Goal: Task Accomplishment & Management: Manage account settings

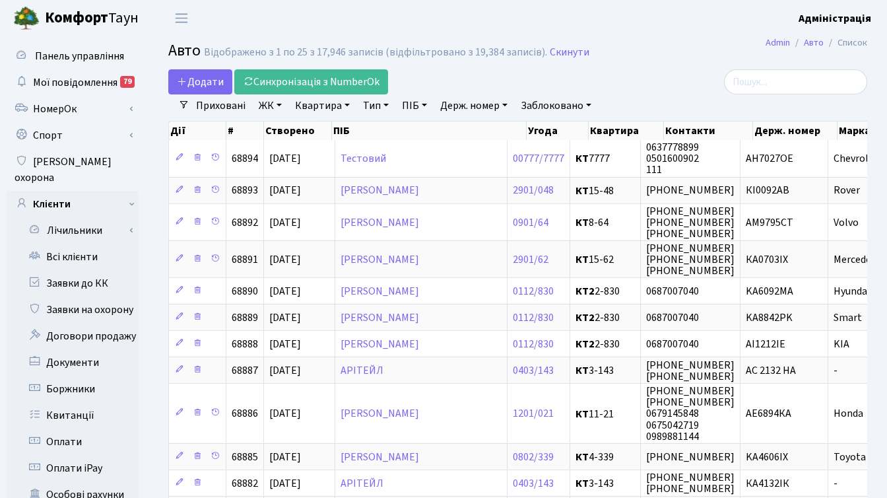
select select "25"
click at [463, 108] on link "Держ. номер" at bounding box center [474, 105] width 78 height 22
paste input "3119"
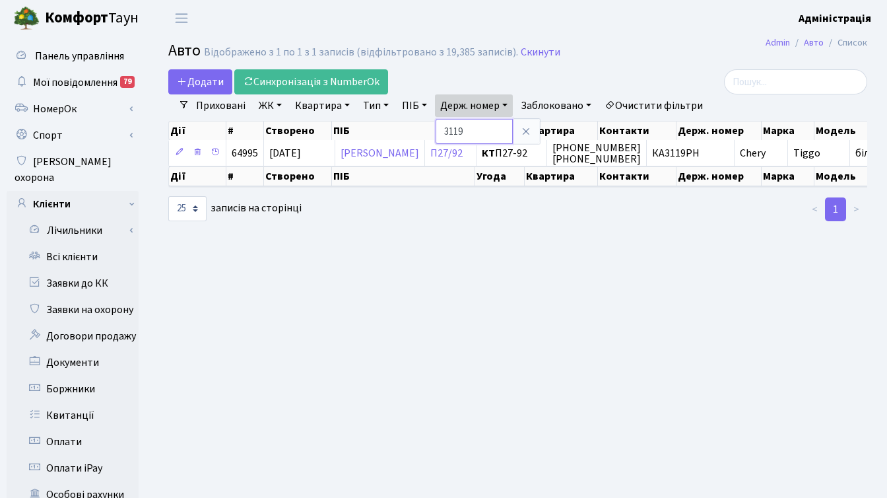
paste input "5250"
type input "5250"
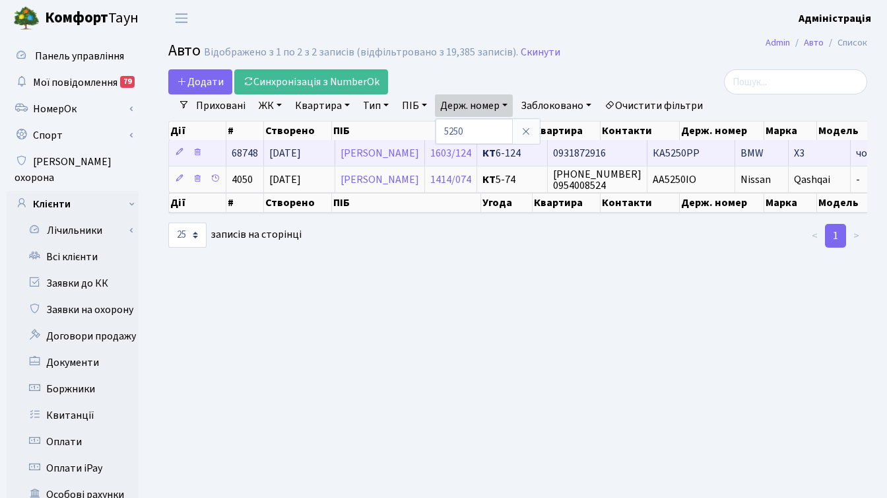
click at [606, 151] on span "0931872916" at bounding box center [579, 153] width 53 height 15
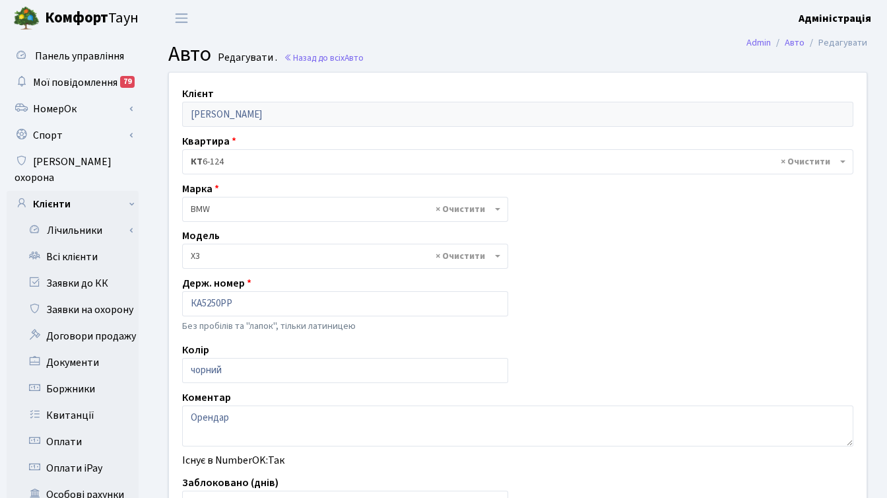
select select "261"
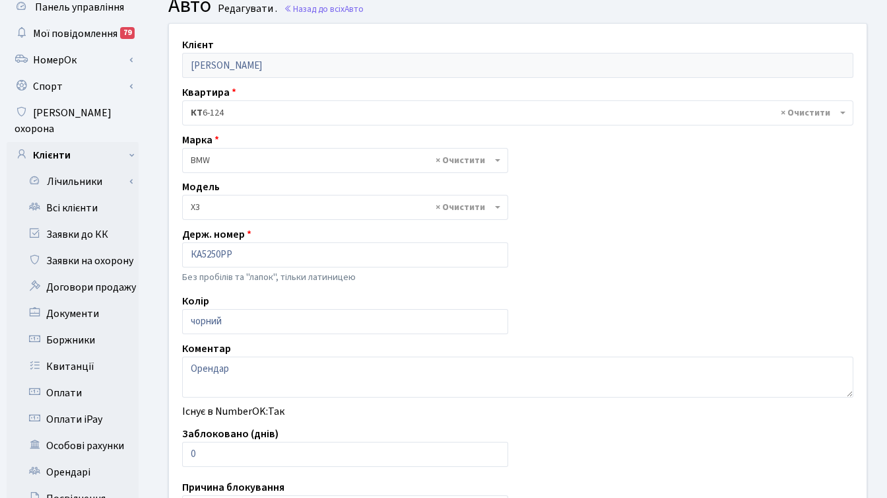
scroll to position [59, 0]
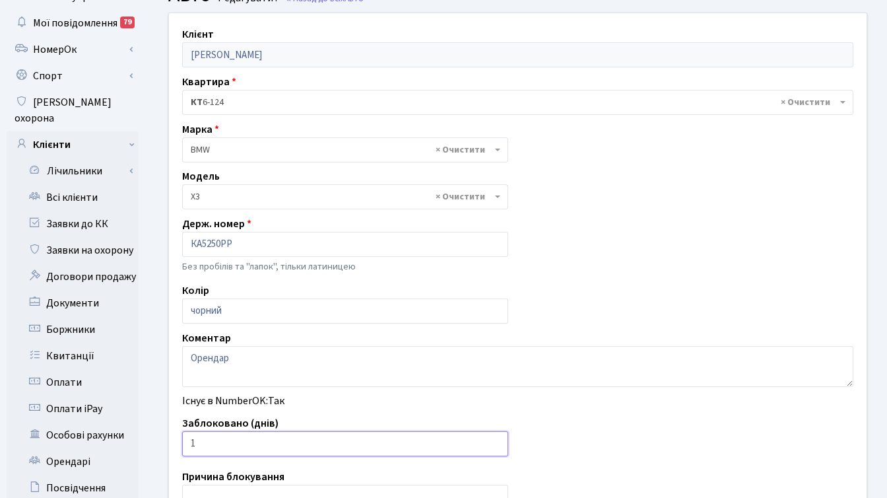
type input "1"
click at [493, 443] on input "1" at bounding box center [345, 443] width 326 height 25
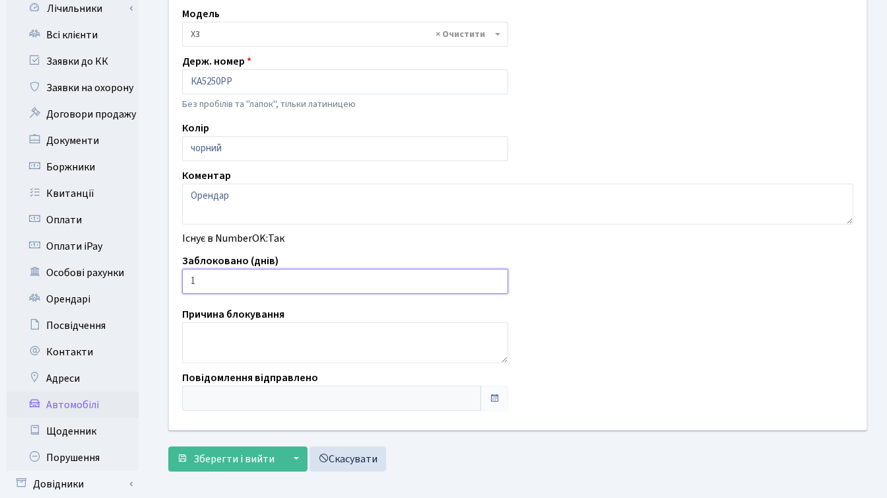
scroll to position [324, 0]
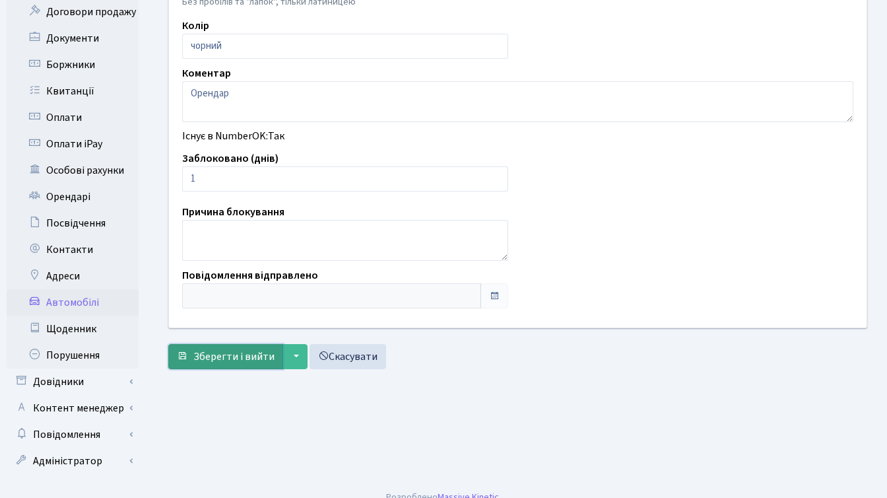
click at [216, 355] on span "Зберегти і вийти" at bounding box center [233, 356] width 81 height 15
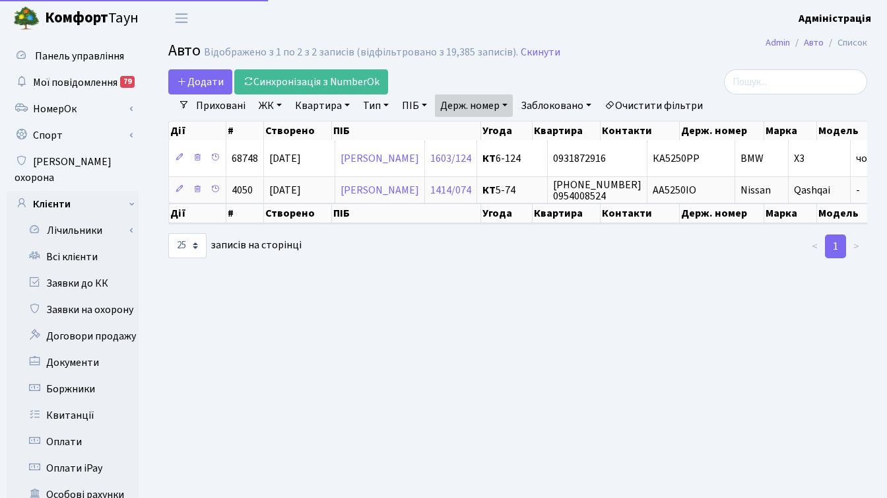
select select "25"
click at [497, 102] on link "Держ. номер" at bounding box center [474, 105] width 78 height 22
paste input "040"
type input "0400"
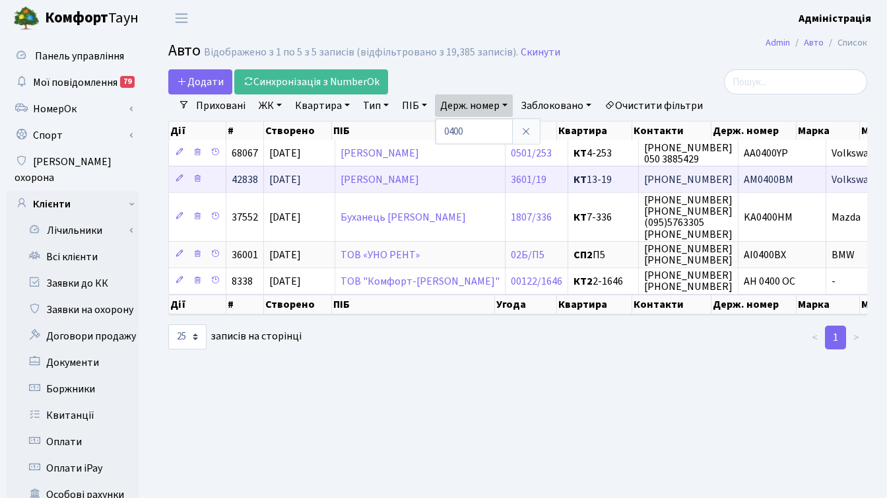
click at [765, 178] on span "АМ0400ВМ" at bounding box center [769, 179] width 50 height 15
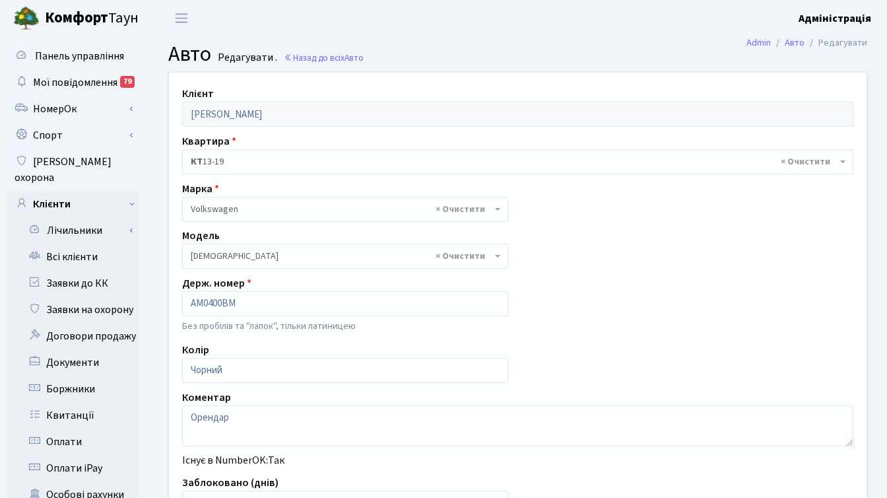
select select "2488"
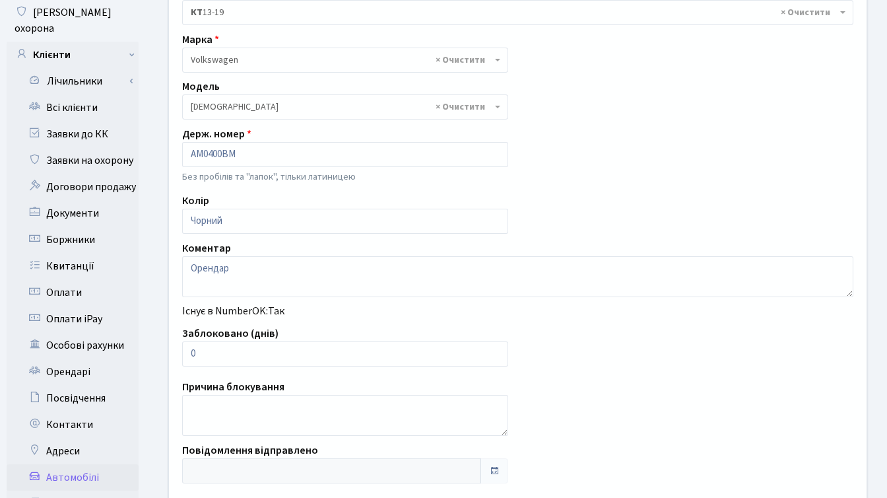
scroll to position [147, 0]
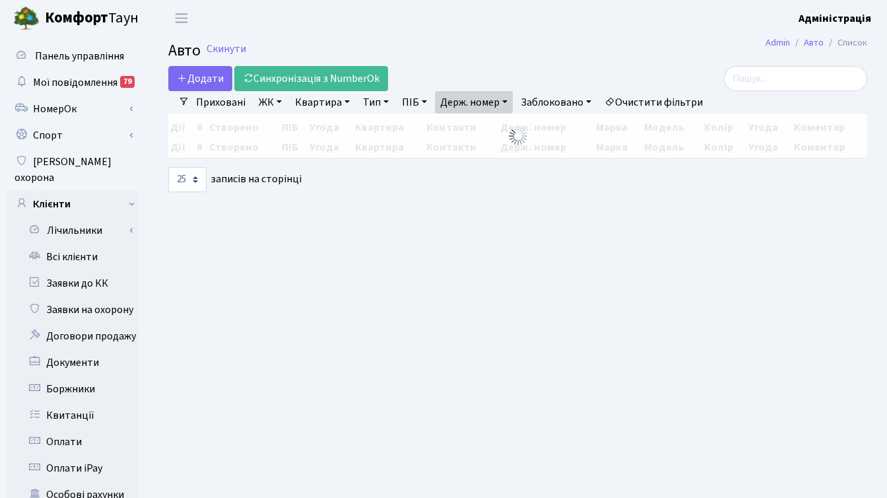
select select "25"
click at [492, 92] on link "Держ. номер" at bounding box center [474, 102] width 78 height 22
click at [524, 66] on div "Додати Синхронізація з NumberOk" at bounding box center [398, 78] width 460 height 25
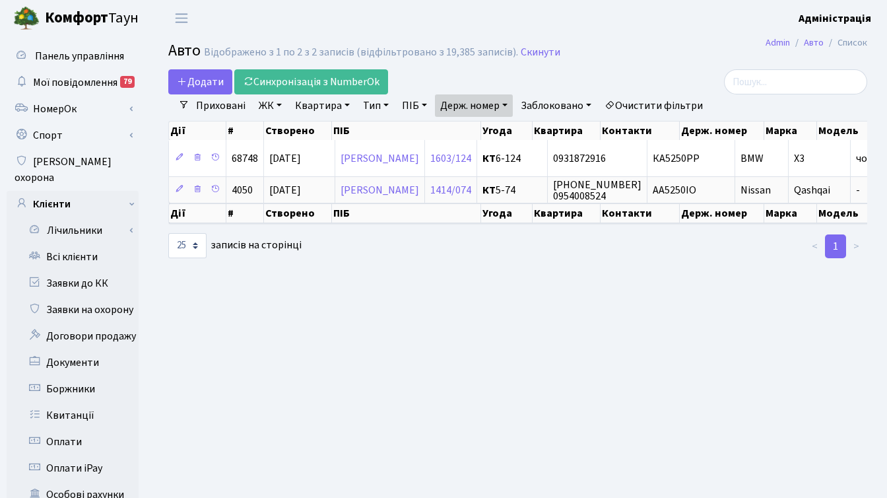
click at [444, 98] on link "Держ. номер" at bounding box center [474, 105] width 78 height 22
click at [485, 135] on input "0400" at bounding box center [474, 131] width 77 height 25
click at [485, 130] on input "0400" at bounding box center [474, 131] width 77 height 25
click at [526, 125] on link at bounding box center [526, 131] width 28 height 25
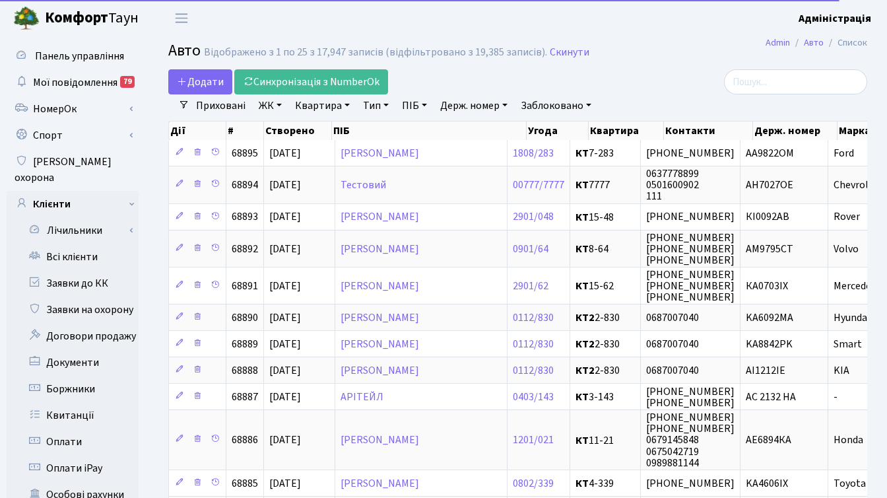
click at [493, 102] on link "Держ. номер" at bounding box center [474, 105] width 78 height 22
click at [477, 127] on input "text" at bounding box center [474, 131] width 77 height 25
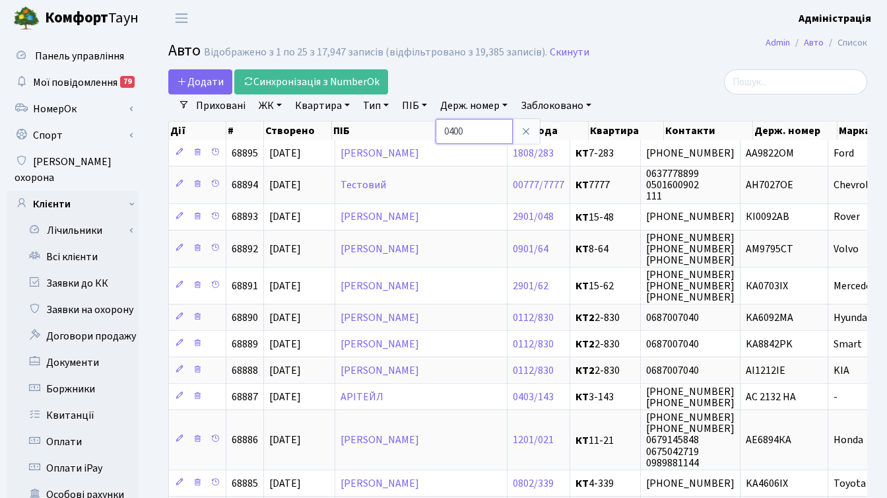
type input "0400"
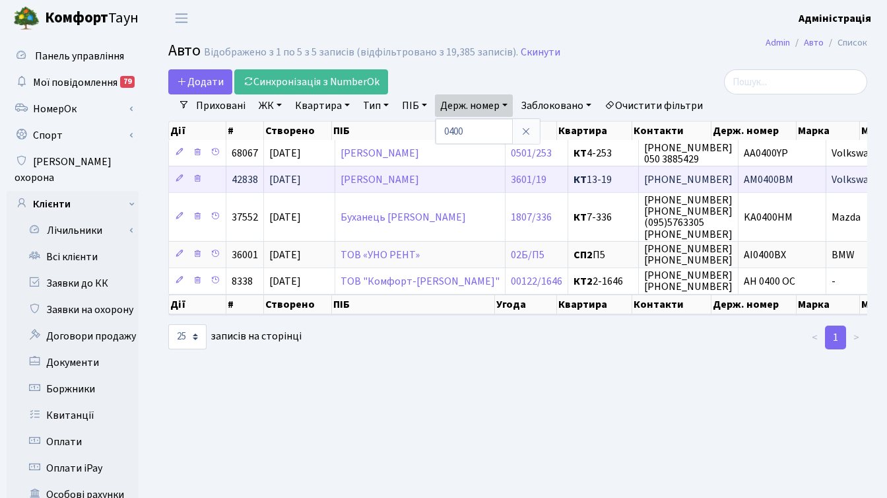
click at [658, 181] on span "[PHONE_NUMBER]" at bounding box center [688, 179] width 88 height 15
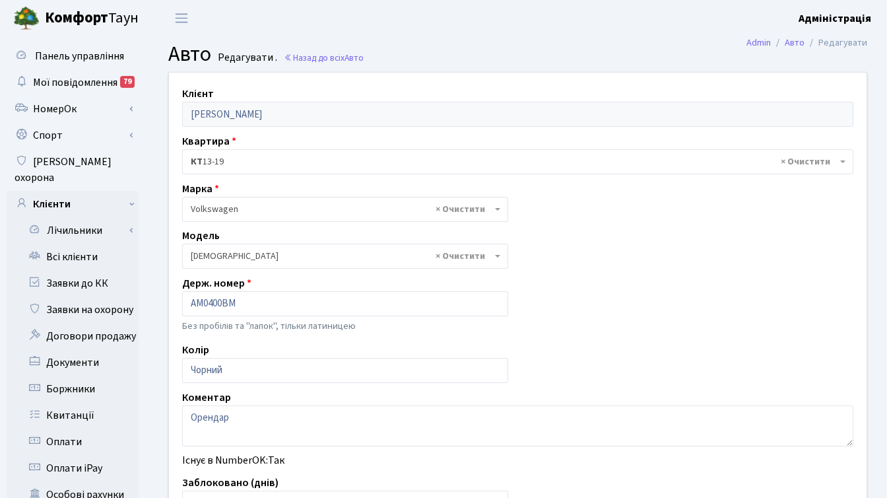
select select "2488"
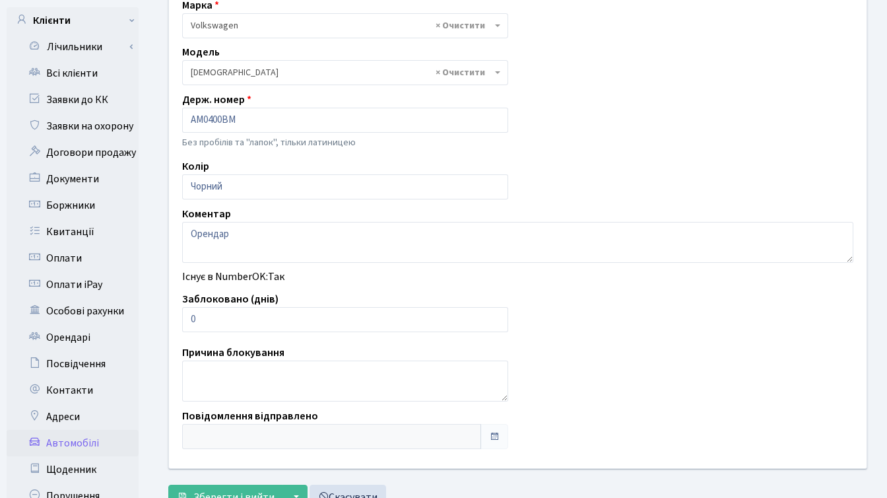
scroll to position [185, 0]
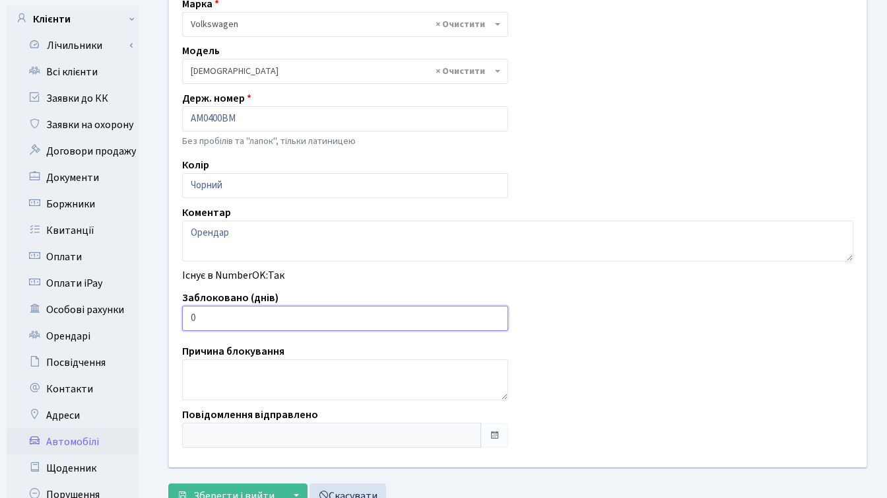
drag, startPoint x: 203, startPoint y: 316, endPoint x: 191, endPoint y: 316, distance: 11.9
click at [191, 316] on input "0" at bounding box center [345, 318] width 326 height 25
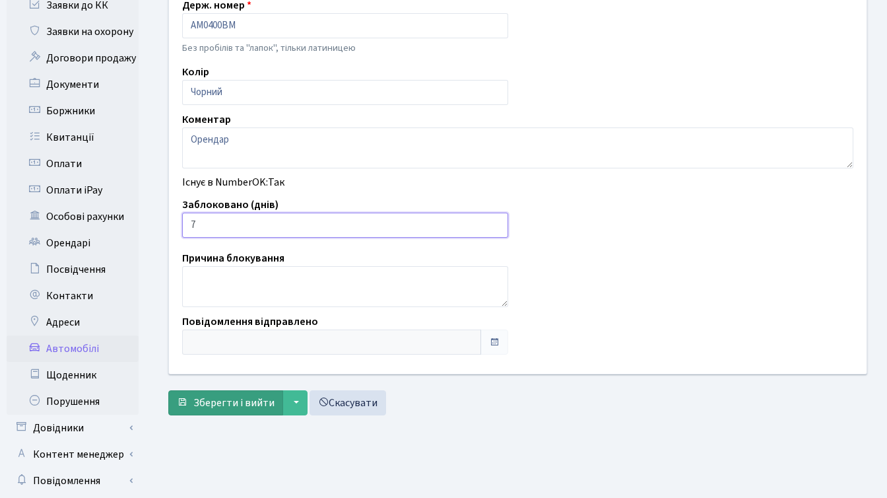
scroll to position [290, 0]
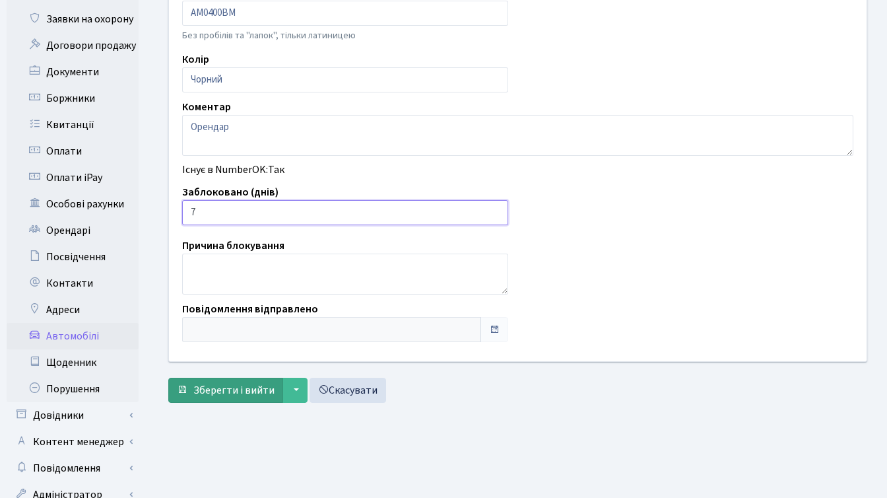
type input "7"
click at [238, 393] on span "Зберегти і вийти" at bounding box center [233, 390] width 81 height 15
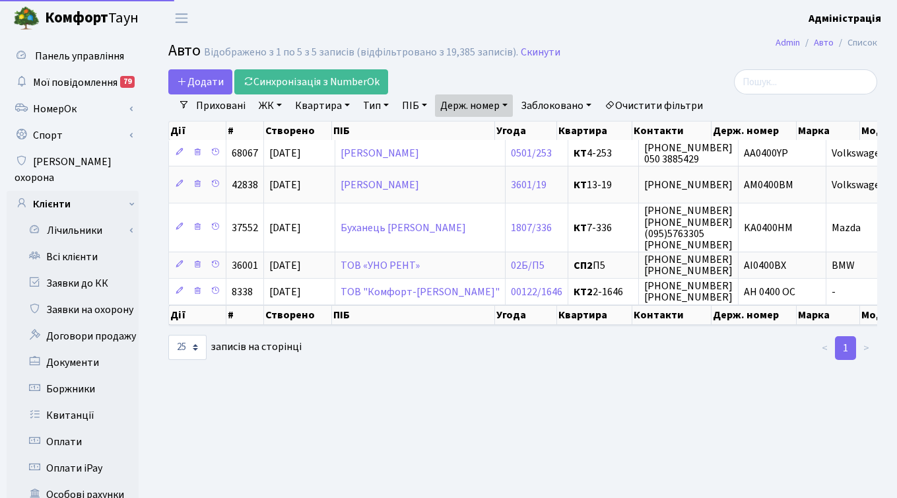
select select "25"
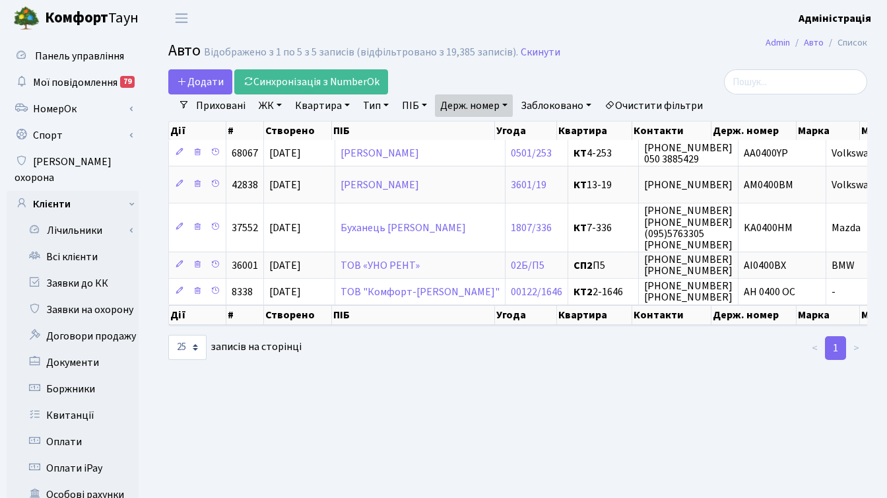
click at [500, 105] on link "Держ. номер" at bounding box center [474, 105] width 78 height 22
paste input "007"
type input "0007"
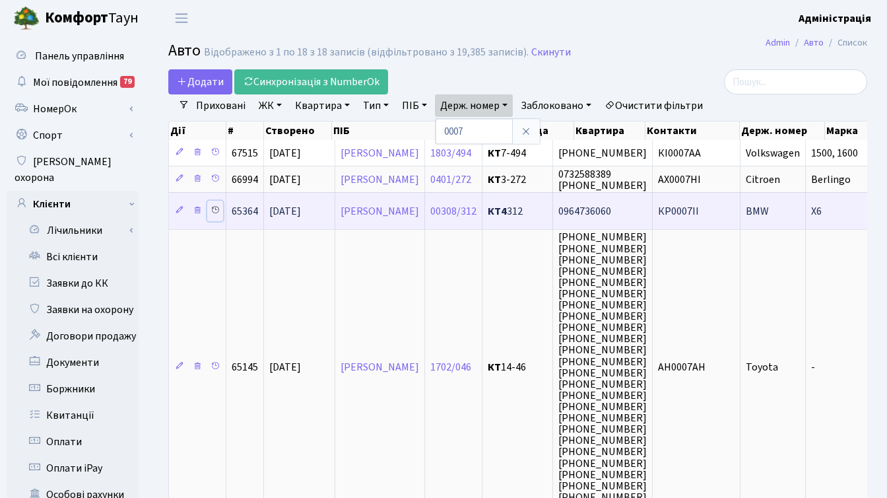
click at [209, 209] on link at bounding box center [215, 211] width 16 height 20
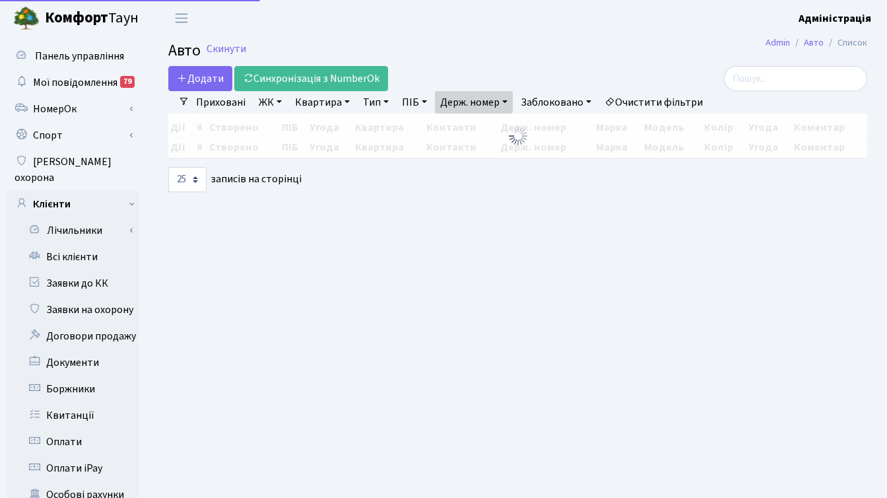
select select "25"
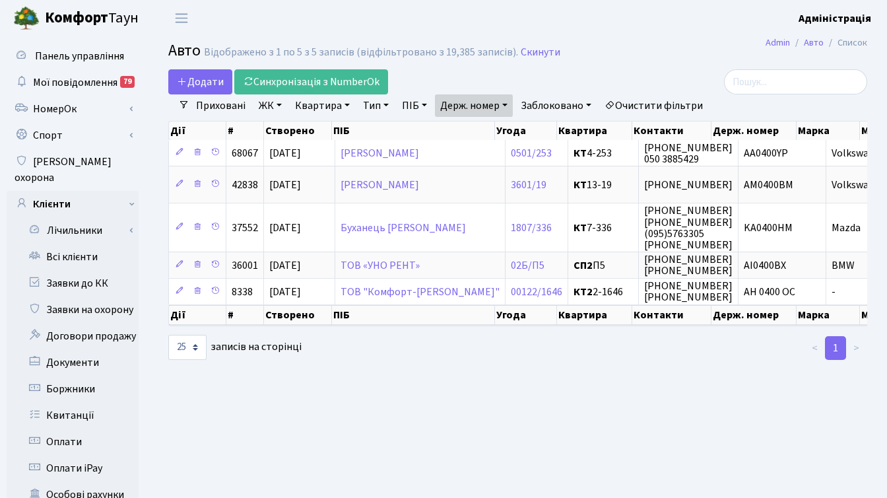
click at [485, 101] on link "Держ. номер" at bounding box center [474, 105] width 78 height 22
click at [644, 108] on link "Очистити фільтри" at bounding box center [653, 105] width 109 height 22
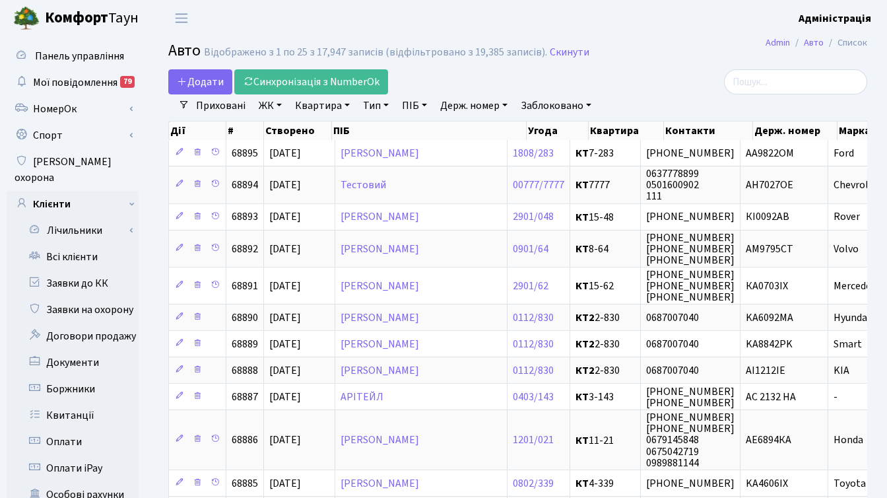
click at [463, 102] on link "Держ. номер" at bounding box center [474, 105] width 78 height 22
paste input "КР0007ІІ"
type input "КР0007ІІ"
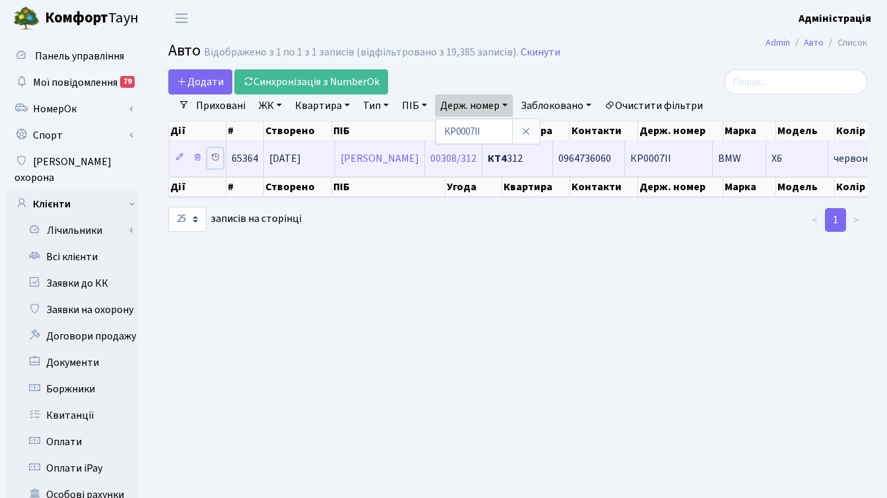
click at [211, 156] on icon at bounding box center [215, 157] width 9 height 9
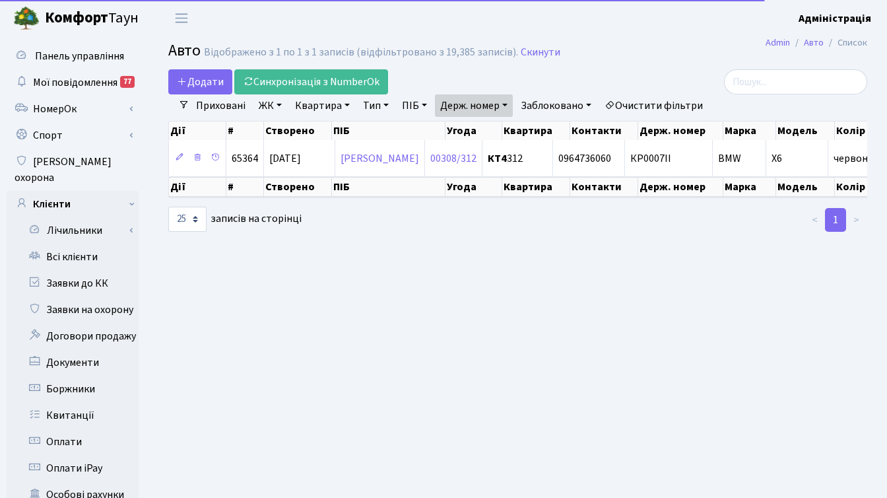
select select "25"
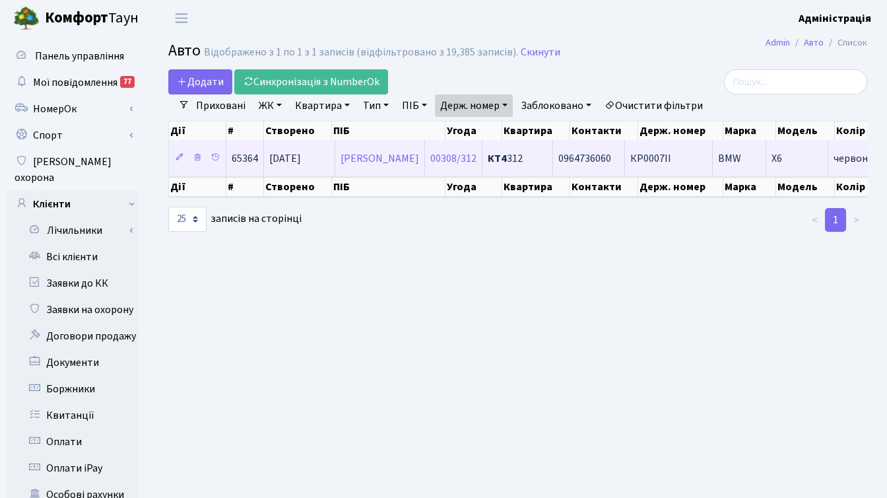
scroll to position [2, 0]
click at [661, 156] on span "КР0007ІІ" at bounding box center [651, 158] width 41 height 15
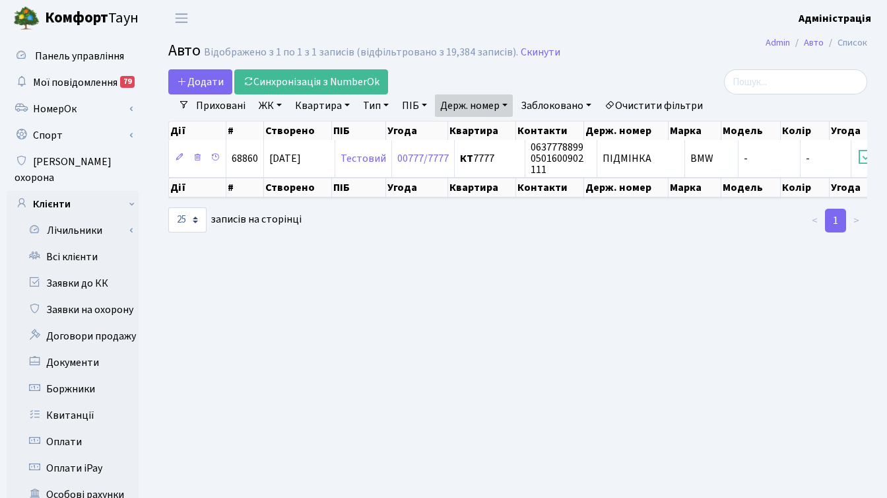
select select "25"
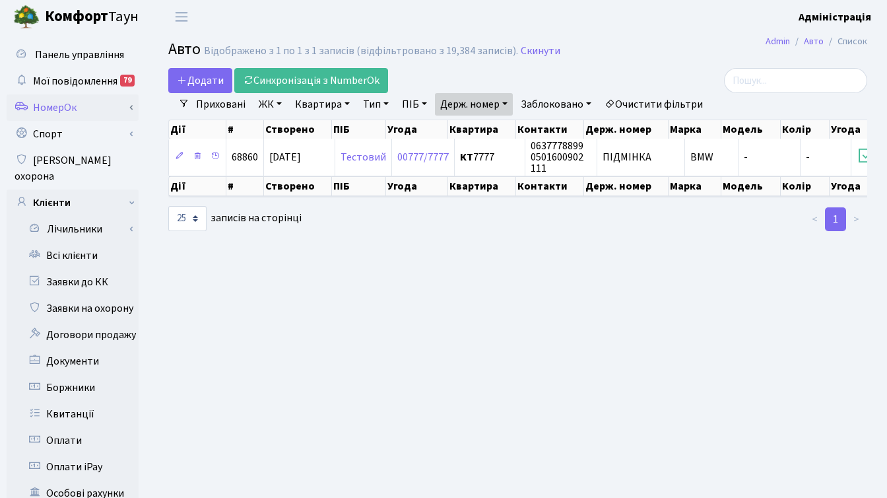
click at [69, 106] on link "НомерОк" at bounding box center [73, 107] width 132 height 26
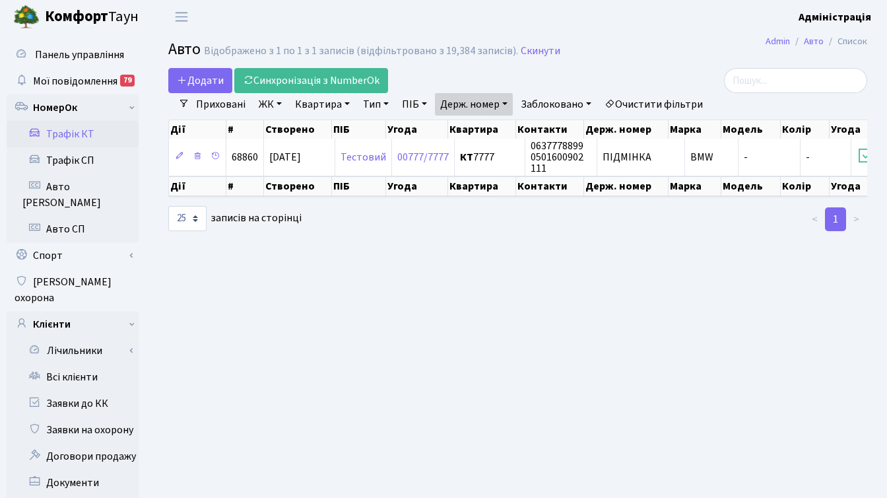
click at [83, 139] on link "Трафік КТ" at bounding box center [73, 134] width 132 height 26
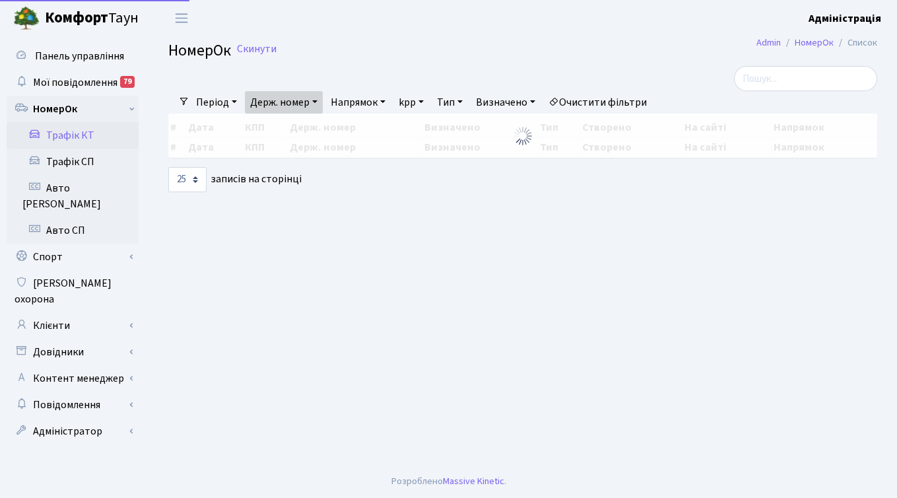
select select "25"
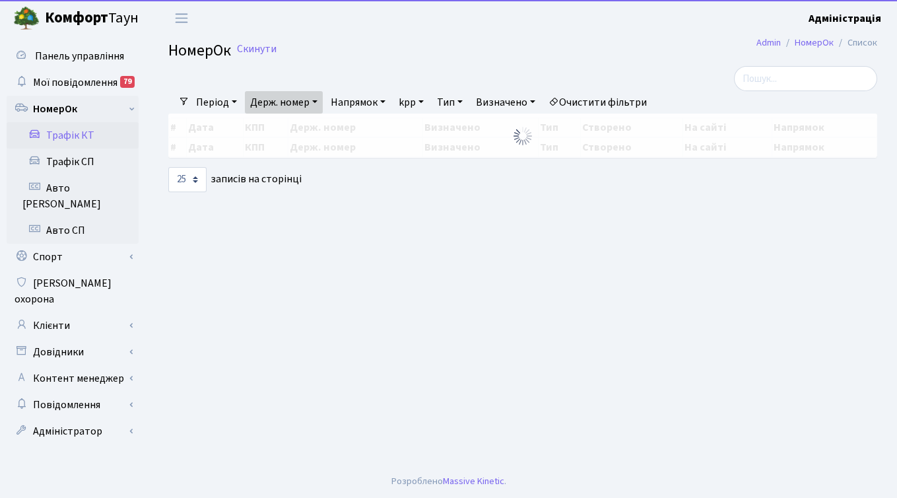
click at [303, 100] on link "Держ. номер" at bounding box center [284, 102] width 78 height 22
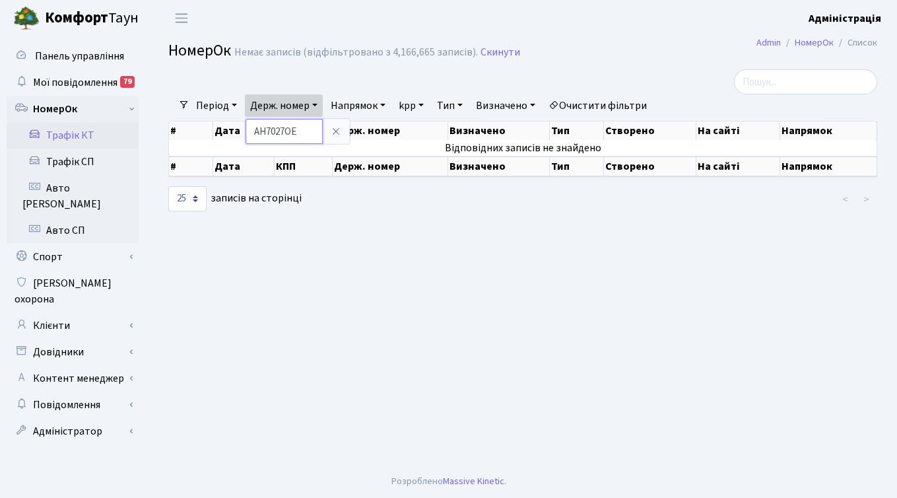
paste input "КР0007ІІ"
drag, startPoint x: 265, startPoint y: 131, endPoint x: 255, endPoint y: 131, distance: 9.9
click at [255, 131] on input "КР0007ІІ" at bounding box center [284, 131] width 77 height 25
type input "KP0007II"
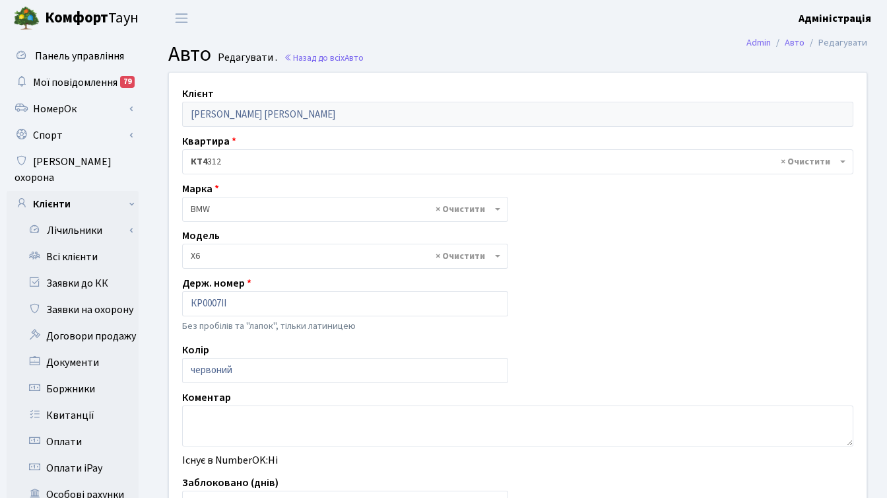
select select "264"
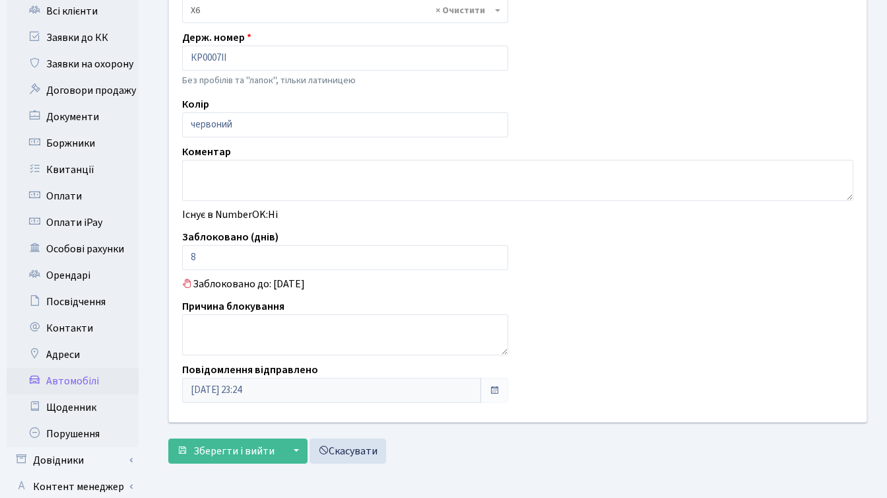
scroll to position [288, 0]
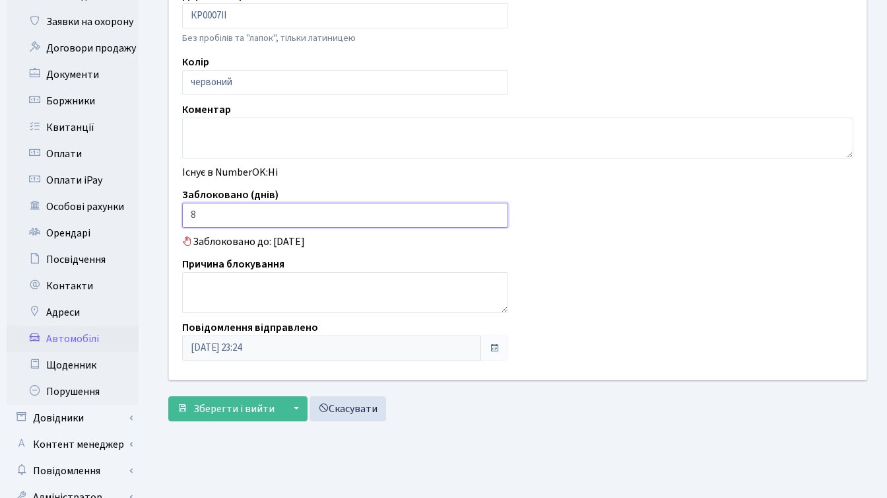
drag, startPoint x: 204, startPoint y: 212, endPoint x: 188, endPoint y: 213, distance: 15.9
click at [188, 213] on input "8" at bounding box center [345, 215] width 326 height 25
type input "1"
type input "30"
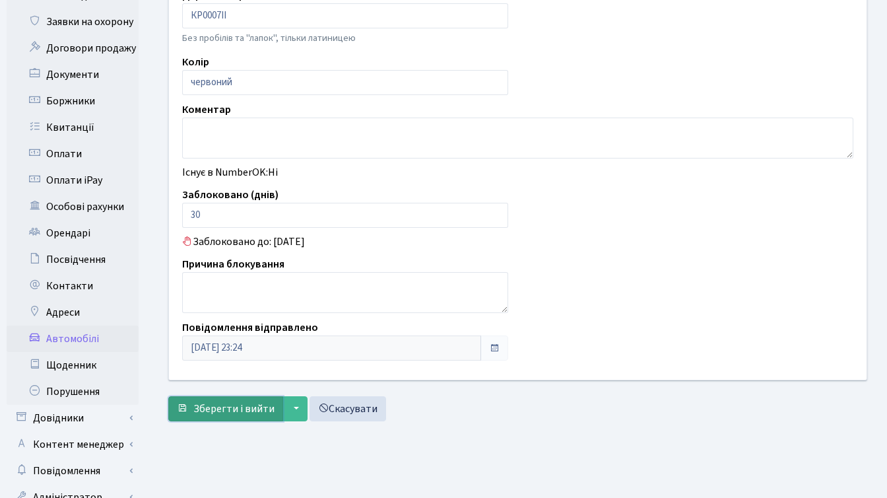
click at [221, 412] on span "Зберегти і вийти" at bounding box center [233, 408] width 81 height 15
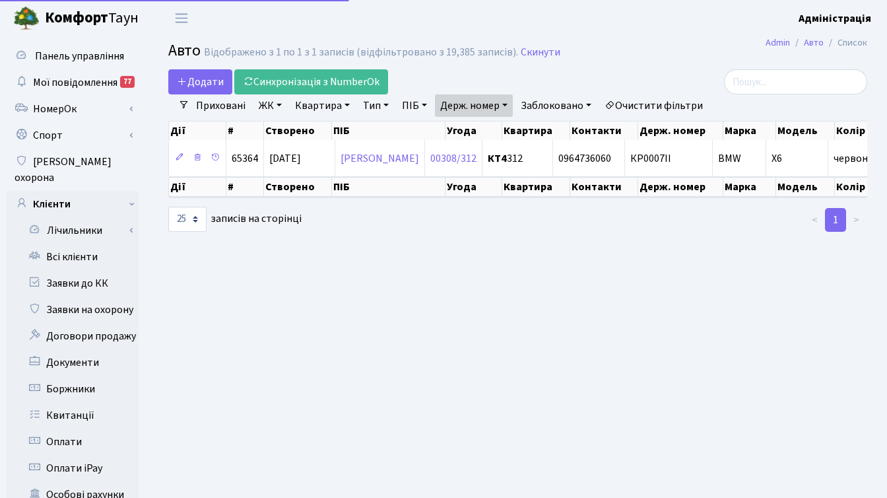
select select "25"
click at [497, 98] on link "Держ. номер" at bounding box center [474, 105] width 78 height 22
paste input "0937"
type input "0937"
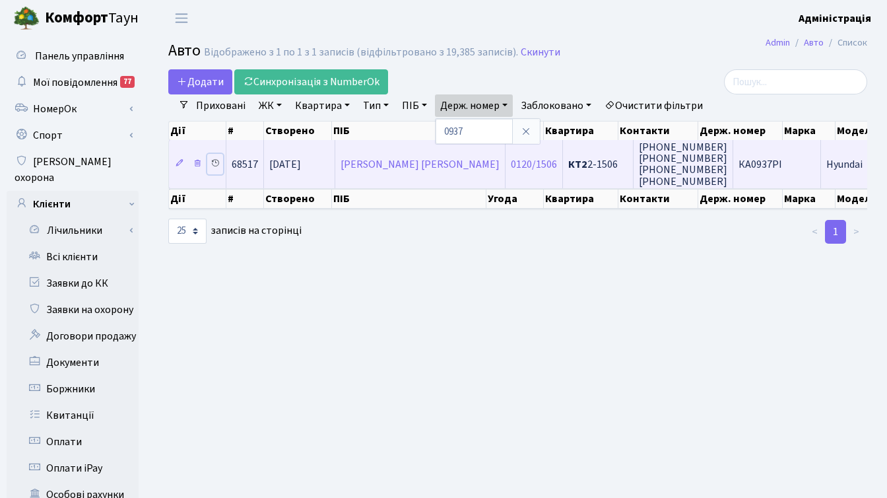
click at [214, 165] on icon at bounding box center [215, 162] width 9 height 9
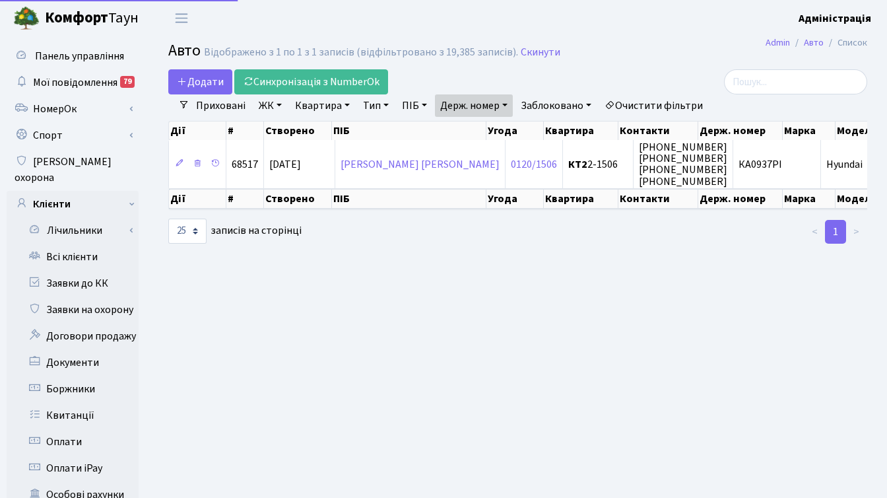
select select "25"
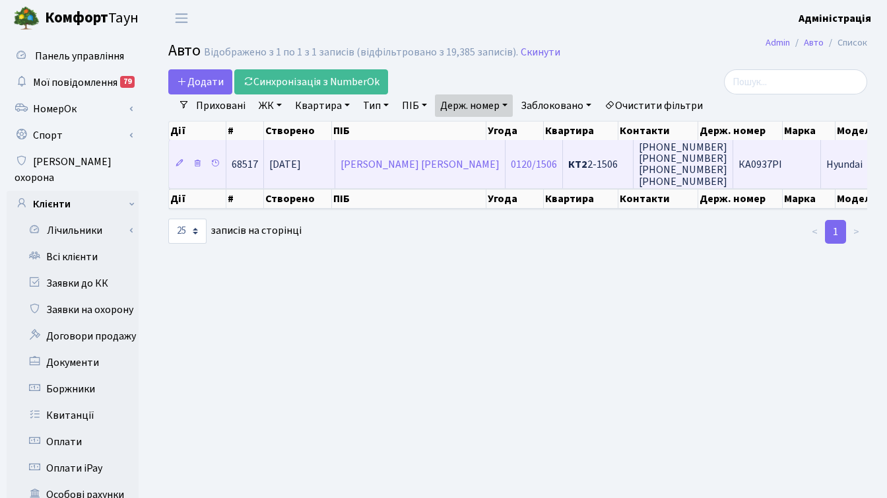
click at [739, 164] on span "КА0937РІ" at bounding box center [761, 164] width 44 height 15
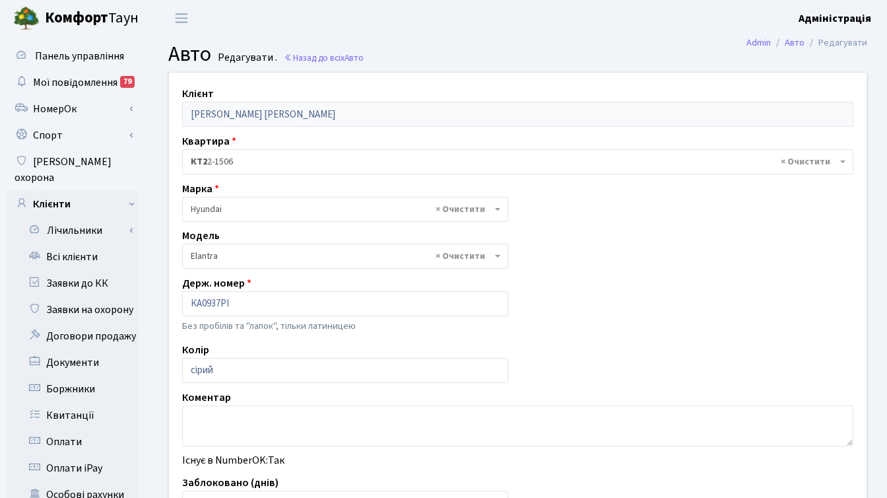
select select "996"
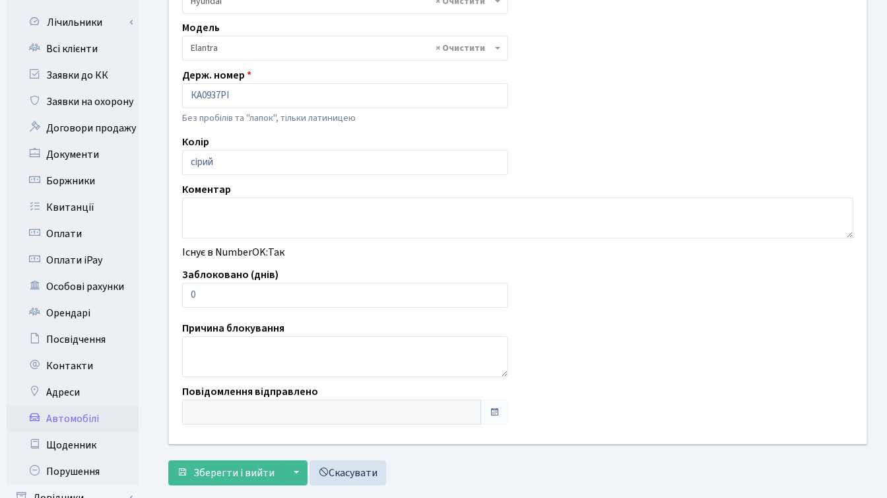
scroll to position [242, 0]
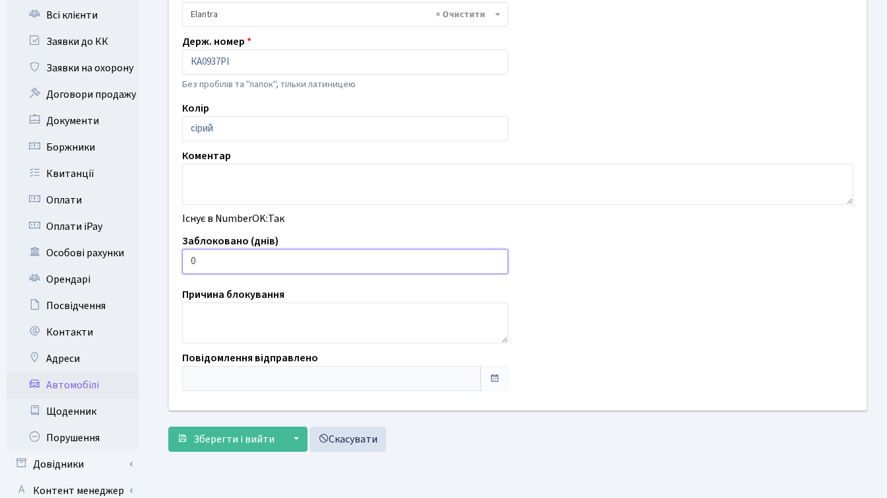
drag, startPoint x: 210, startPoint y: 265, endPoint x: 188, endPoint y: 264, distance: 22.5
click at [188, 264] on input "0" at bounding box center [345, 261] width 326 height 25
type input "7"
click at [230, 442] on span "Зберегти і вийти" at bounding box center [233, 439] width 81 height 15
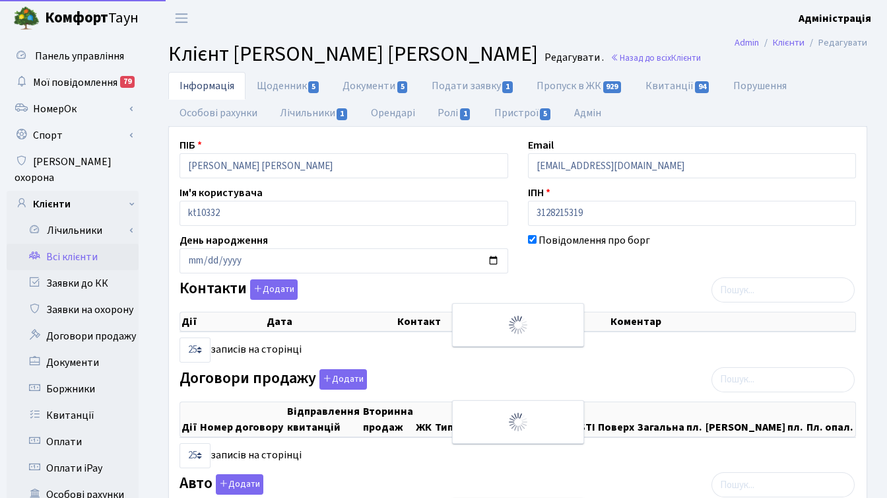
select select "25"
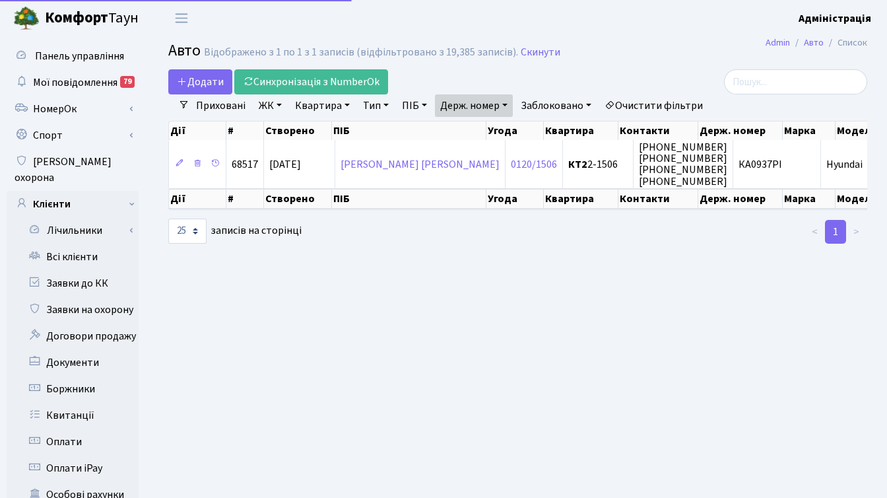
select select "25"
click at [466, 107] on link "Держ. номер" at bounding box center [474, 105] width 78 height 22
paste input "702"
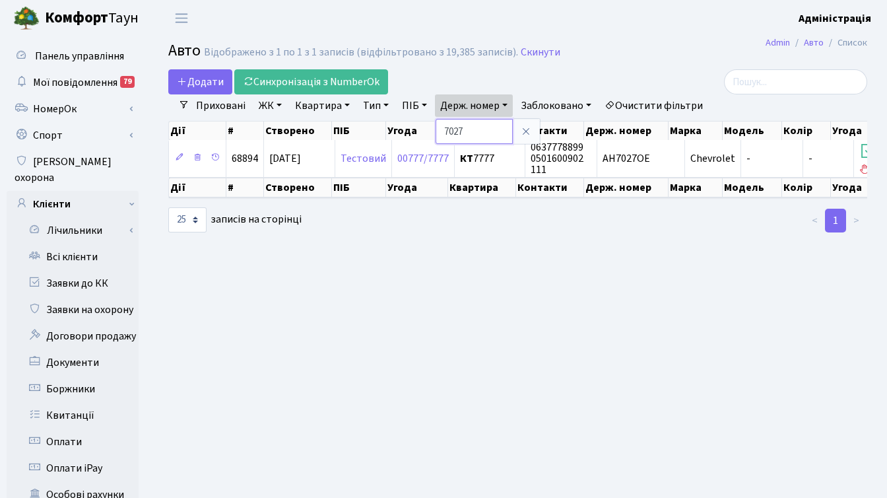
paste input "8658"
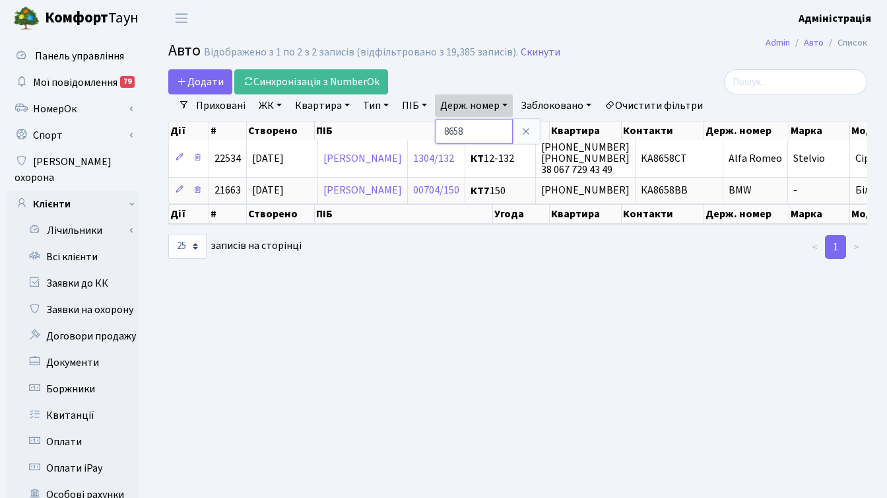
paste input "1123"
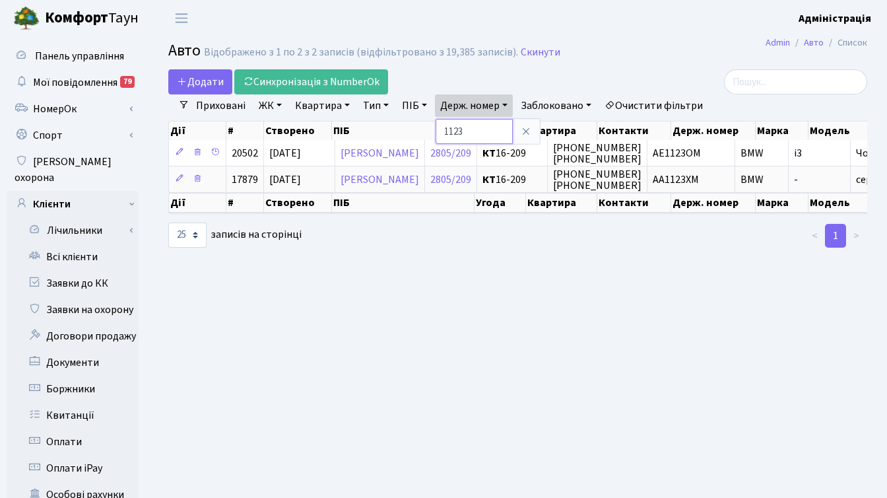
paste input "7201"
type input "7201"
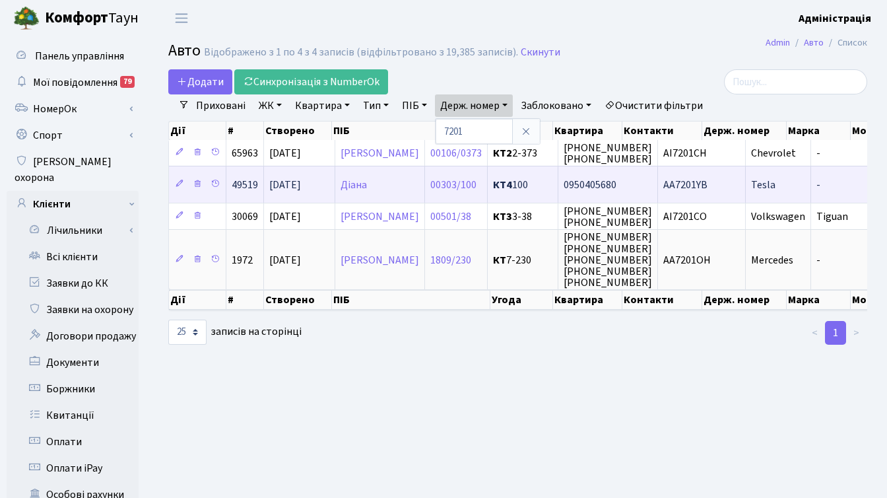
click at [708, 181] on span "AA7201YB" at bounding box center [686, 185] width 44 height 15
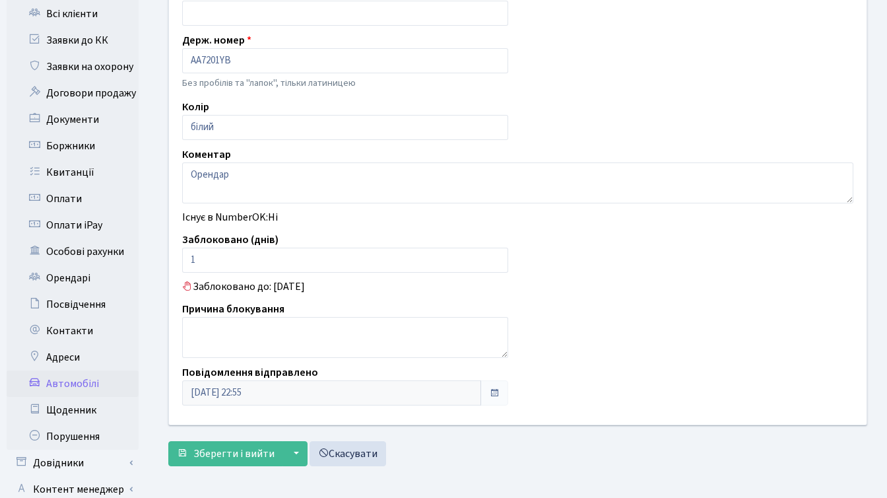
scroll to position [250, 0]
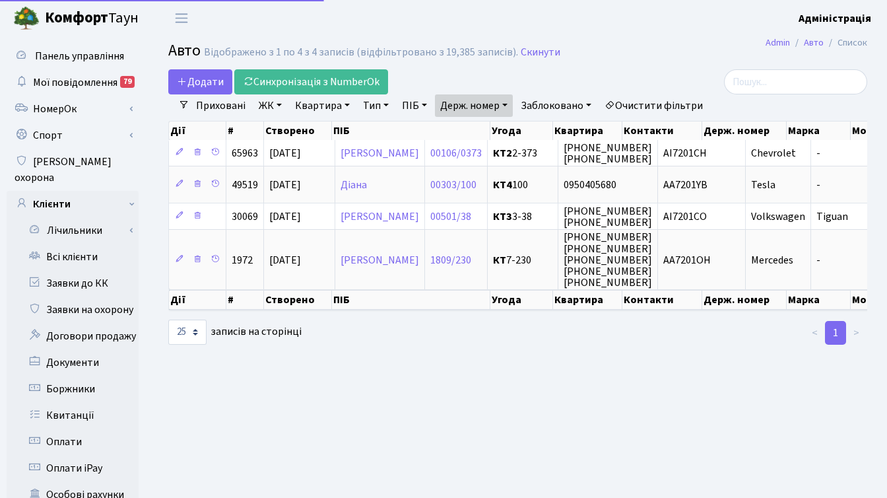
select select "25"
click at [489, 110] on link "Держ. номер" at bounding box center [474, 105] width 78 height 22
paste input "2726"
type input "2726"
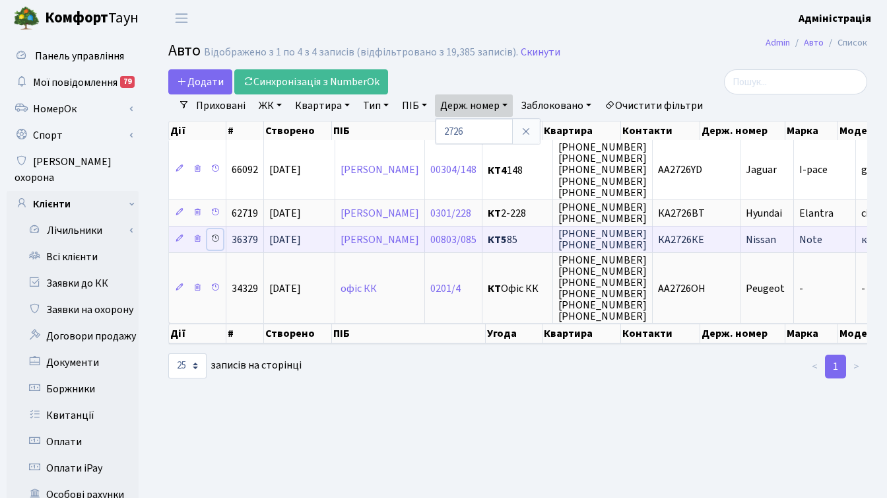
click at [220, 238] on icon at bounding box center [215, 238] width 9 height 9
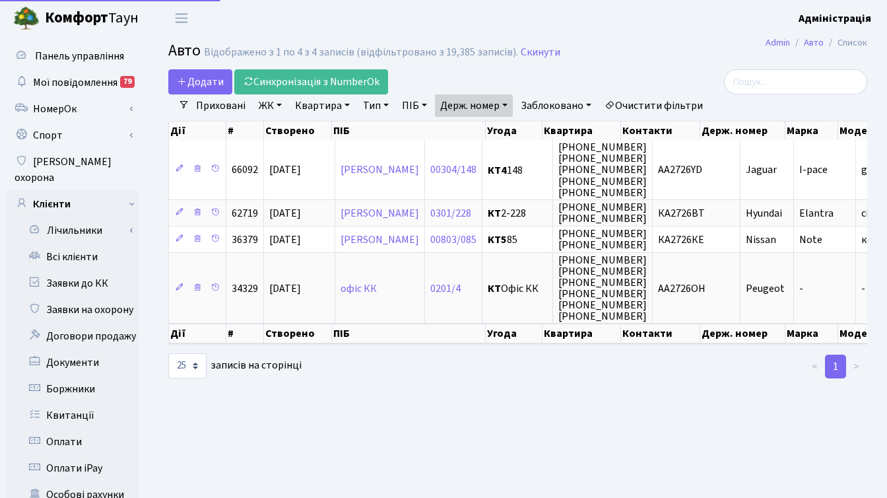
select select "25"
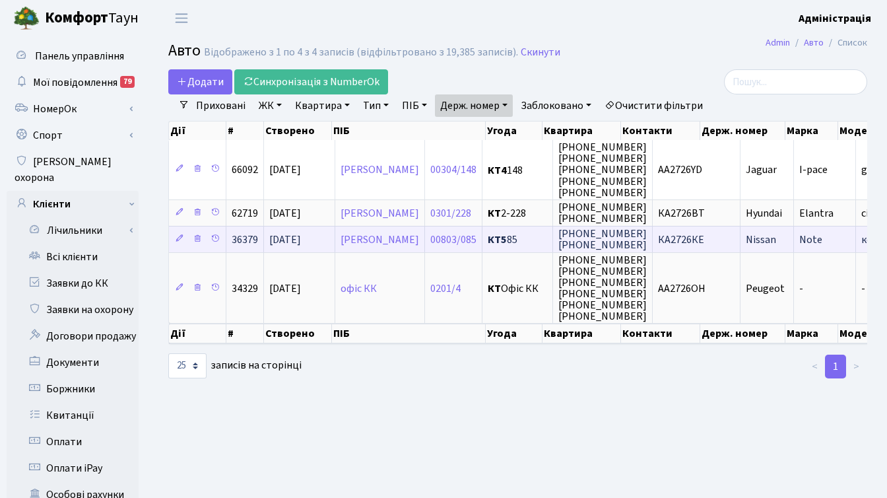
click at [704, 238] on span "КА2726КЕ" at bounding box center [681, 239] width 46 height 15
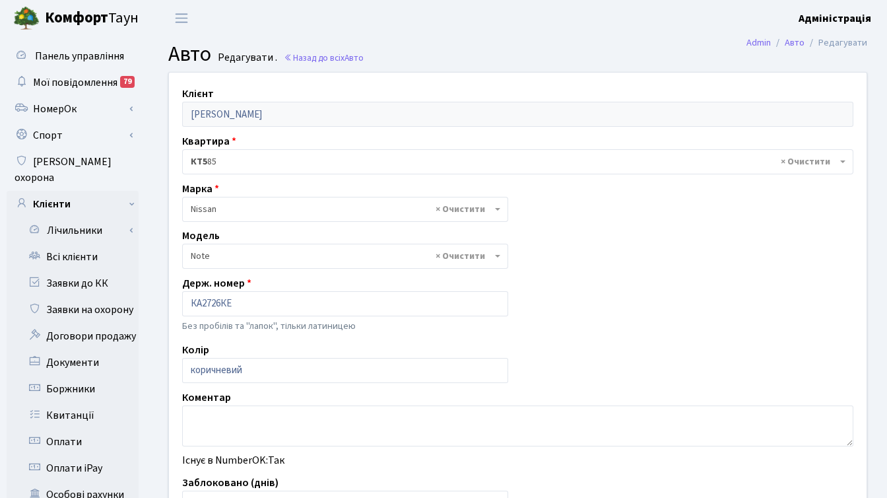
select select "1702"
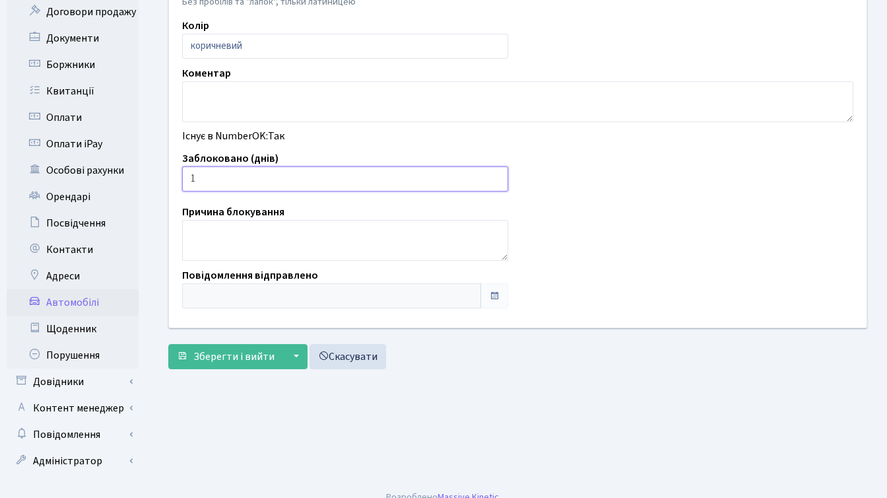
type input "1"
click at [497, 177] on input "1" at bounding box center [345, 178] width 326 height 25
click at [228, 357] on span "Зберегти і вийти" at bounding box center [233, 356] width 81 height 15
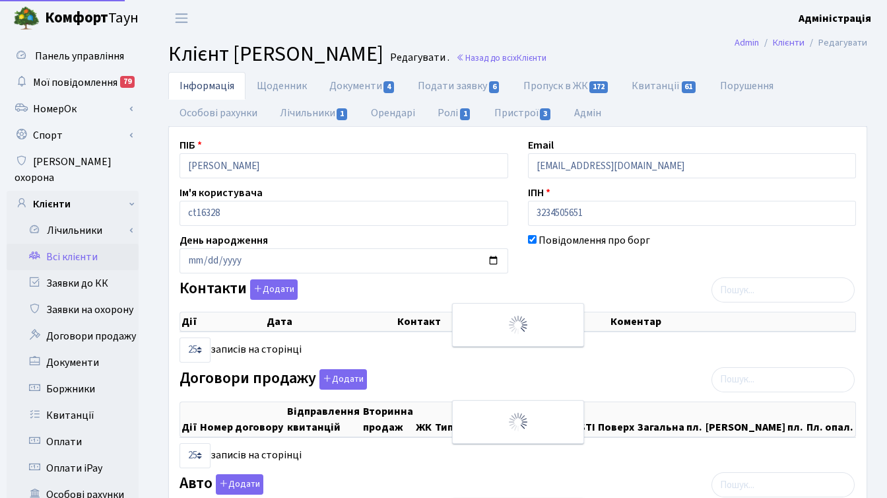
select select "25"
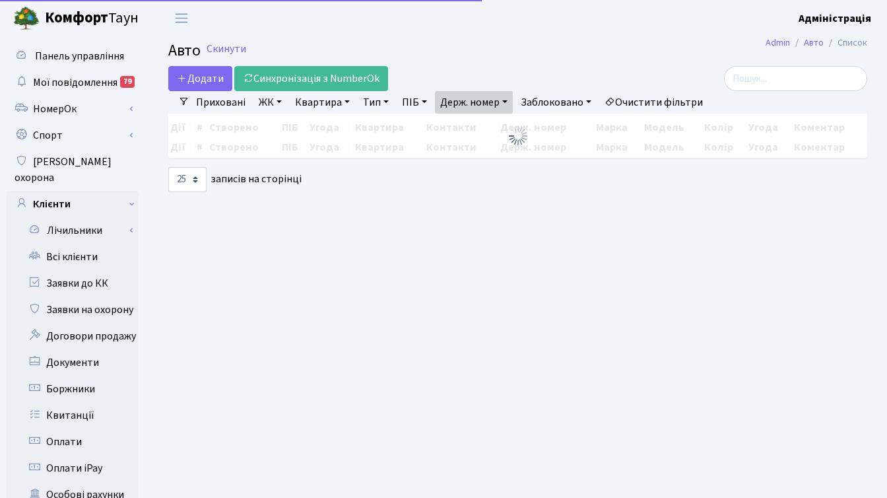
select select "25"
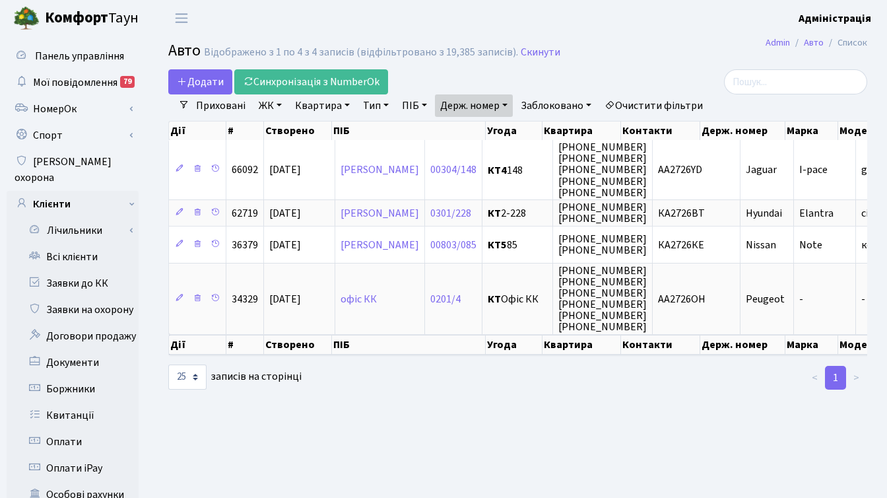
click at [494, 105] on link "Держ. номер" at bounding box center [474, 105] width 78 height 22
paste input "3710"
type input "3710"
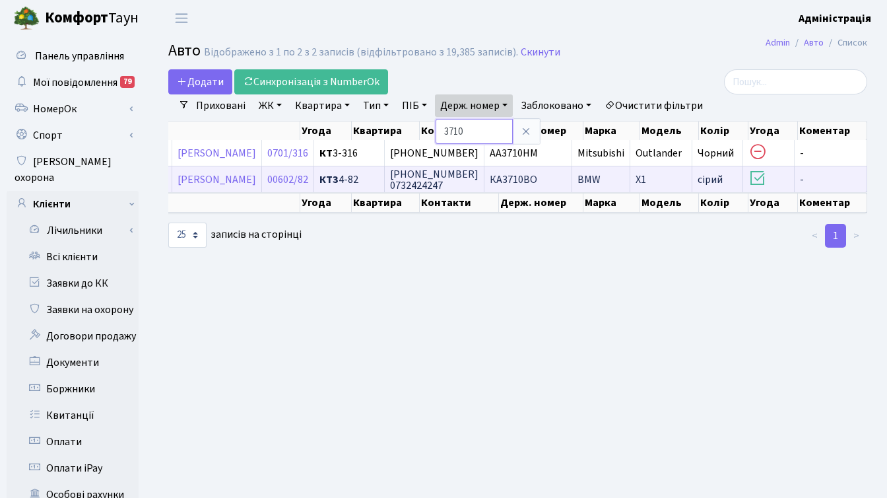
scroll to position [0, 49]
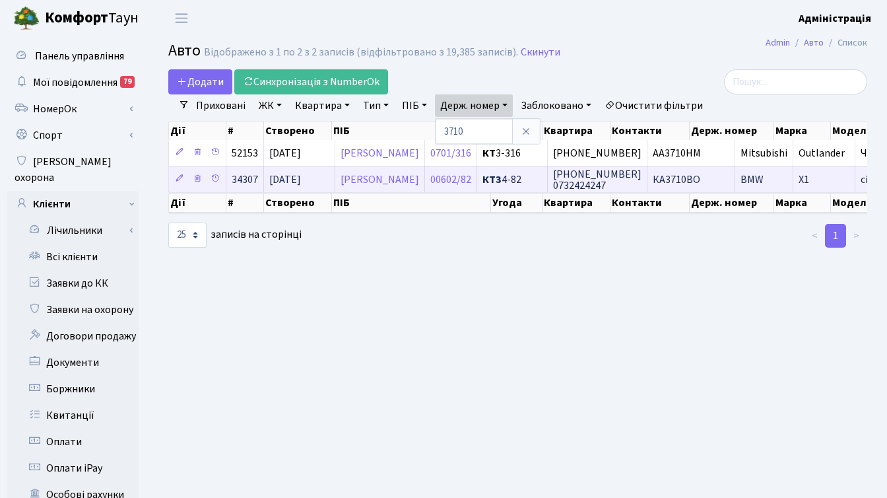
click at [700, 180] on span "КА3710ВО" at bounding box center [677, 179] width 48 height 15
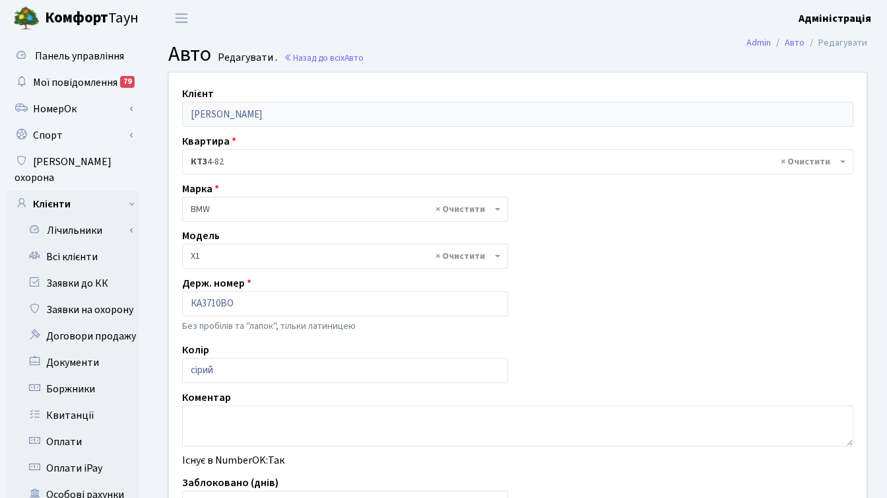
select select "260"
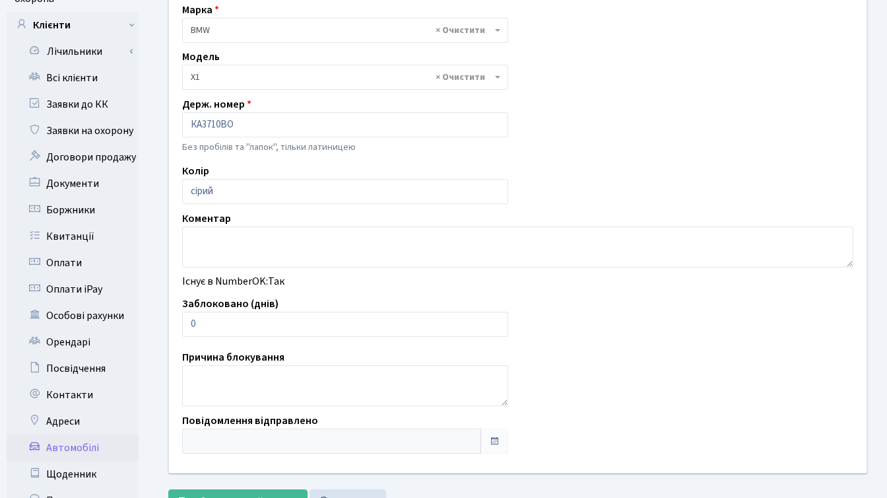
scroll to position [187, 0]
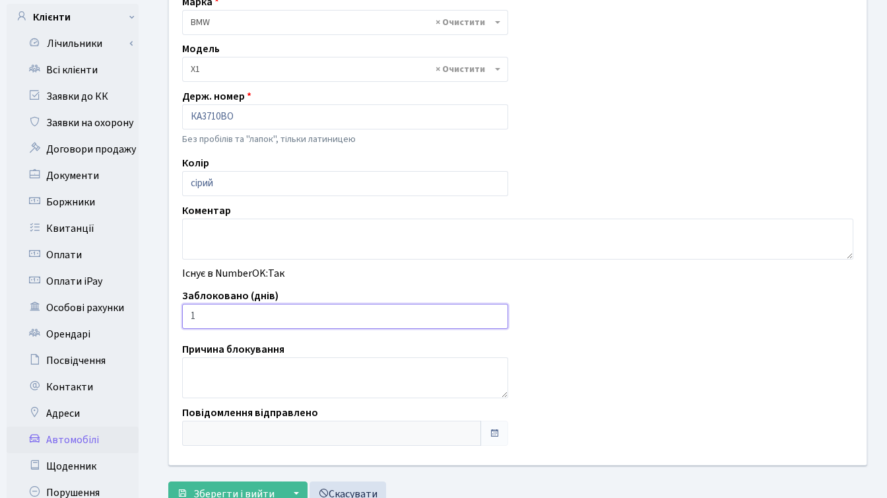
type input "1"
click at [493, 315] on input "1" at bounding box center [345, 316] width 326 height 25
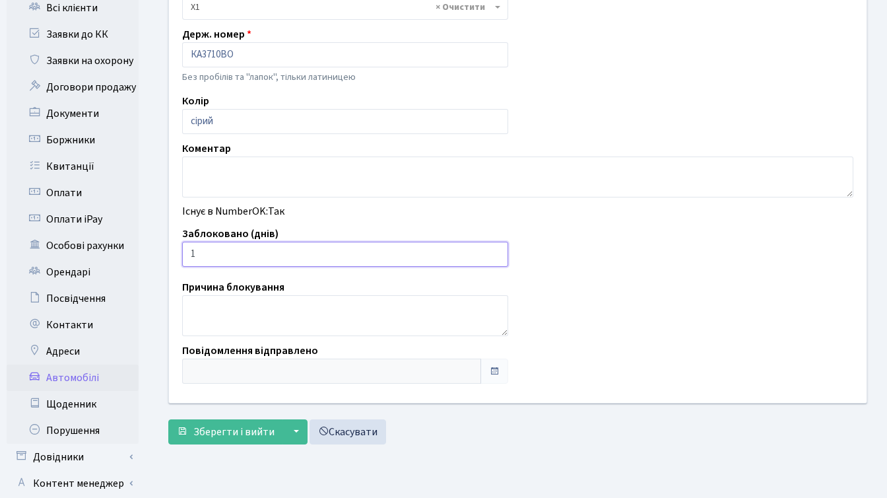
scroll to position [324, 0]
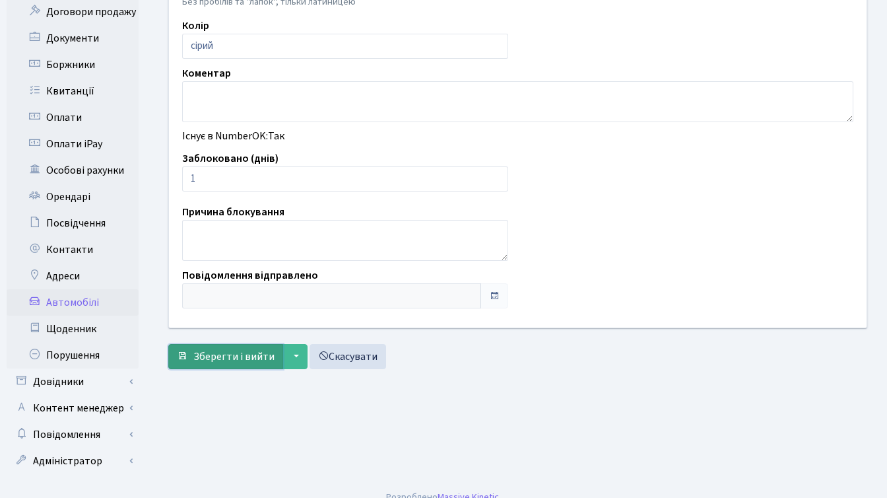
click at [213, 359] on span "Зберегти і вийти" at bounding box center [233, 356] width 81 height 15
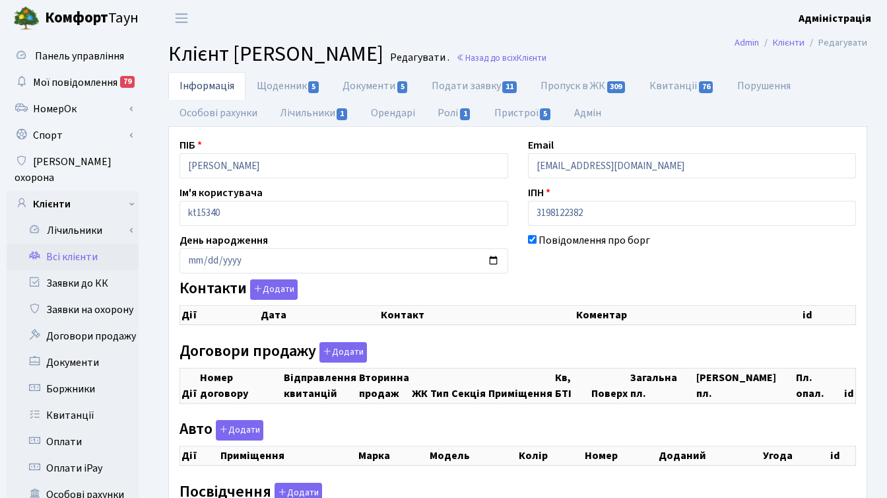
checkbox input "true"
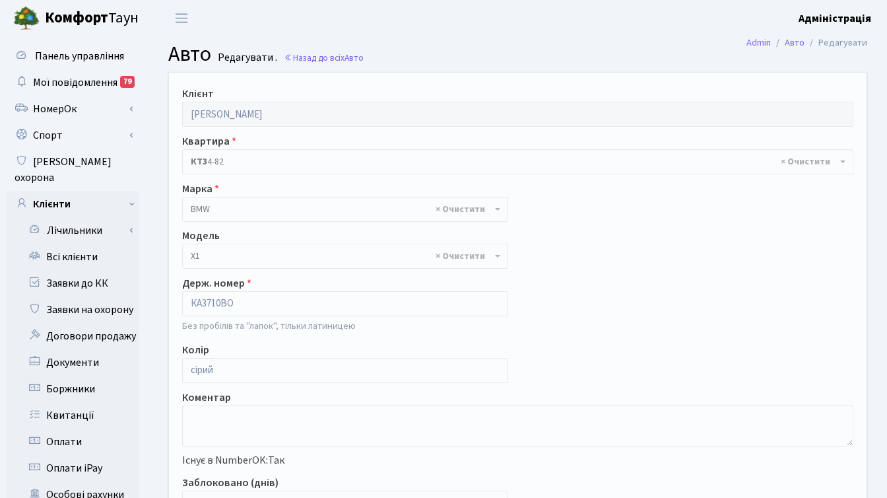
select select "260"
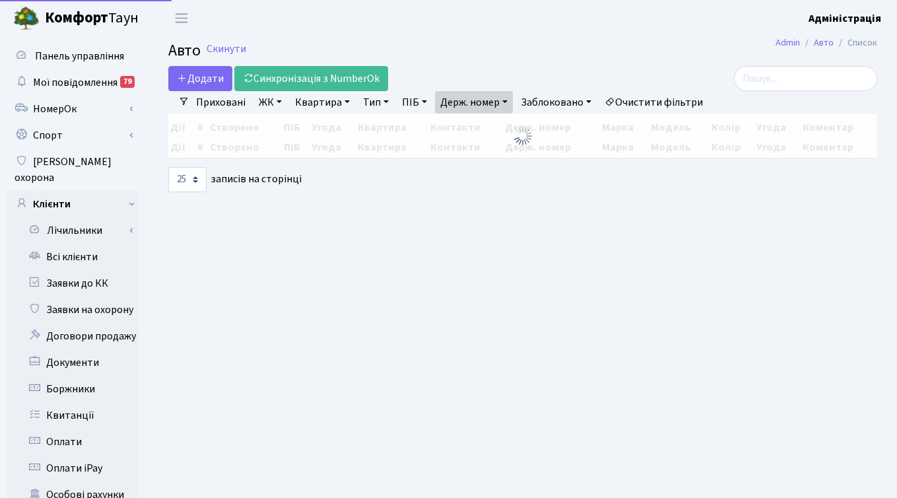
select select "25"
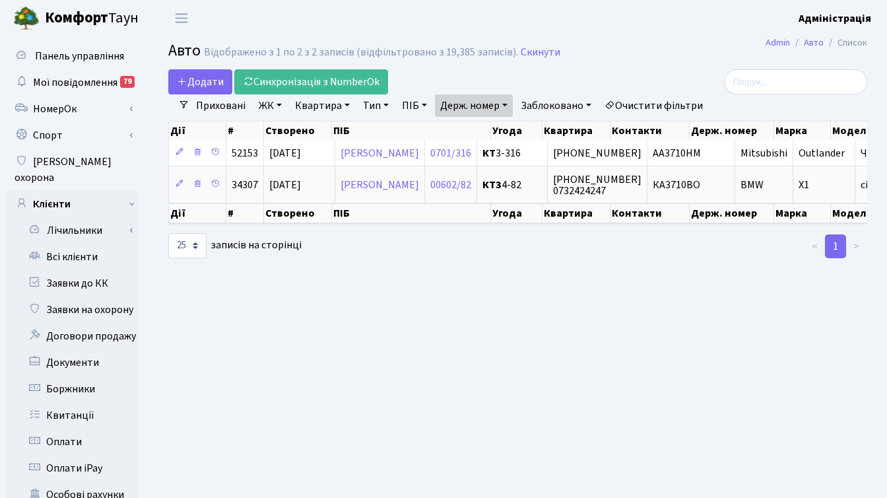
click at [485, 101] on link "Держ. номер" at bounding box center [474, 105] width 78 height 22
paste input "8977"
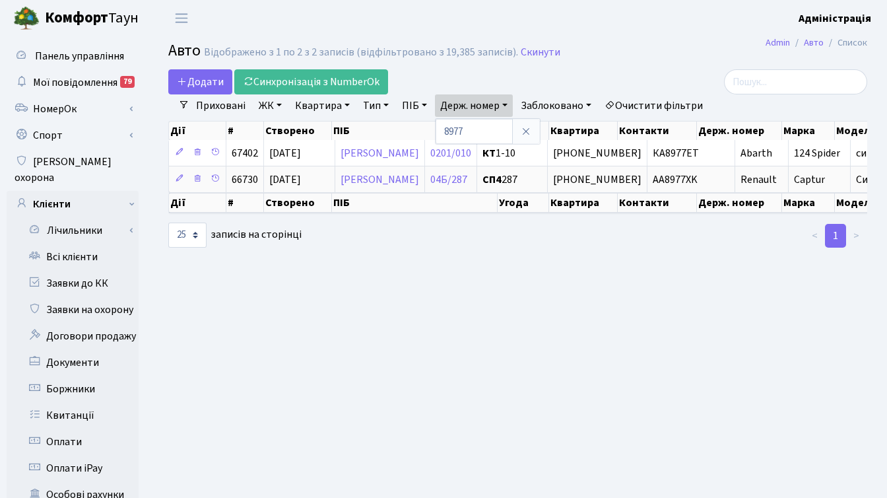
click at [481, 107] on link "Держ. номер" at bounding box center [474, 105] width 78 height 22
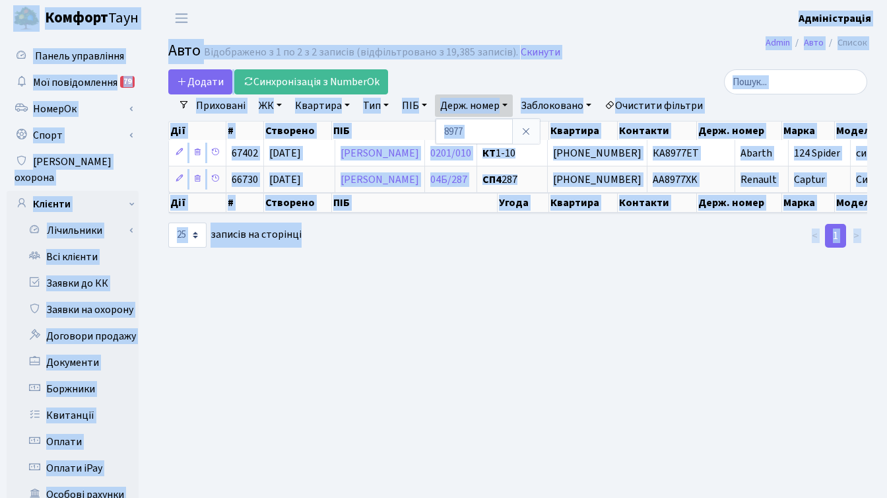
click at [471, 276] on main "Admin Авто Список Авто Відображено з 1 по 2 з 2 записів (відфільтровано з 19,38…" at bounding box center [518, 420] width 739 height 768
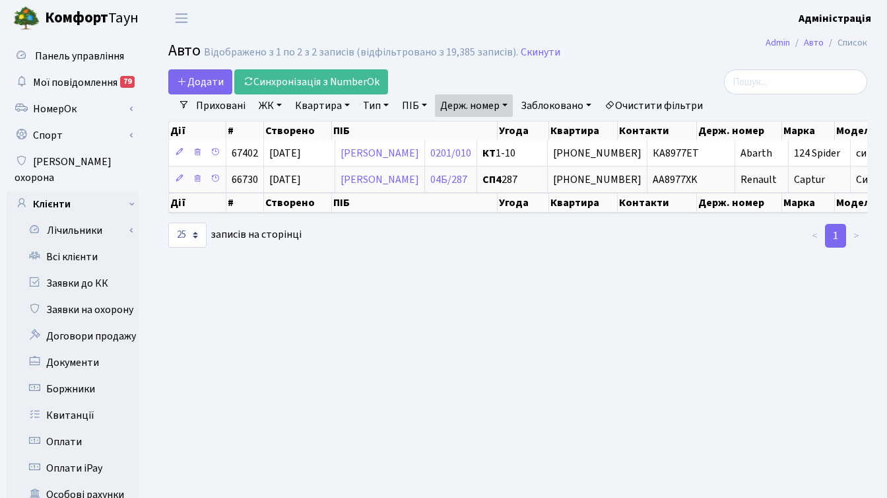
click at [467, 84] on div "Додати Синхронізація з NumberOk" at bounding box center [398, 81] width 460 height 25
click at [473, 110] on link "Держ. номер" at bounding box center [474, 105] width 78 height 22
click at [473, 133] on input "8977" at bounding box center [474, 131] width 77 height 25
paste input "5251"
type input "5251"
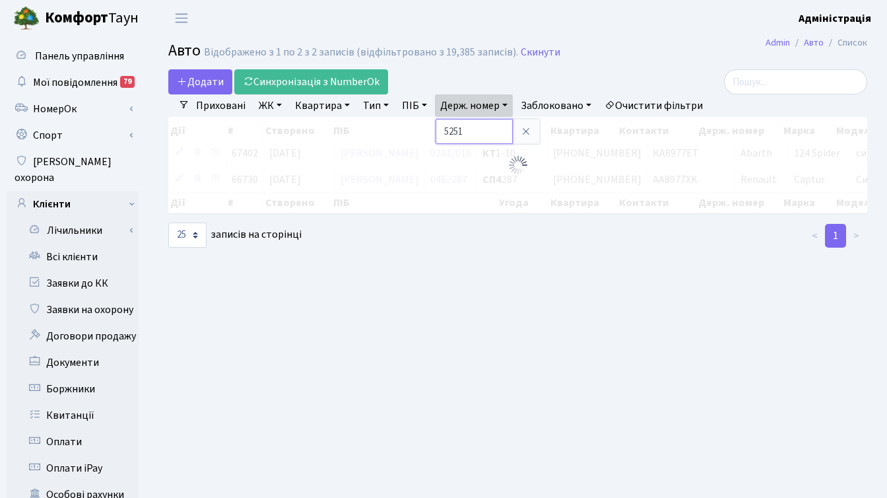
click at [471, 125] on input "5251" at bounding box center [474, 131] width 77 height 25
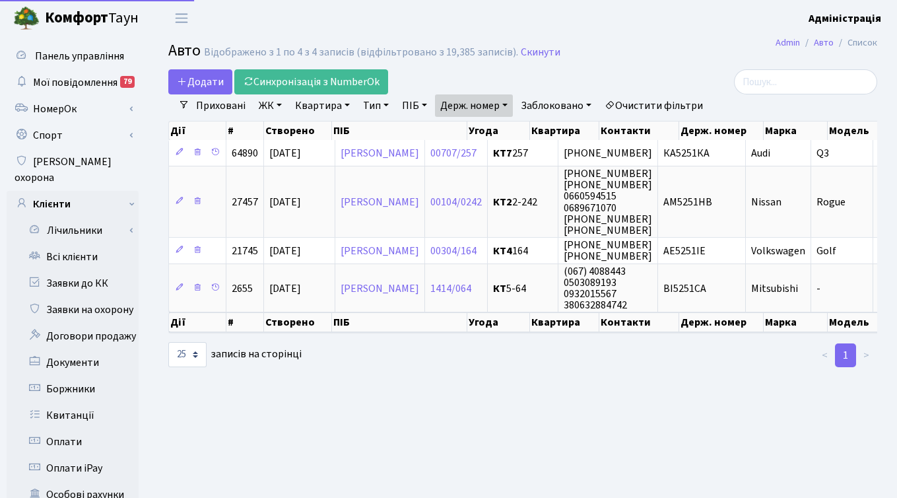
select select "25"
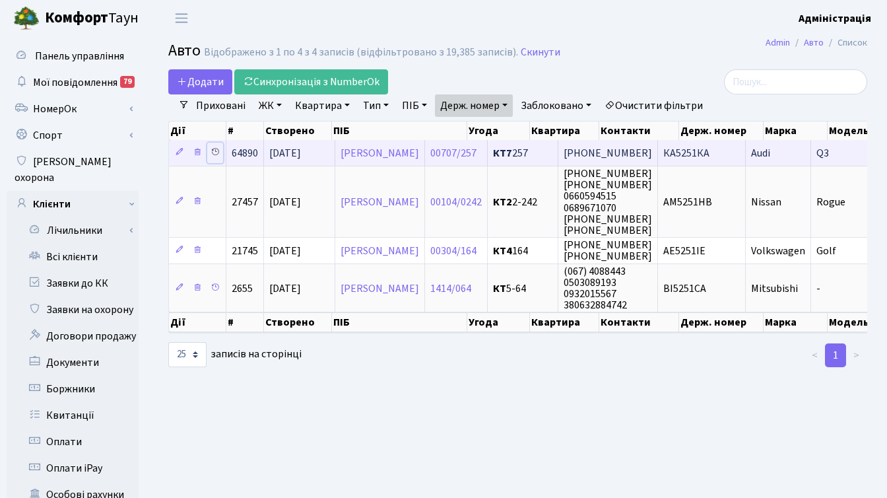
click at [216, 151] on icon at bounding box center [215, 151] width 9 height 9
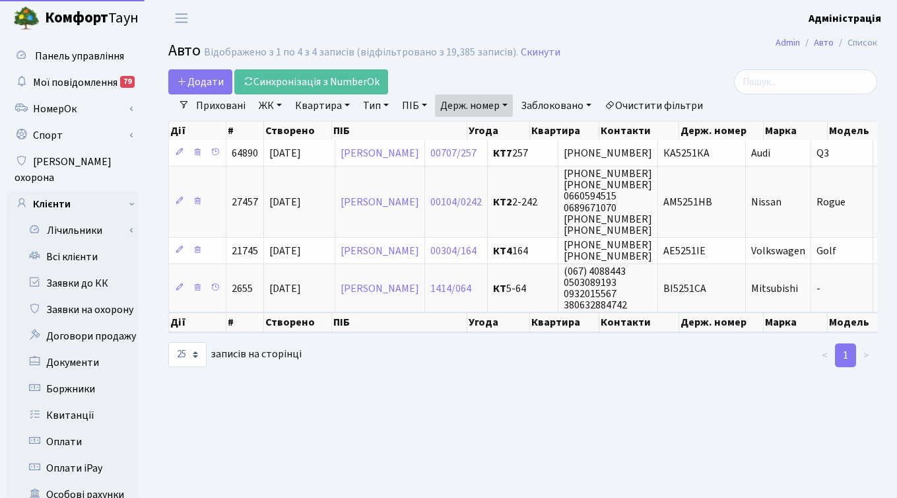
select select "25"
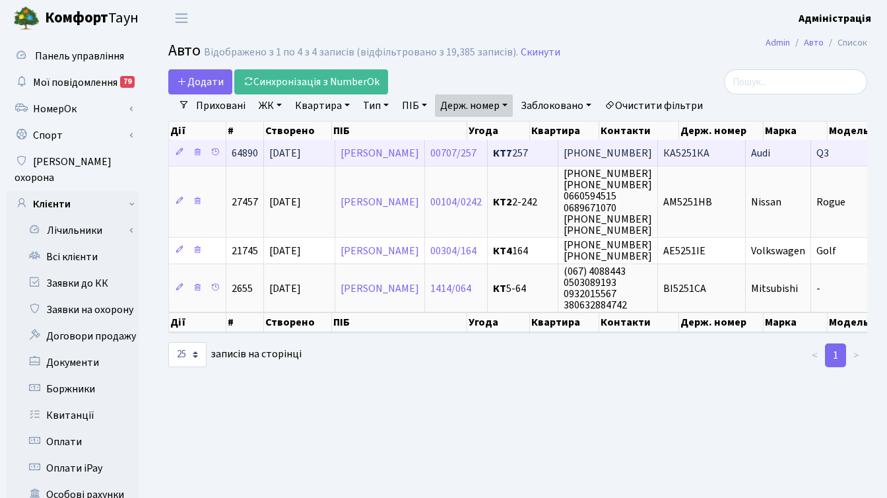
click at [710, 147] on span "КА5251КА" at bounding box center [687, 153] width 46 height 15
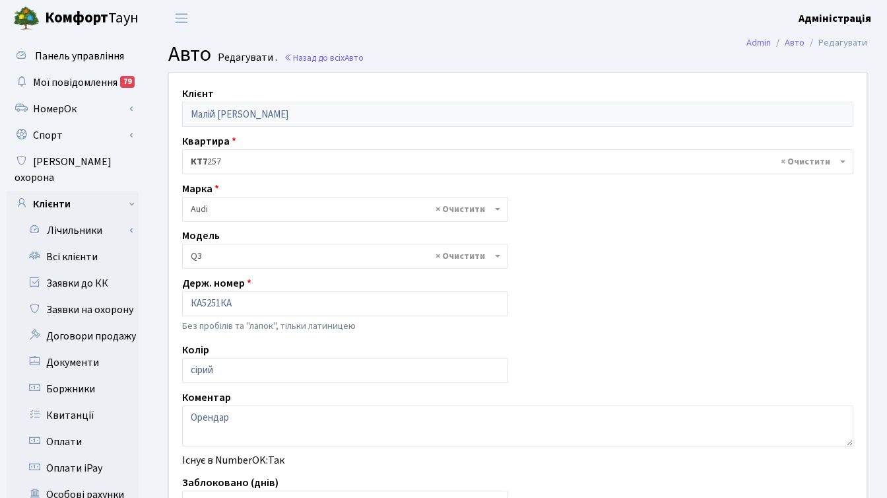
select select "171"
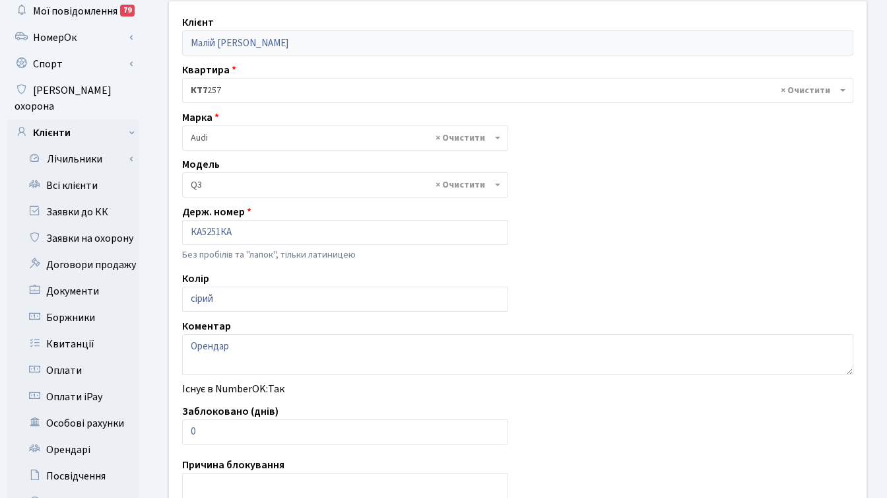
scroll to position [115, 0]
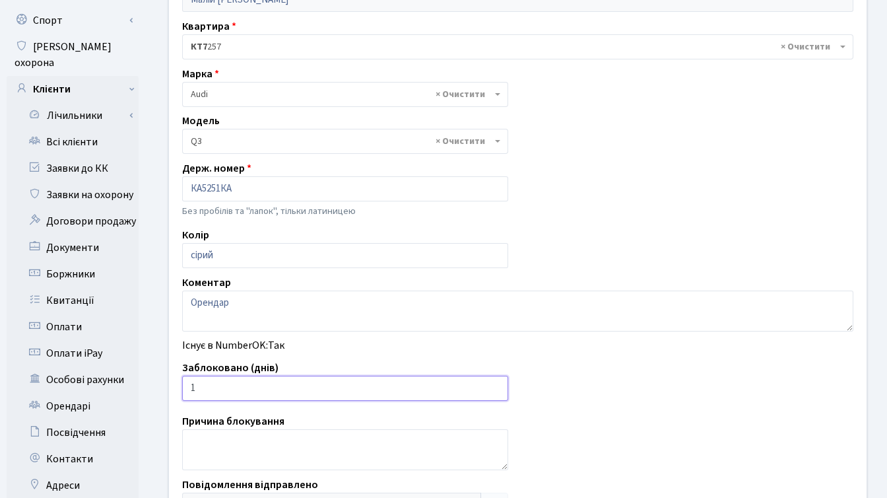
type input "1"
click at [496, 386] on input "1" at bounding box center [345, 388] width 326 height 25
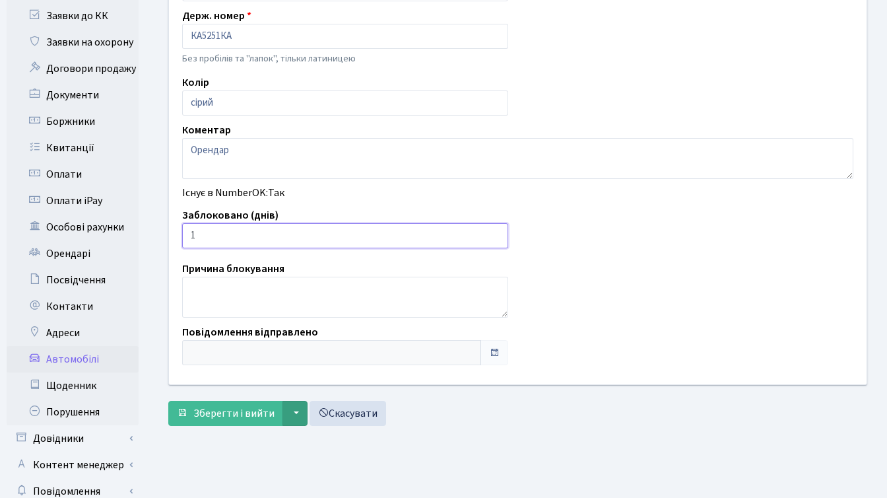
scroll to position [324, 0]
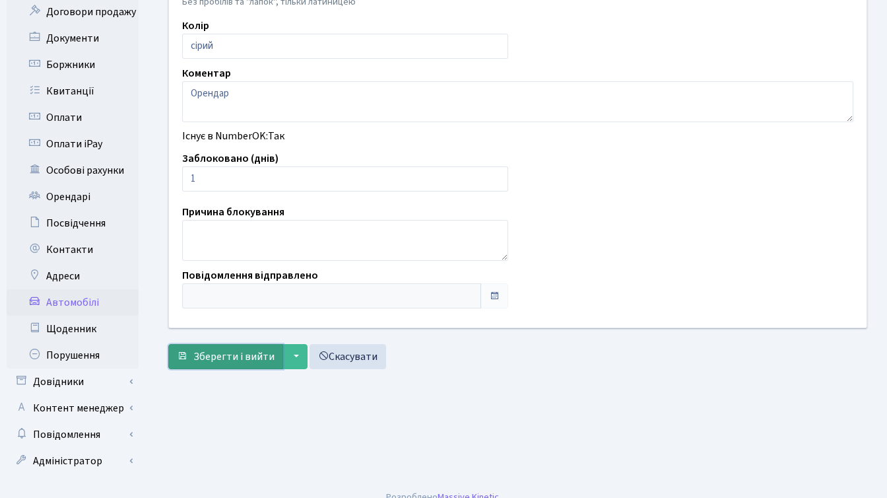
click at [221, 353] on span "Зберегти і вийти" at bounding box center [233, 356] width 81 height 15
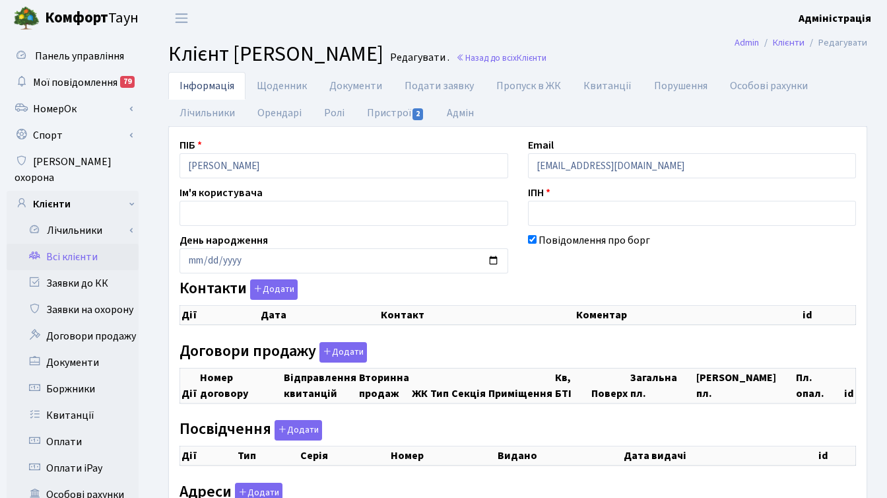
checkbox input "true"
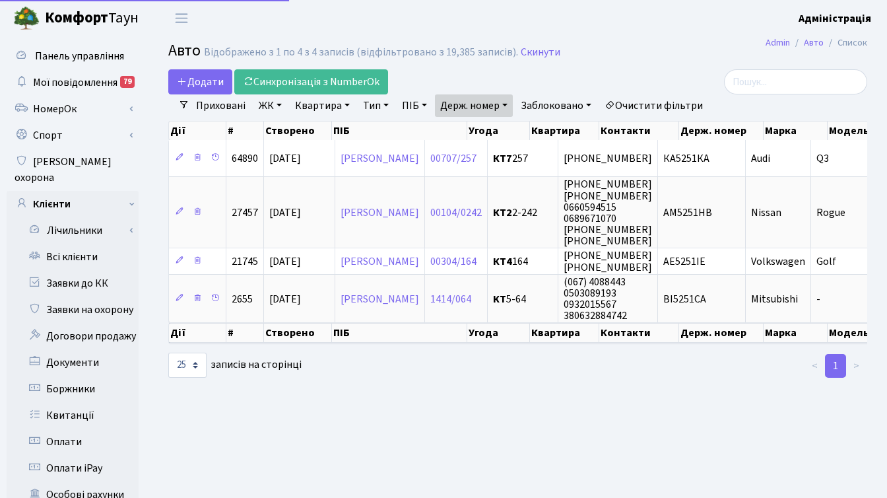
select select "25"
click at [491, 106] on link "Держ. номер" at bounding box center [474, 105] width 78 height 22
paste input "4232"
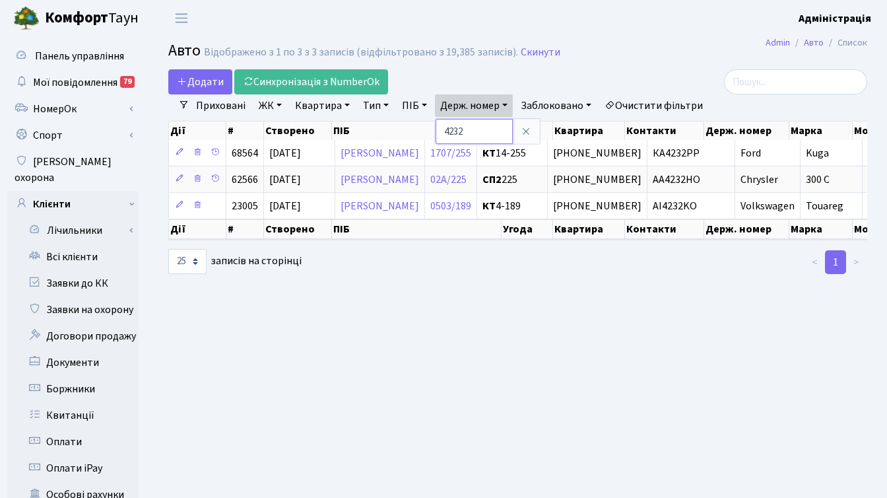
paste input "5649"
type input "5649"
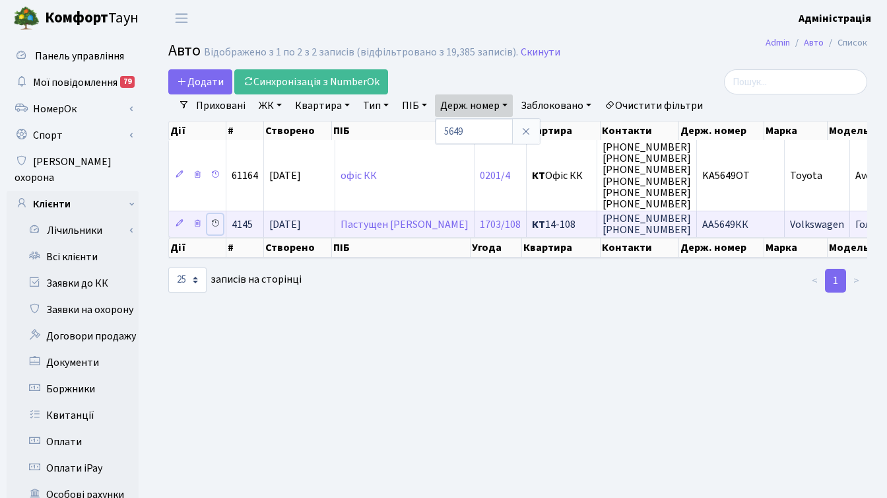
click at [215, 222] on icon at bounding box center [215, 223] width 9 height 9
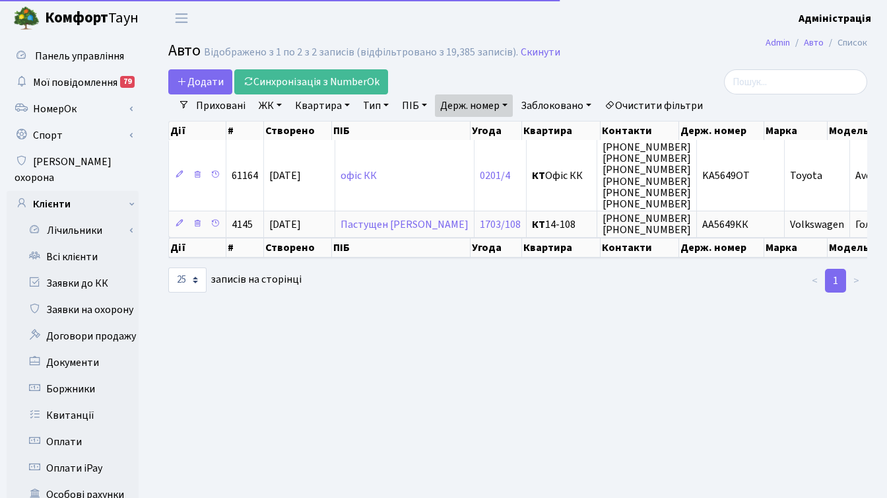
select select "25"
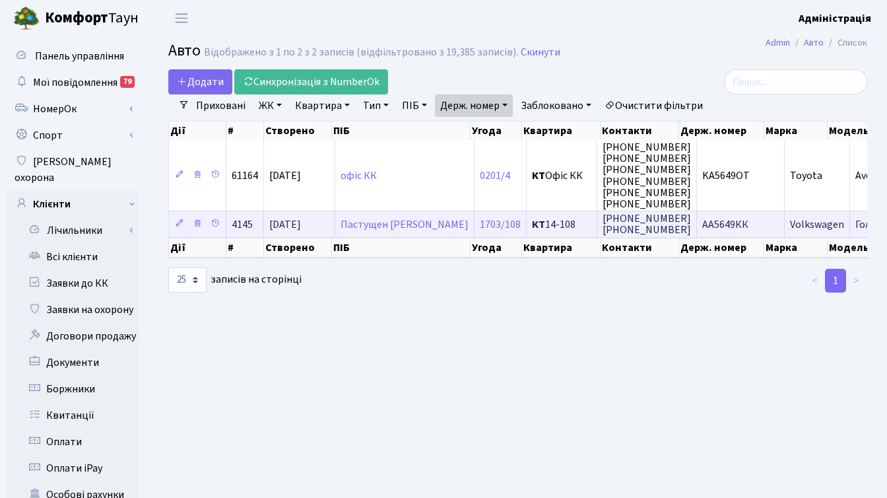
click at [702, 222] on span "АА5649КК" at bounding box center [725, 224] width 46 height 15
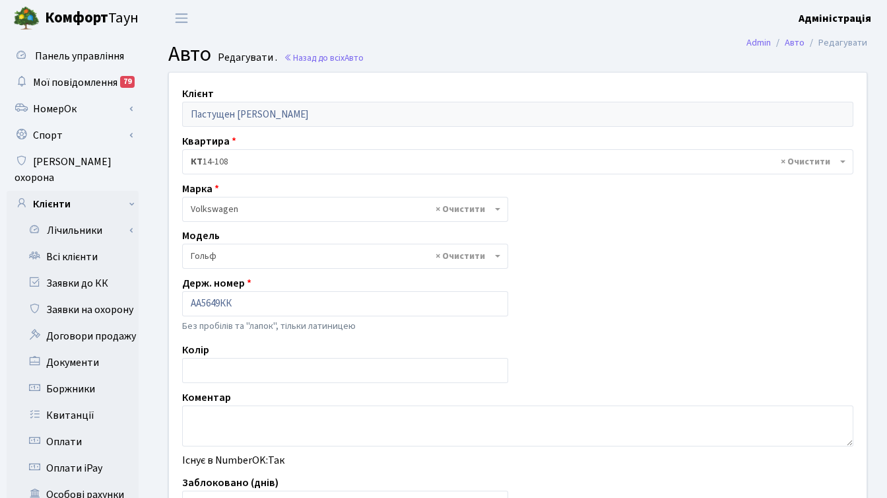
select select "3738"
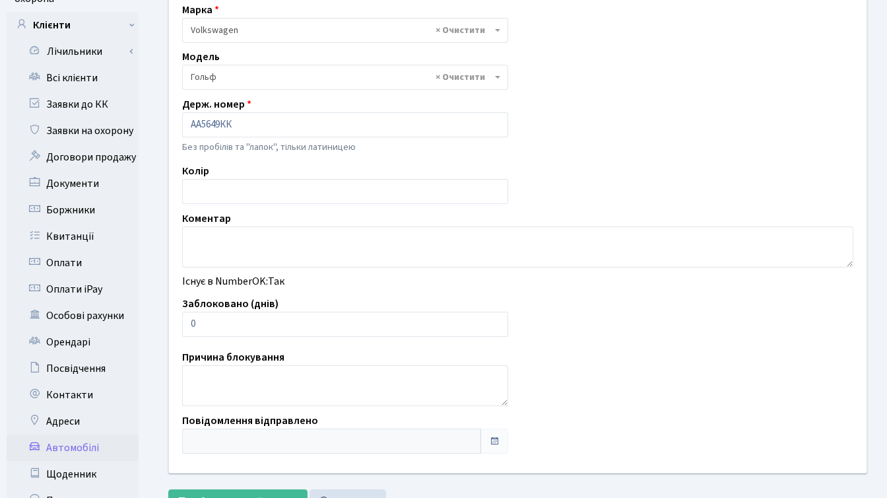
scroll to position [213, 0]
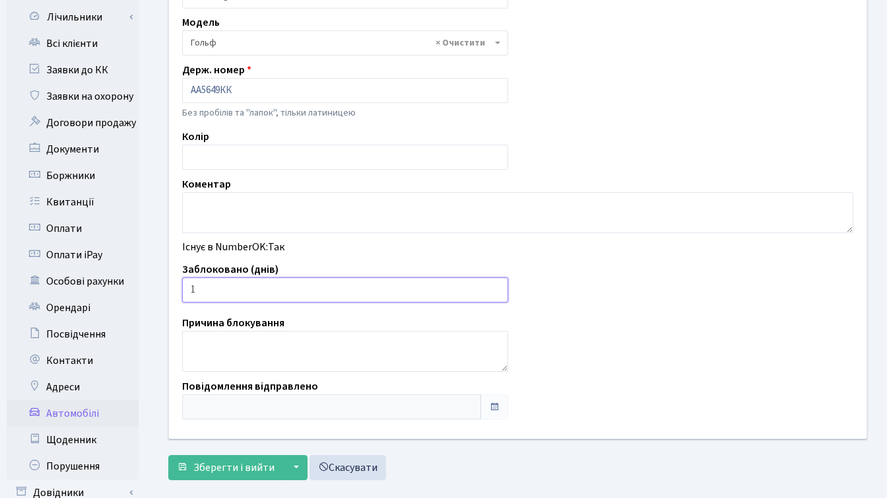
type input "1"
click at [495, 286] on input "1" at bounding box center [345, 289] width 326 height 25
click at [209, 470] on span "Зберегти і вийти" at bounding box center [233, 467] width 81 height 15
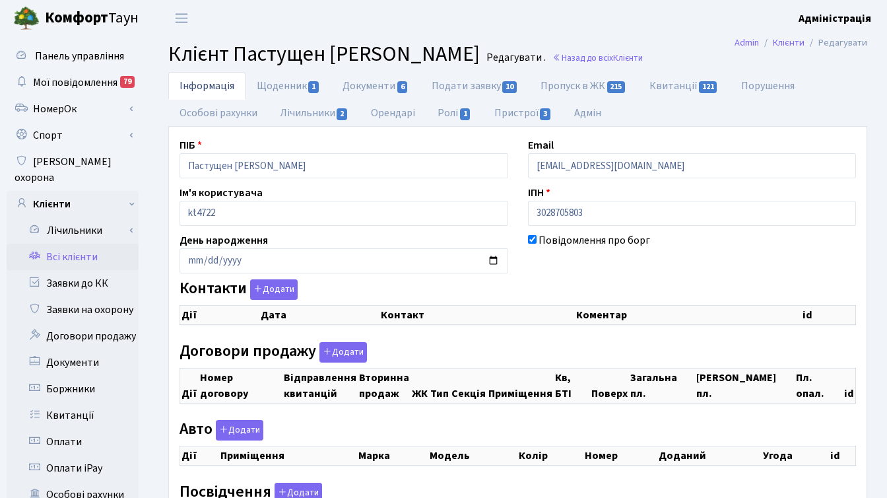
checkbox input "true"
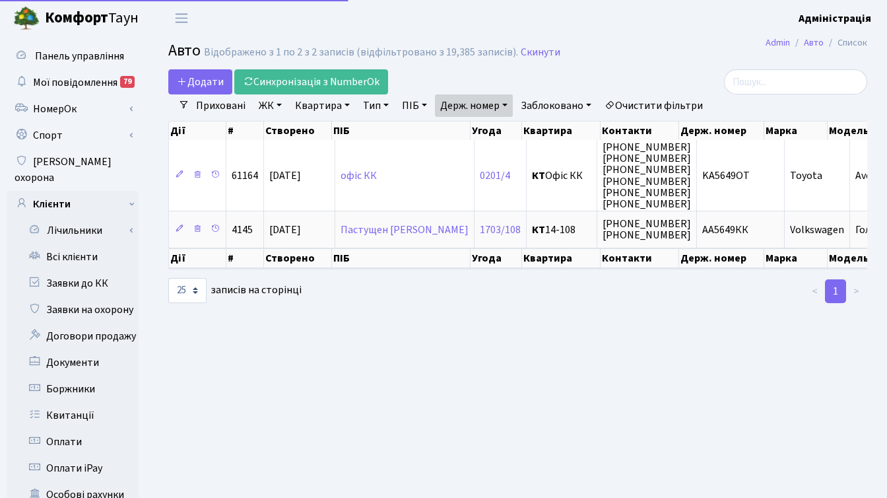
select select "25"
click at [474, 106] on link "Держ. номер" at bounding box center [474, 105] width 78 height 22
paste input "361"
type input "5361"
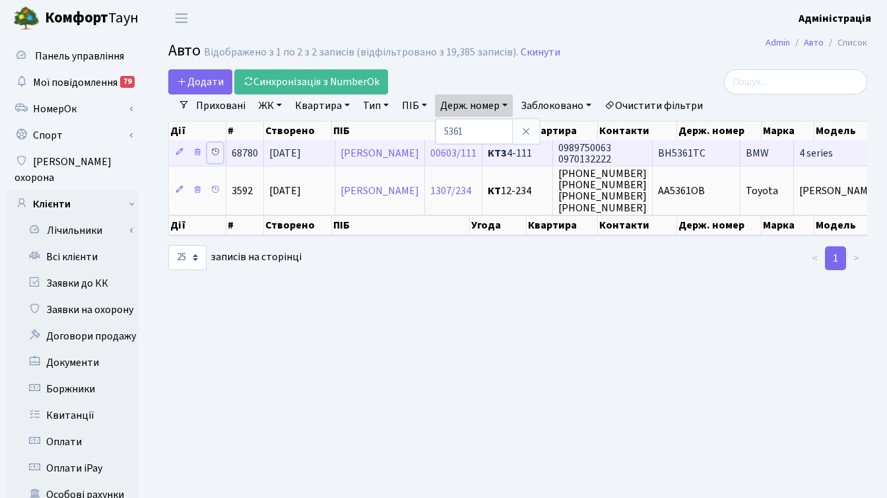
click at [217, 149] on icon at bounding box center [215, 151] width 9 height 9
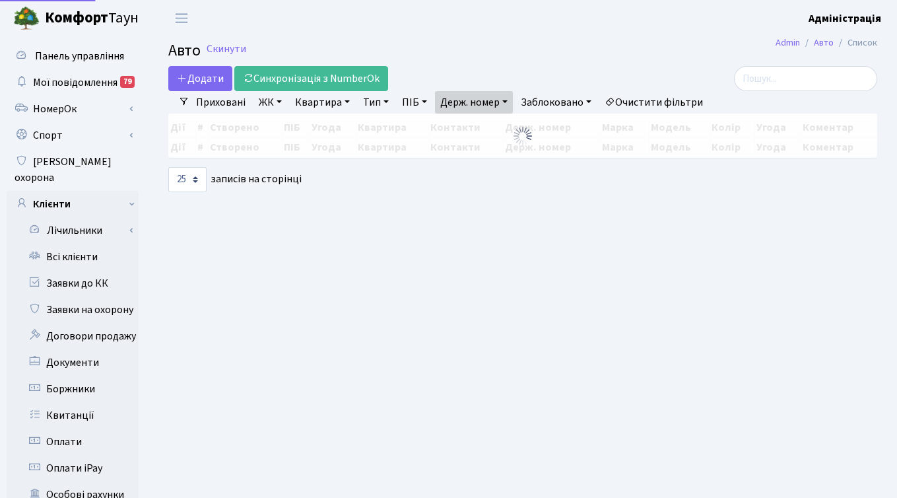
select select "25"
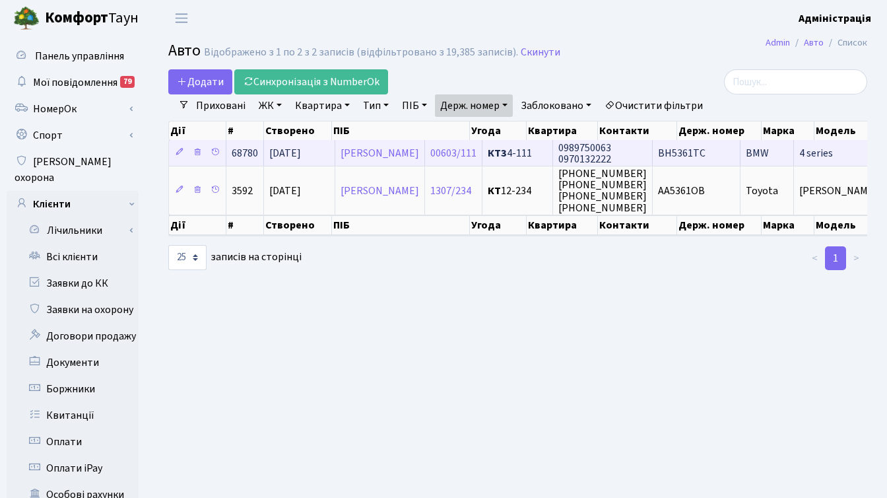
click at [706, 153] on span "ВН5361ТС" at bounding box center [682, 153] width 48 height 15
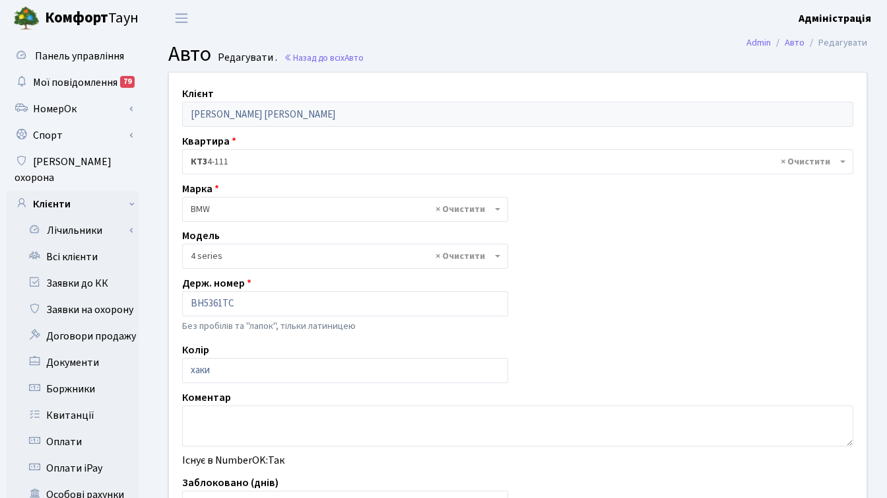
select select "4560"
click at [617, 210] on div "Клієнт Букрєєва Ольга Борисівна Квартира - <b>КТ3</b>&nbsp;&nbsp;&nbsp;4-111 × …" at bounding box center [518, 362] width 718 height 579
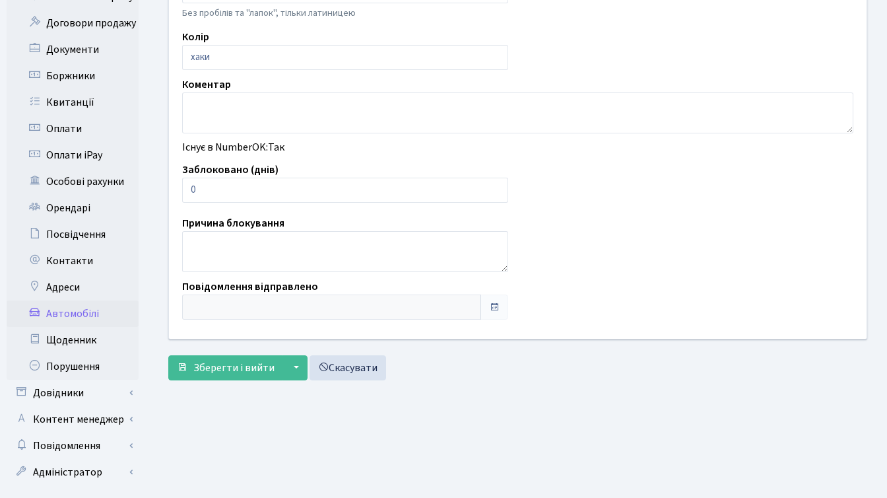
scroll to position [324, 0]
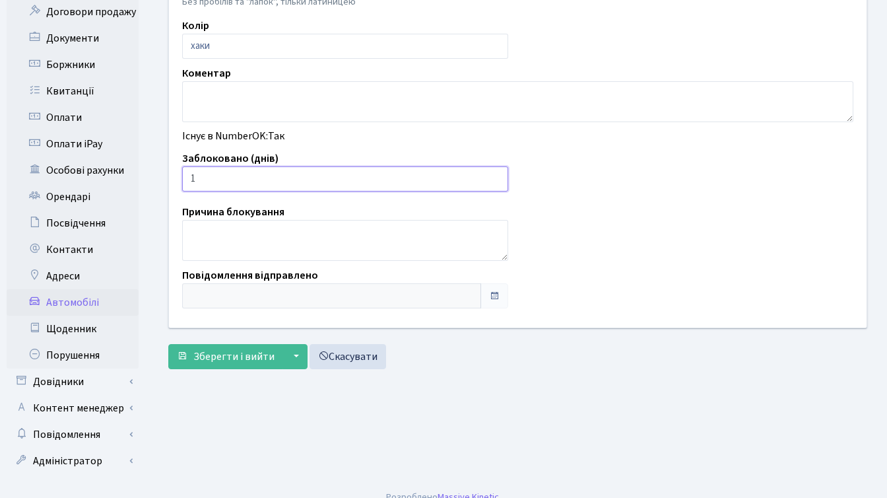
type input "1"
click at [498, 176] on input "1" at bounding box center [345, 178] width 326 height 25
click at [223, 366] on button "Зберегти і вийти" at bounding box center [225, 356] width 115 height 25
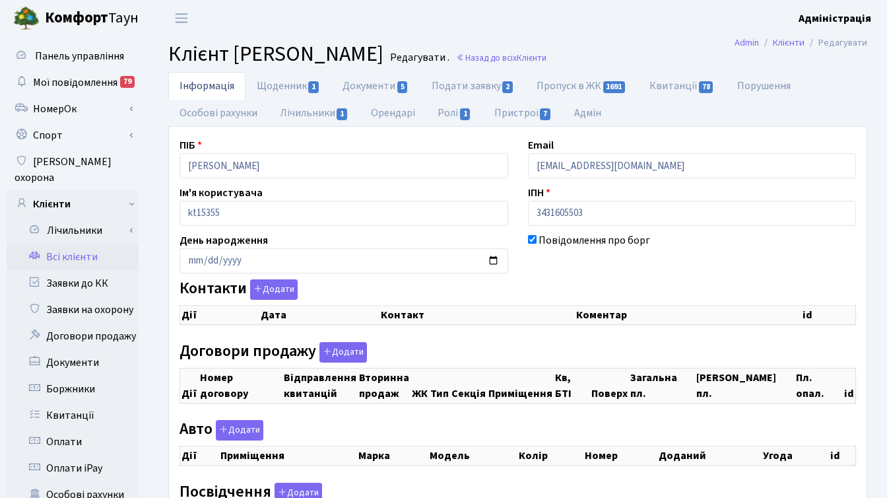
checkbox input "true"
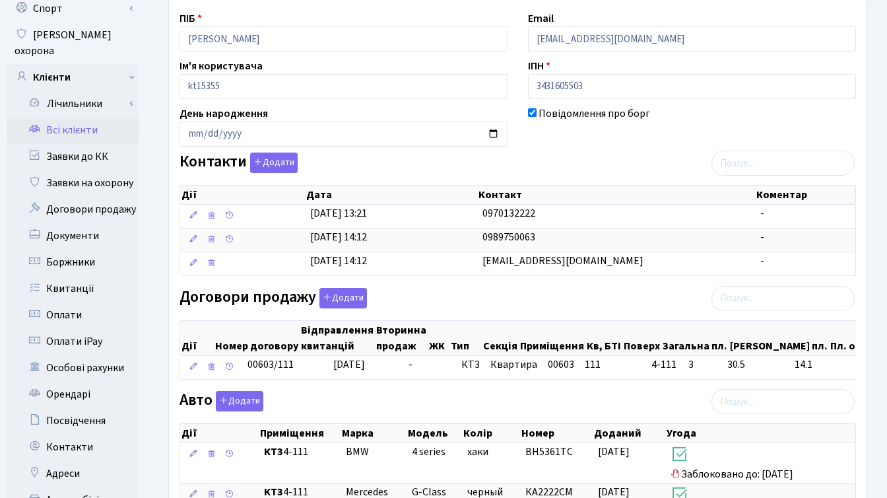
scroll to position [271, 0]
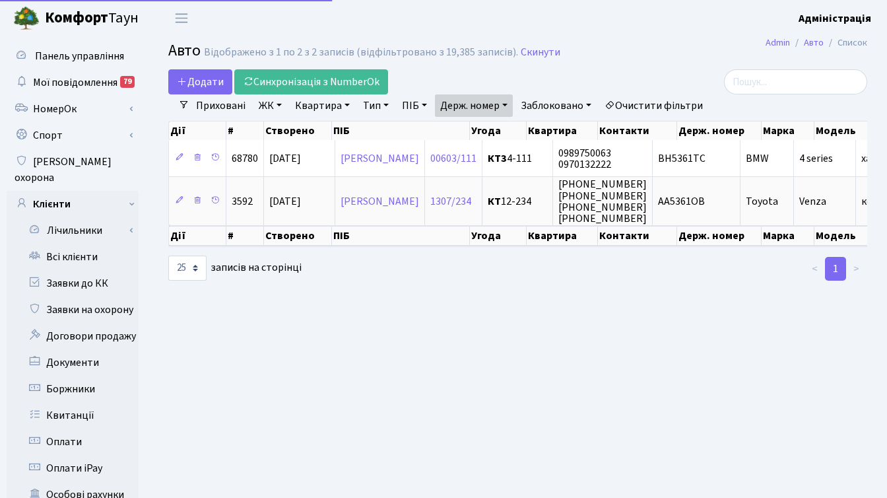
select select "25"
click at [495, 104] on link "Держ. номер" at bounding box center [474, 105] width 78 height 22
paste input "861"
type input "8611"
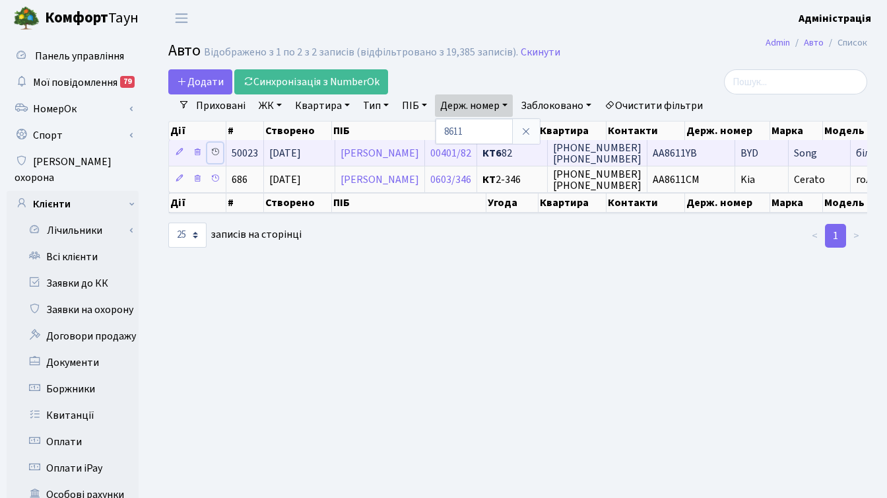
click at [213, 147] on icon at bounding box center [215, 151] width 9 height 9
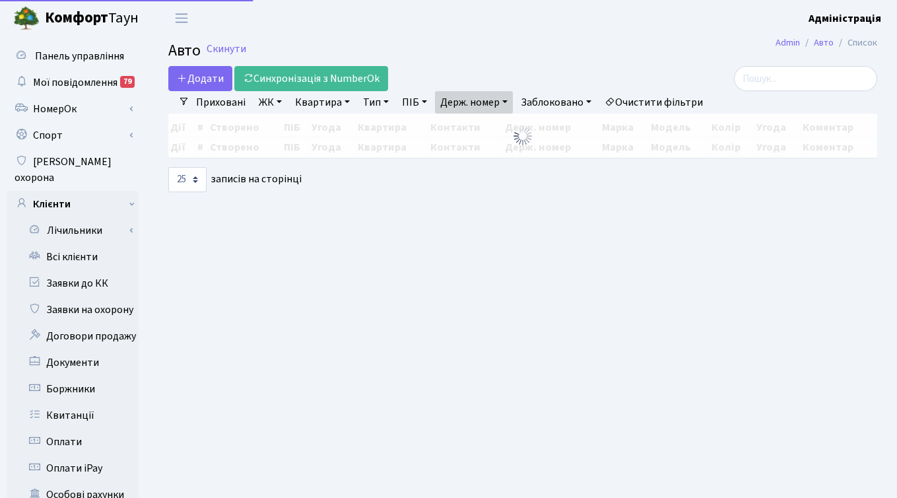
select select "25"
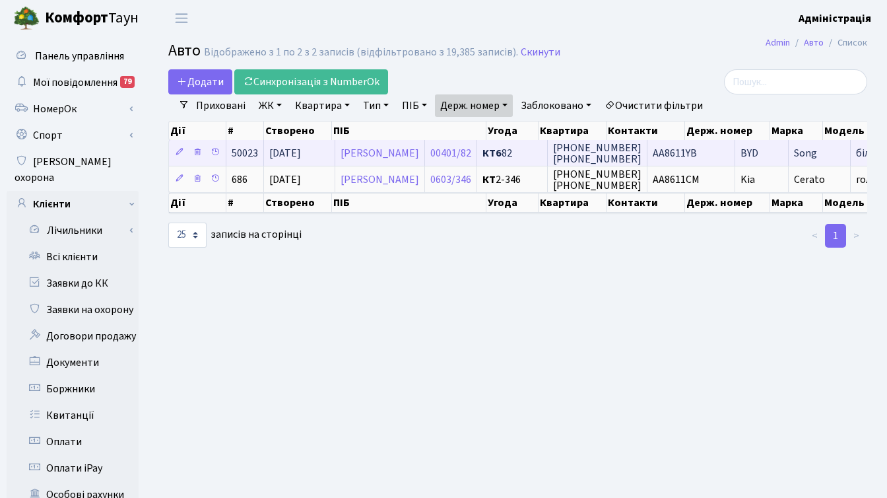
click at [642, 151] on span "[PHONE_NUMBER] [PHONE_NUMBER]" at bounding box center [597, 154] width 88 height 26
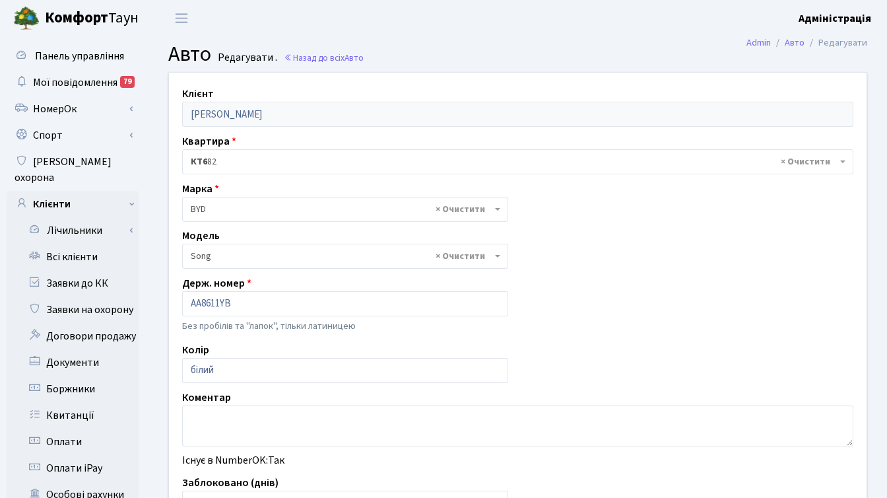
select select "3863"
click at [675, 273] on div "Клієнт Козюба Антон Валерійович Квартира - <b>КТ6</b>&nbsp;&nbsp;&nbsp;82 × КТ6…" at bounding box center [518, 362] width 718 height 579
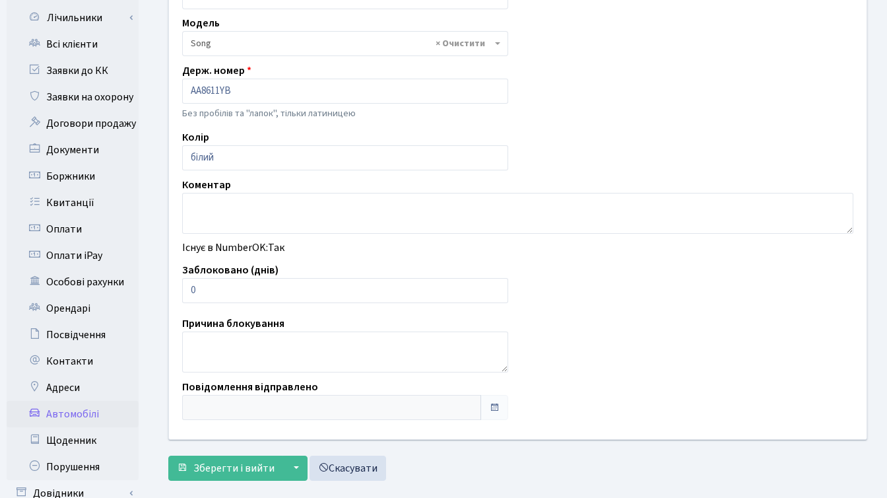
scroll to position [219, 0]
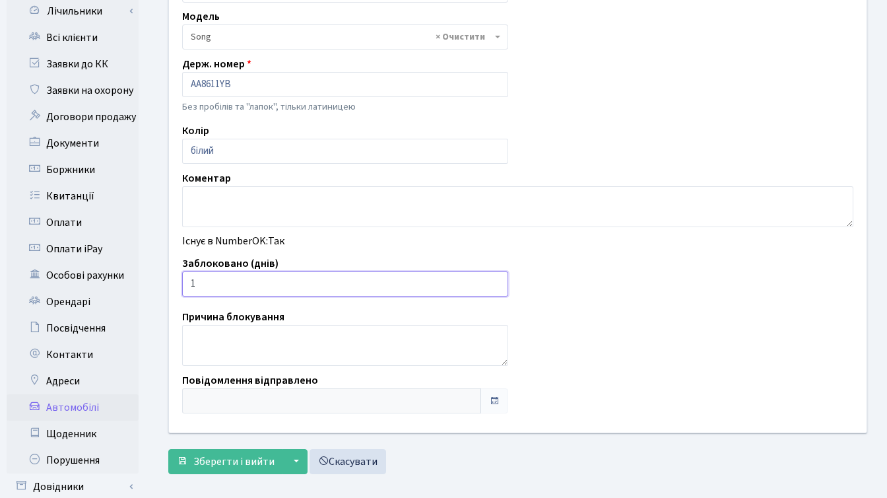
type input "1"
click at [495, 280] on input "1" at bounding box center [345, 283] width 326 height 25
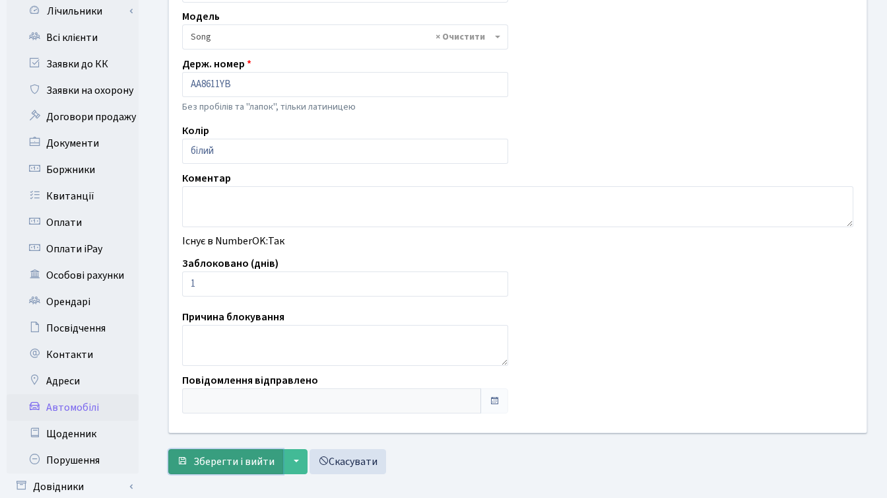
click at [221, 461] on span "Зберегти і вийти" at bounding box center [233, 461] width 81 height 15
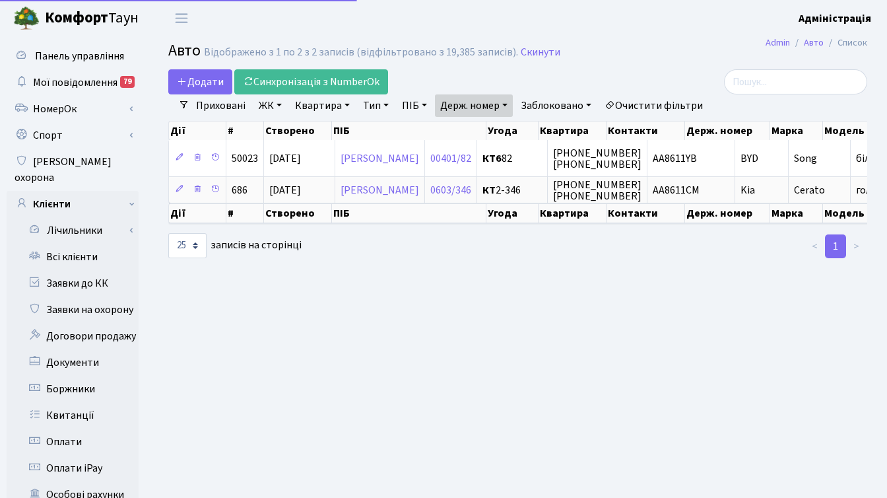
select select "25"
click at [491, 110] on link "Держ. номер" at bounding box center [474, 105] width 78 height 22
paste input "2946"
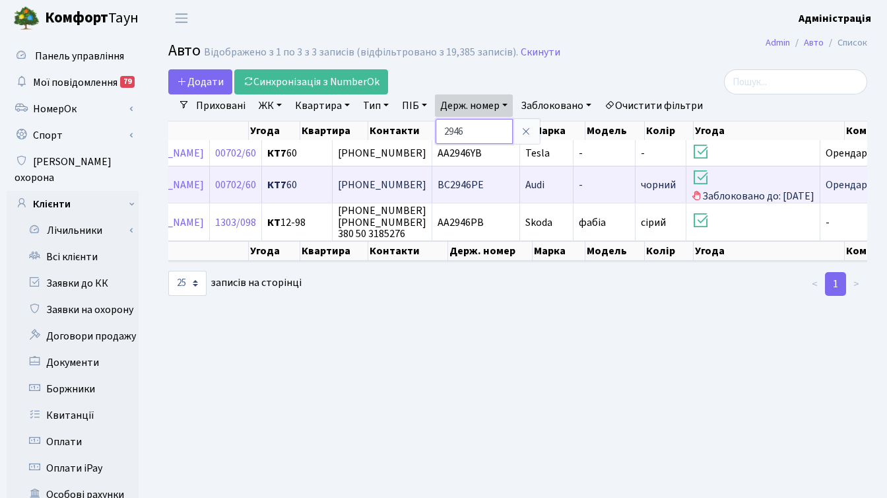
scroll to position [0, 193]
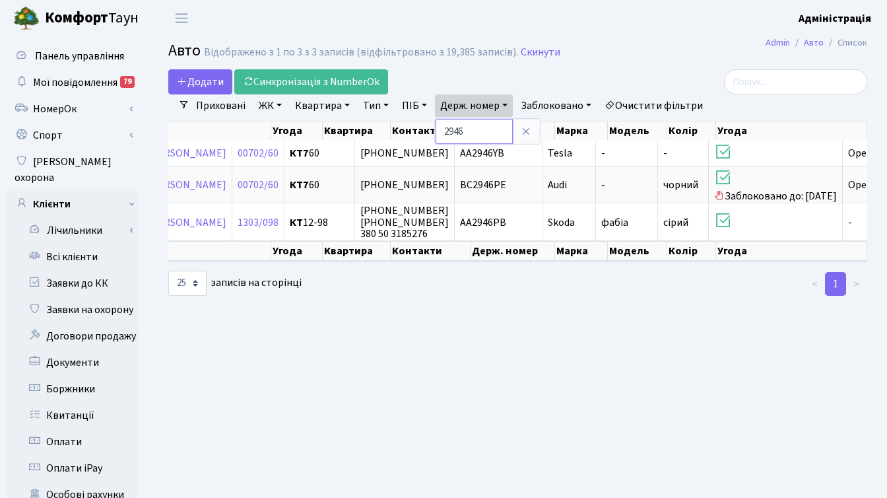
paste input "СЕНСЕЙ"
type input "СЕНСЕЙ"
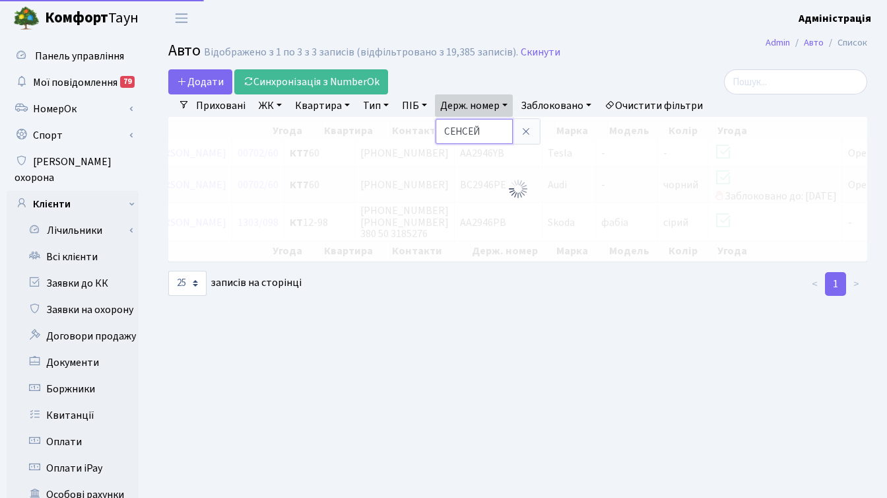
scroll to position [0, 26]
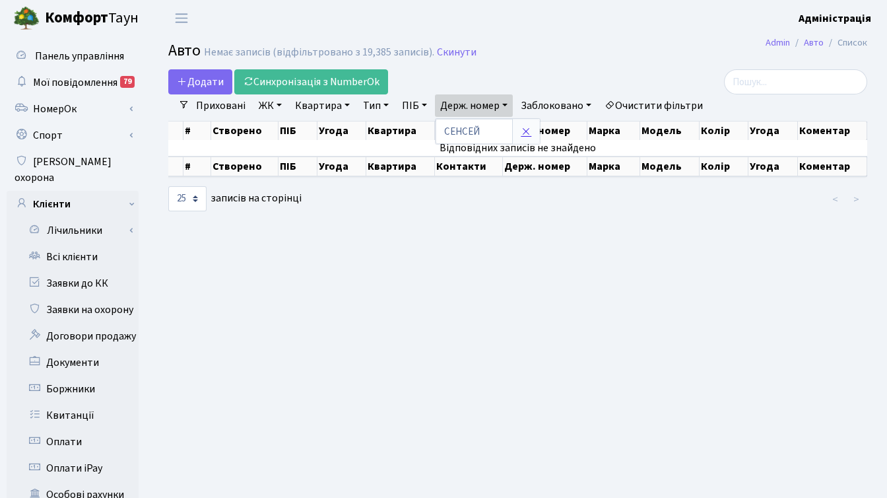
click at [525, 130] on icon at bounding box center [526, 131] width 11 height 11
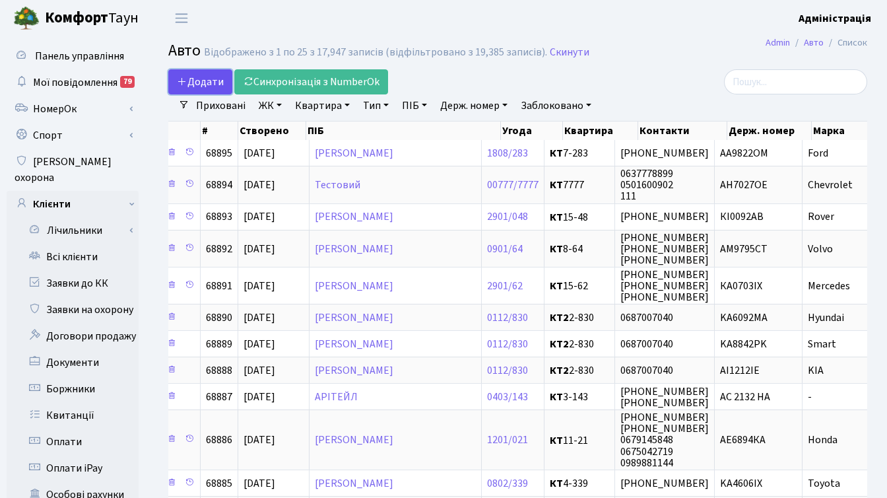
click at [205, 81] on span "Додати" at bounding box center [200, 82] width 47 height 15
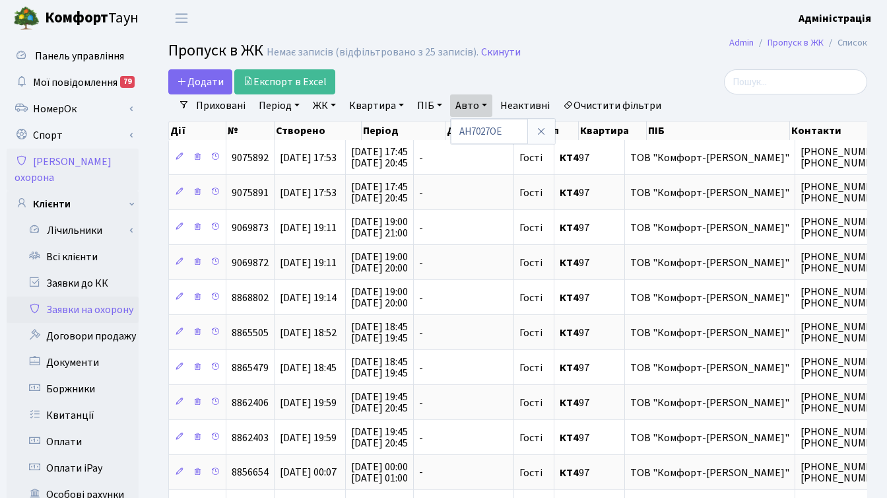
select select "25"
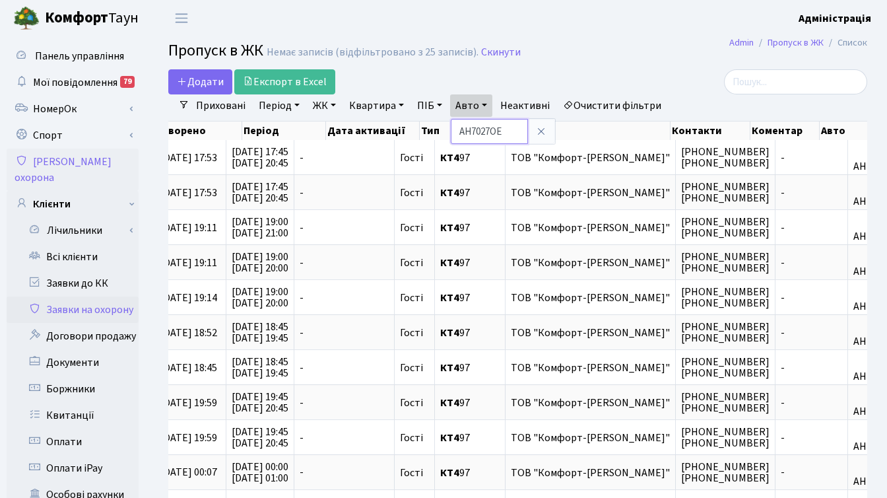
drag, startPoint x: 507, startPoint y: 130, endPoint x: 460, endPoint y: 122, distance: 48.2
click at [460, 122] on input "АН7027ОЕ" at bounding box center [489, 131] width 77 height 25
type input "сенсей"
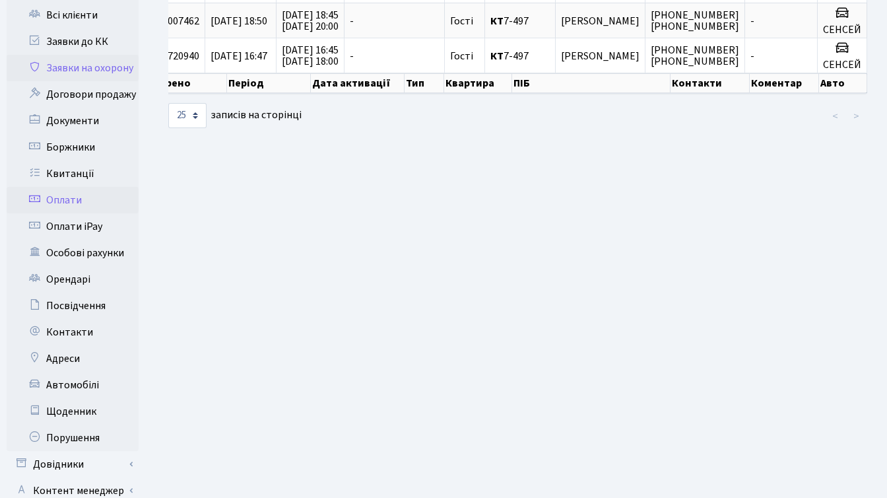
scroll to position [275, 0]
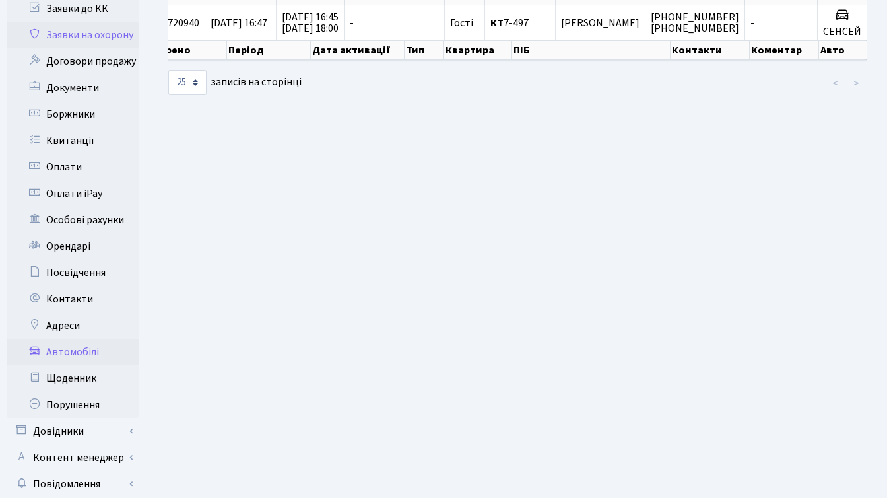
click at [77, 339] on link "Автомобілі" at bounding box center [73, 352] width 132 height 26
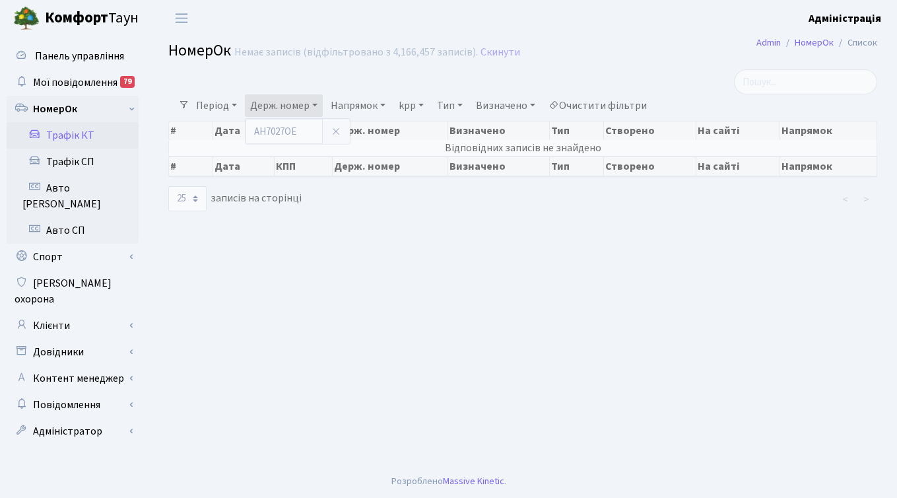
select select "25"
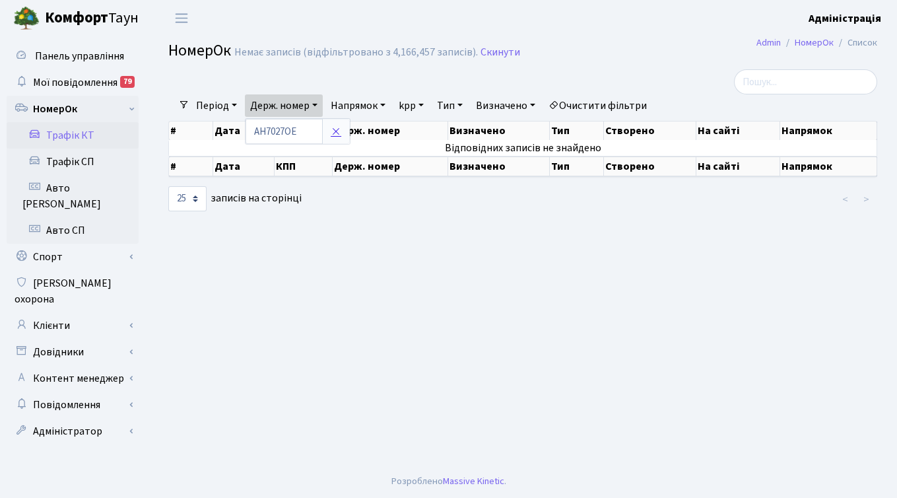
click at [334, 126] on icon at bounding box center [336, 131] width 11 height 11
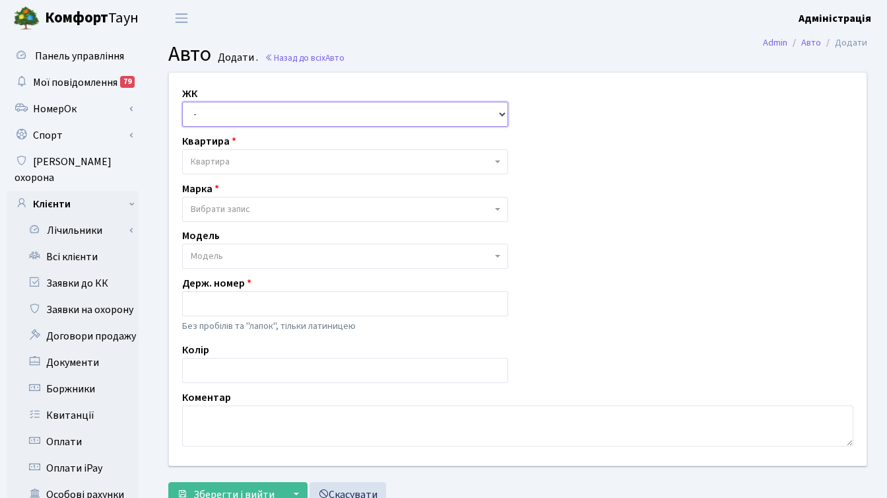
click at [277, 110] on select "- ТХ, вул. Ділова, 1/2 КТ, вул. Регенераторна, 4 КТ2, просп. Соборності, 17 КТ3…" at bounding box center [345, 114] width 326 height 25
select select "271"
click at [182, 102] on select "- ТХ, вул. Ділова, 1/2 КТ, вул. Регенераторна, 4 КТ2, просп. Соборності, 17 КТ3…" at bounding box center [345, 114] width 326 height 25
select select
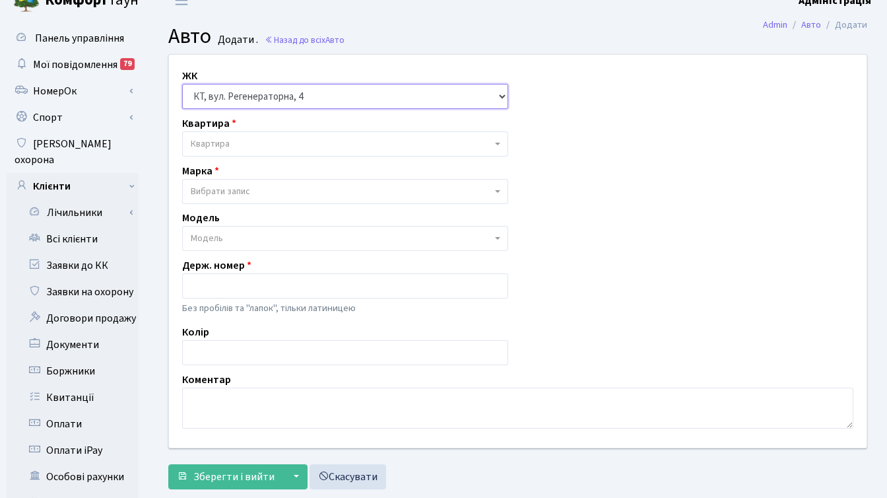
scroll to position [18, 0]
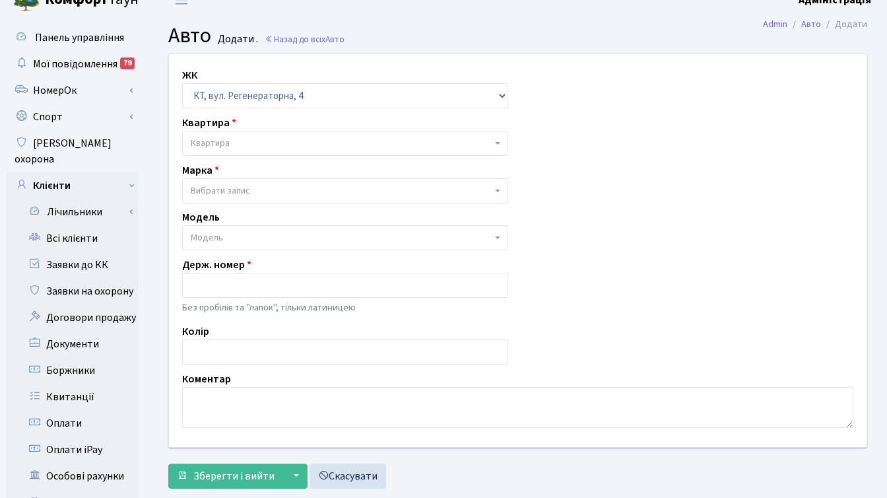
click at [248, 186] on span "Вибрати запис" at bounding box center [220, 190] width 59 height 13
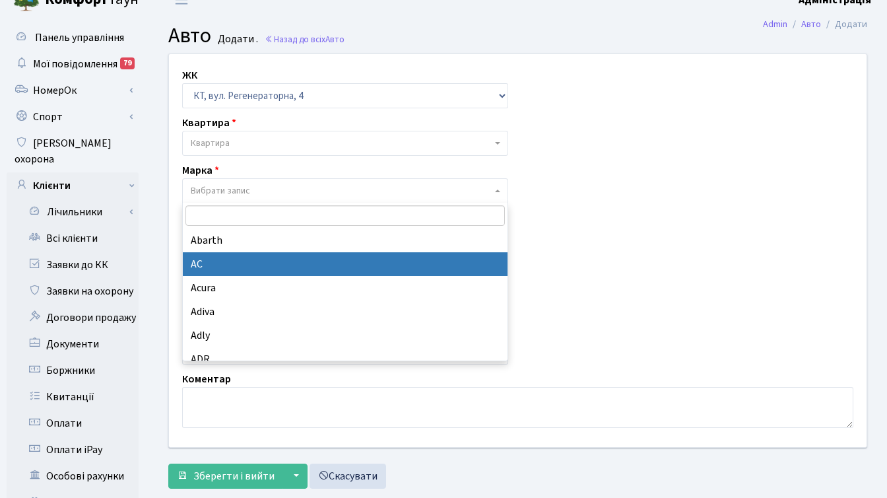
click at [647, 244] on div "ЖК - ТХ, вул. Ділова, 1/2 КТ, вул. Регенераторна, 4 КТ2, просп. Соборності, 17 …" at bounding box center [518, 250] width 718 height 393
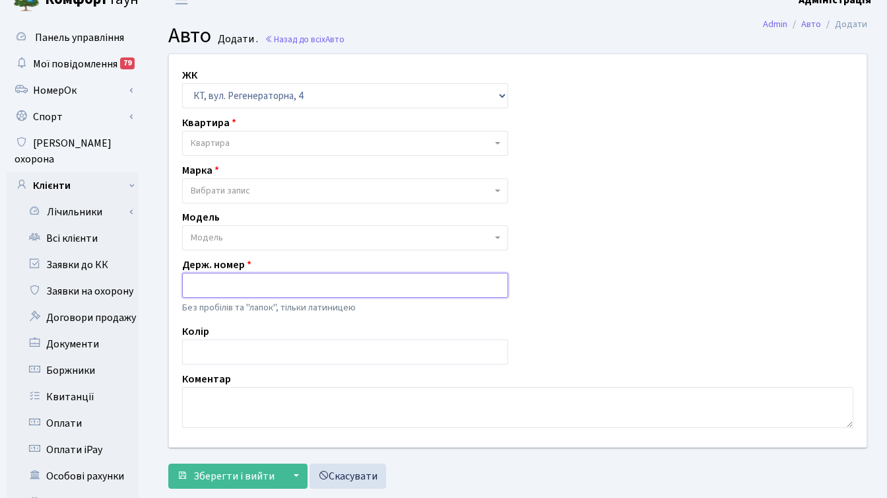
click at [255, 290] on input "text" at bounding box center [345, 285] width 326 height 25
type input "Сенсей"
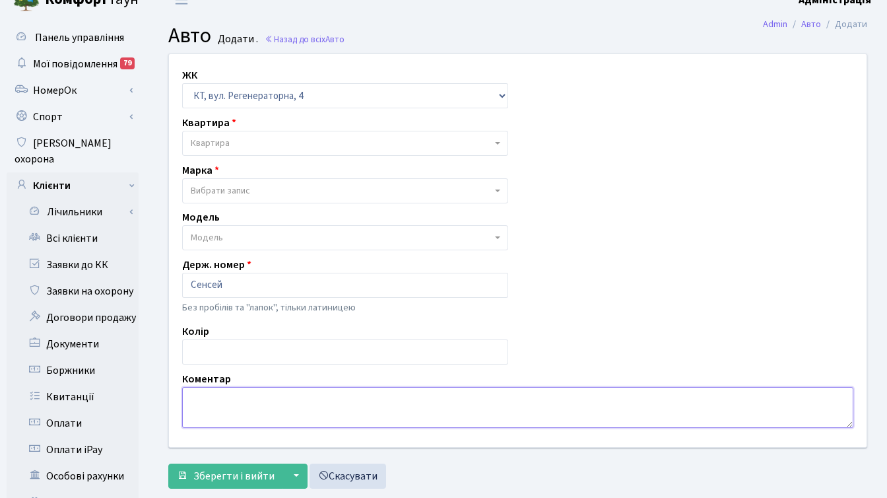
click at [219, 403] on textarea at bounding box center [517, 407] width 671 height 41
type textarea "Порушник, КТ 7-497"
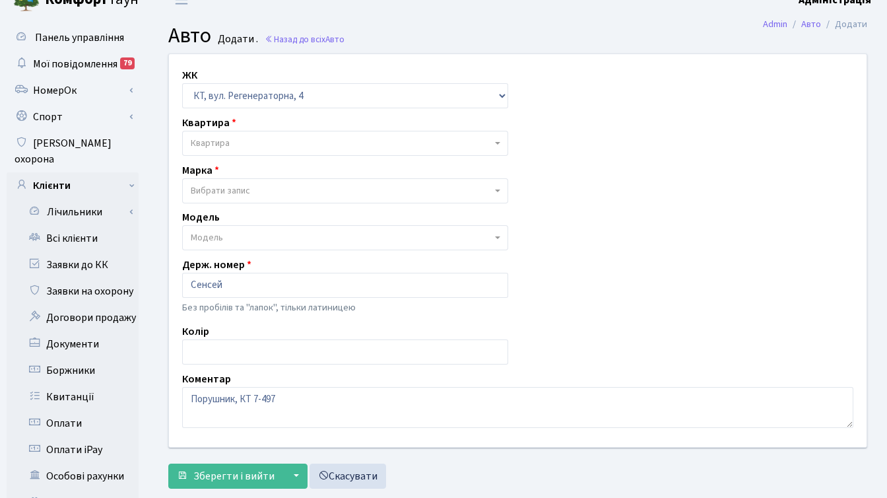
click at [248, 139] on span "Квартира" at bounding box center [341, 143] width 301 height 13
type input "7777"
select select "17530"
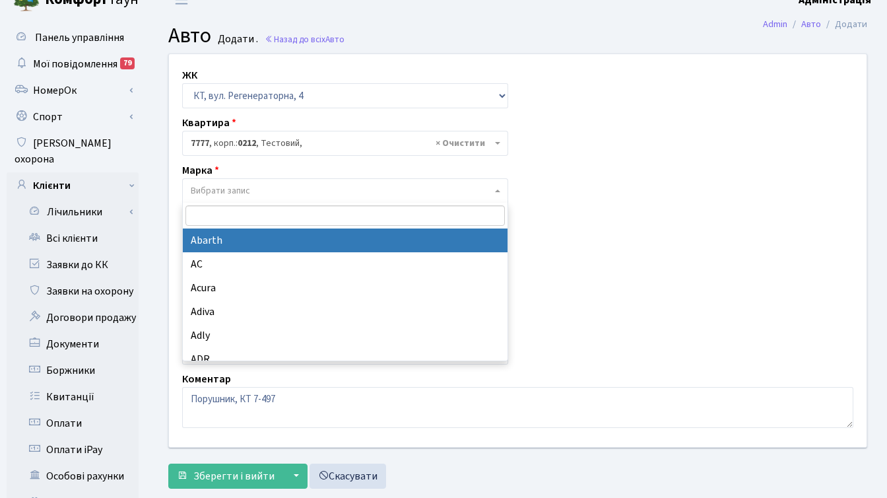
click at [254, 185] on span "Вибрати запис" at bounding box center [341, 190] width 301 height 13
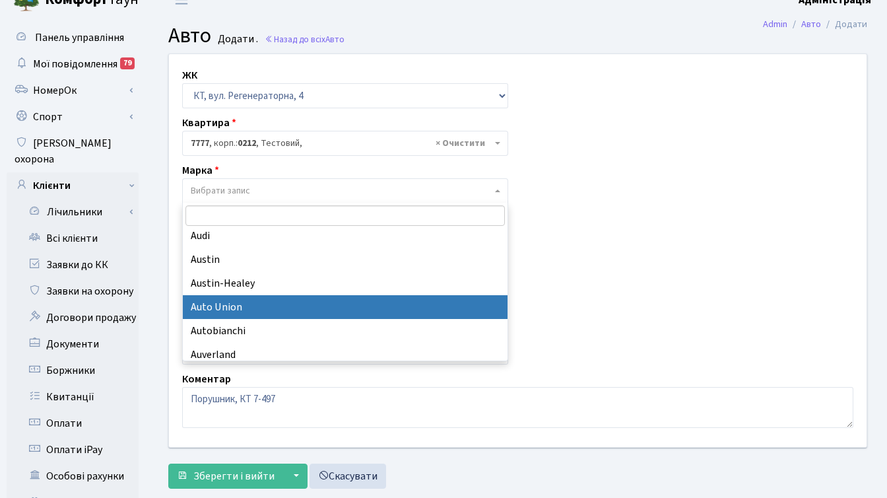
scroll to position [677, 0]
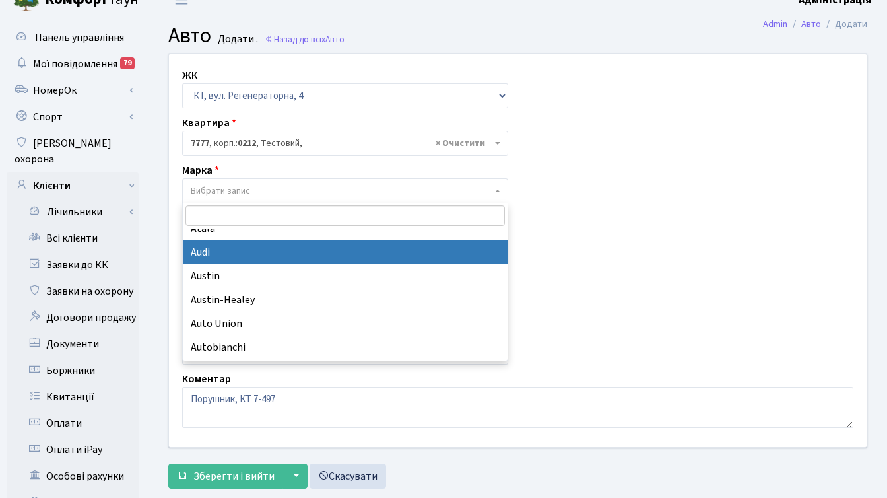
select select "13"
select select
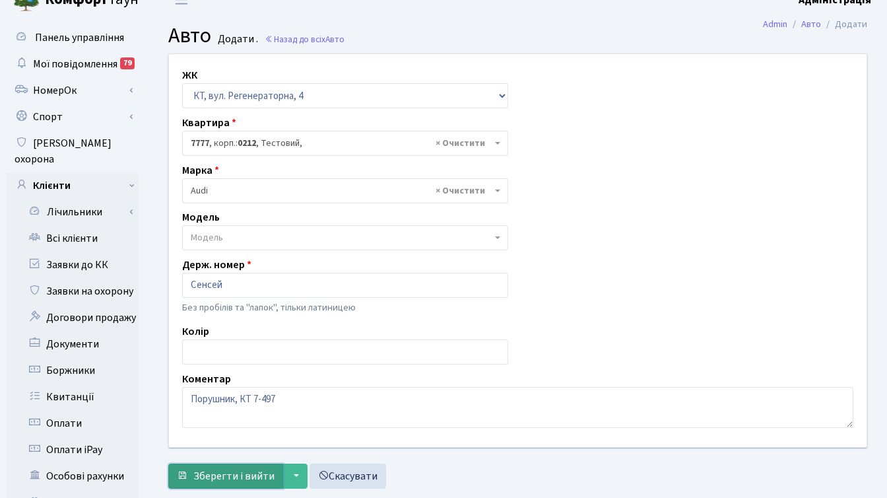
click at [215, 476] on span "Зберегти і вийти" at bounding box center [233, 476] width 81 height 15
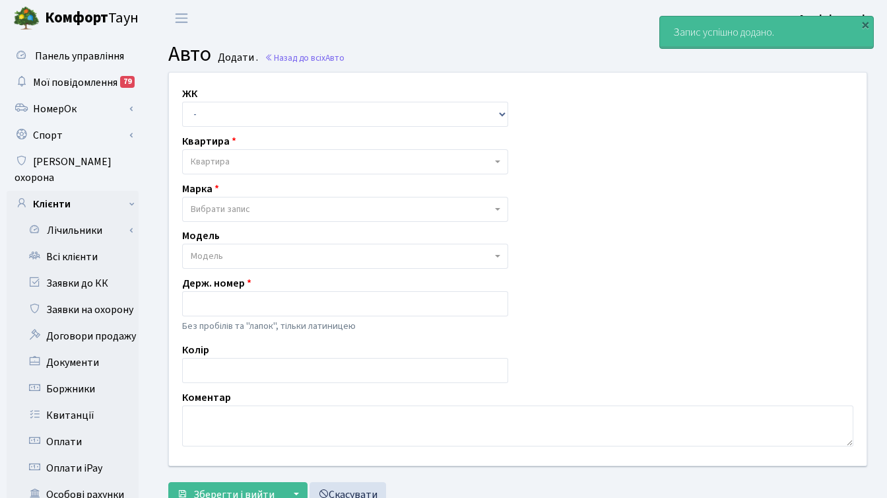
scroll to position [18, 0]
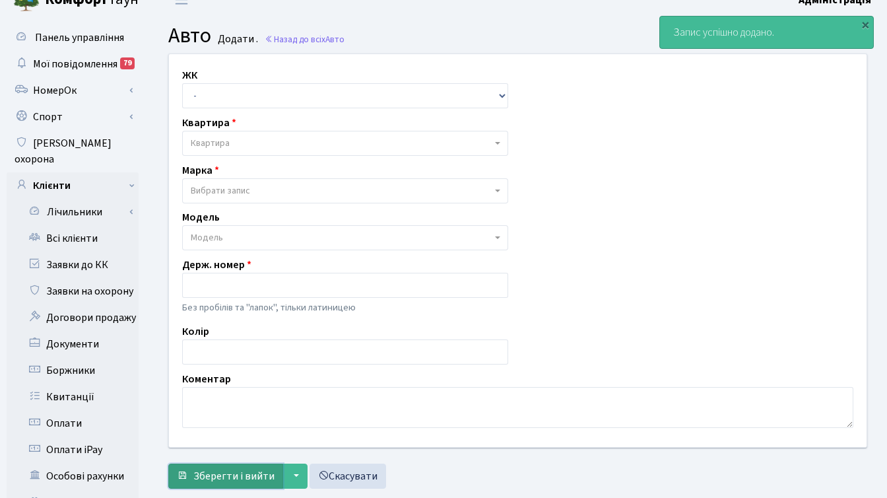
click at [238, 478] on span "Зберегти і вийти" at bounding box center [233, 476] width 81 height 15
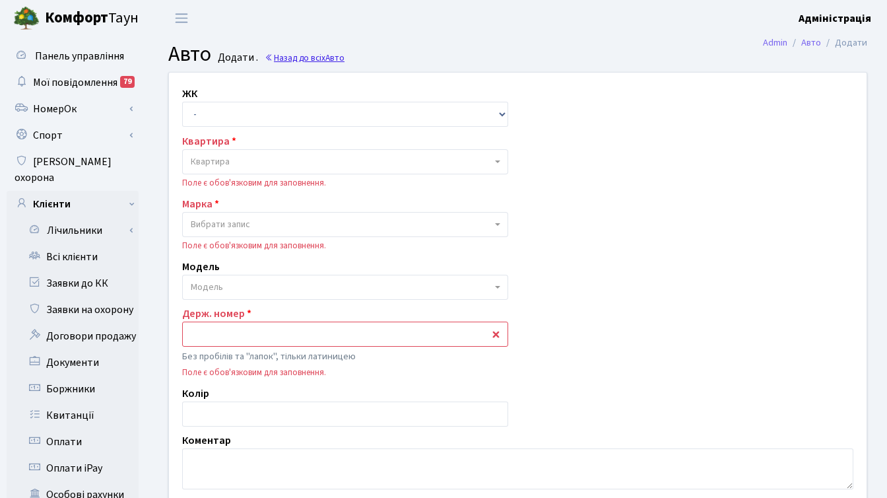
click at [306, 60] on link "Назад до всіх Авто" at bounding box center [305, 57] width 80 height 13
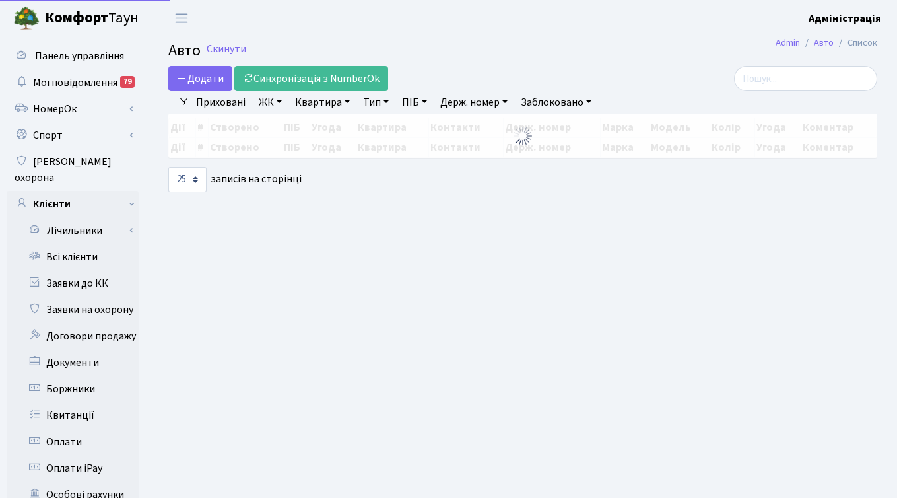
select select "25"
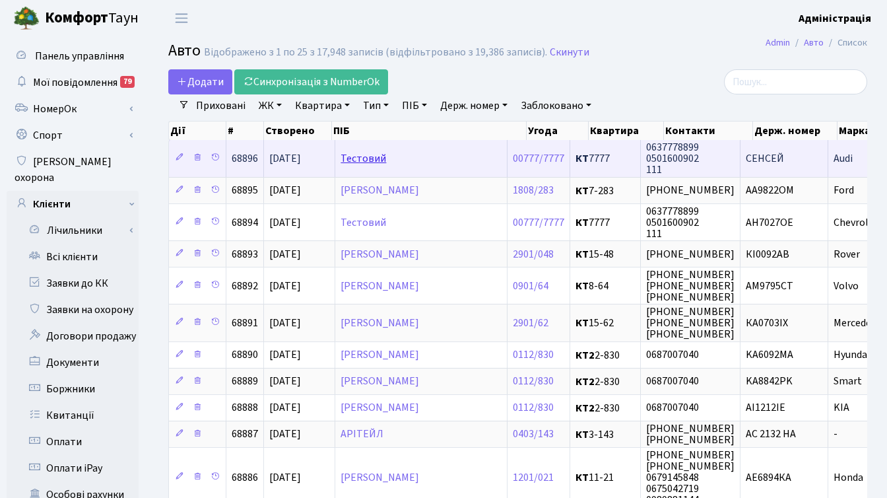
click at [372, 160] on link "Тестовий" at bounding box center [364, 158] width 46 height 15
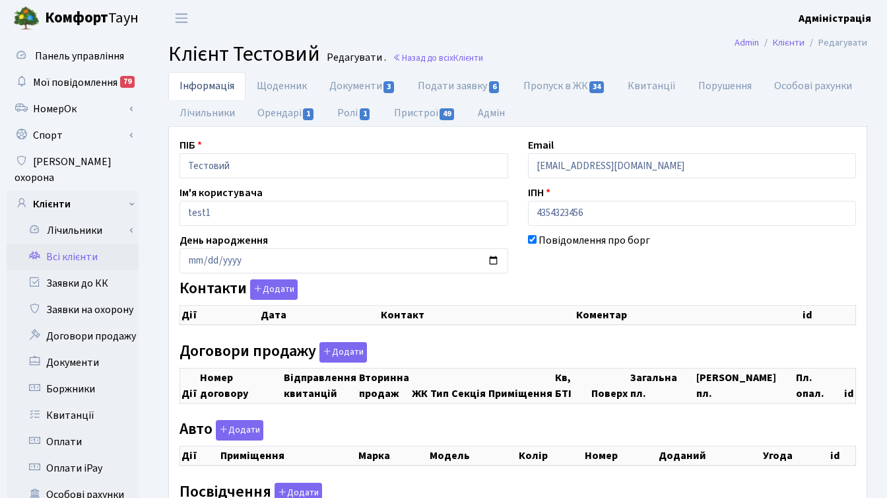
checkbox input "true"
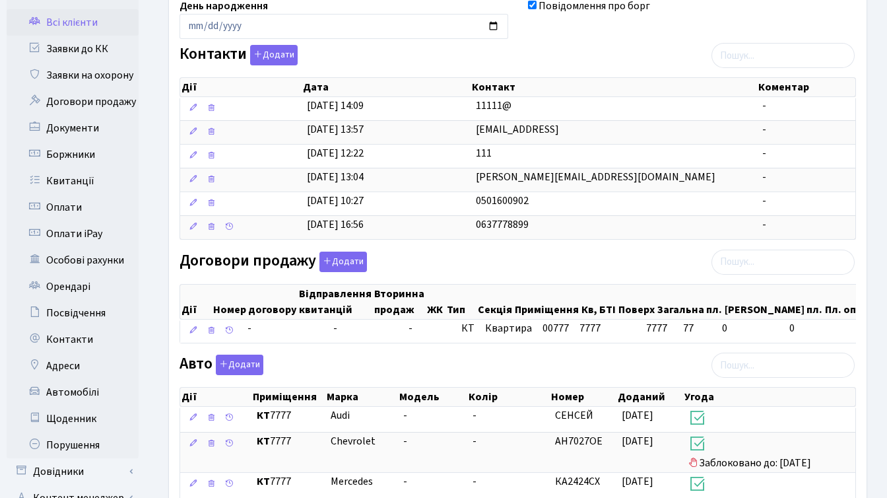
scroll to position [312, 0]
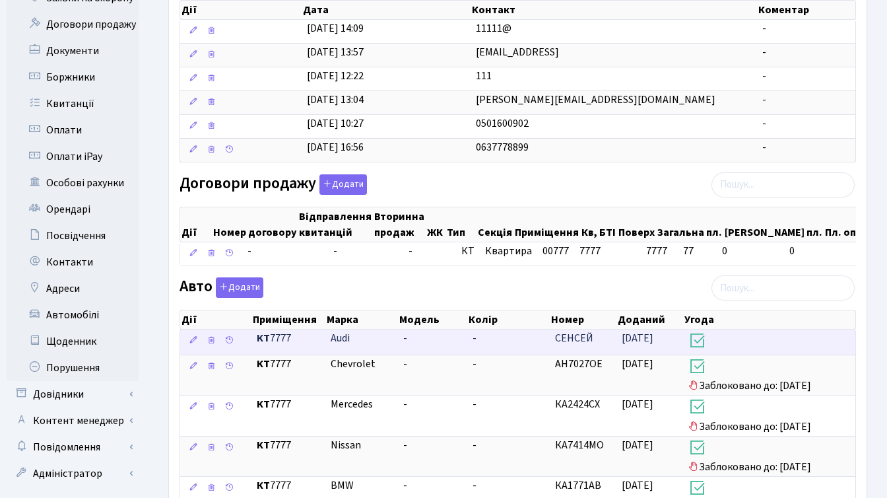
click at [654, 345] on span "[DATE]" at bounding box center [638, 338] width 32 height 15
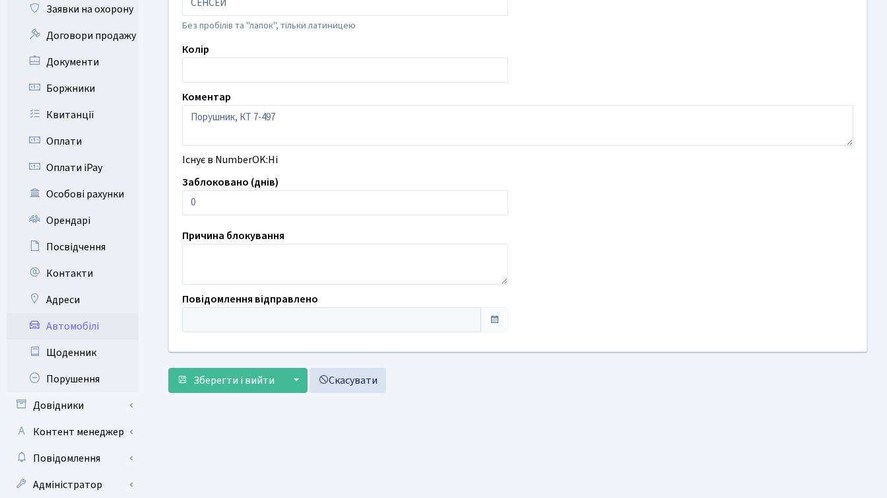
scroll to position [324, 0]
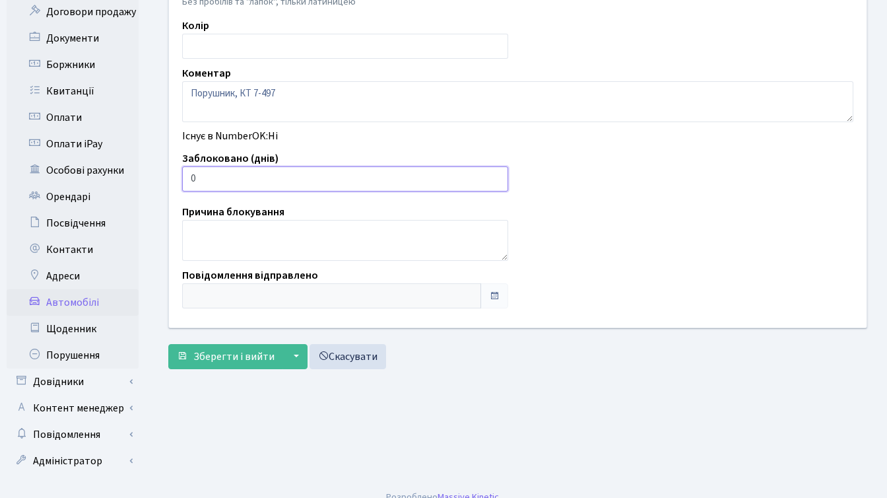
drag, startPoint x: 214, startPoint y: 174, endPoint x: 181, endPoint y: 174, distance: 33.0
click at [182, 174] on input "0" at bounding box center [345, 178] width 326 height 25
type input "7"
click at [236, 355] on span "Зберегти і вийти" at bounding box center [233, 356] width 81 height 15
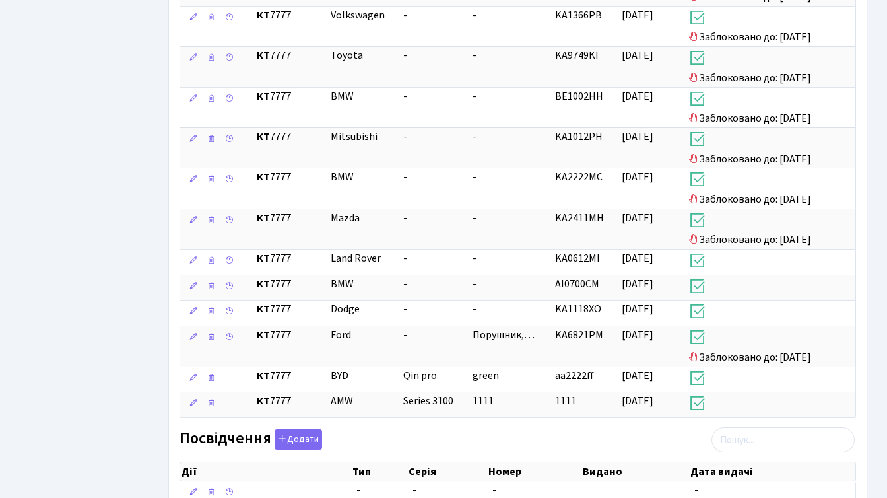
scroll to position [883, 0]
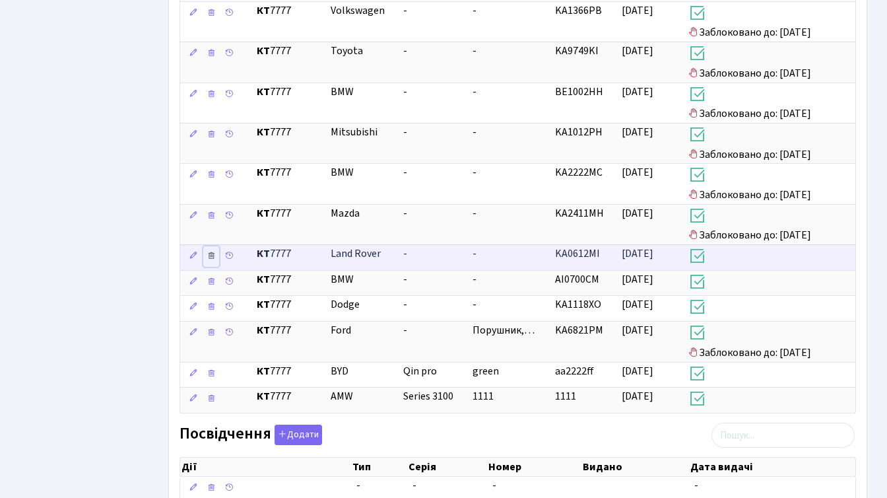
click at [211, 260] on icon at bounding box center [211, 255] width 9 height 9
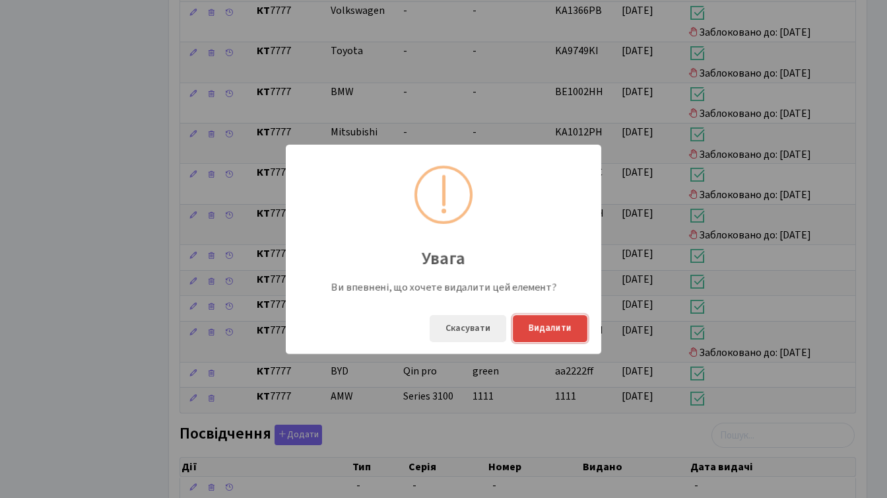
click at [543, 327] on button "Видалити" at bounding box center [550, 328] width 75 height 27
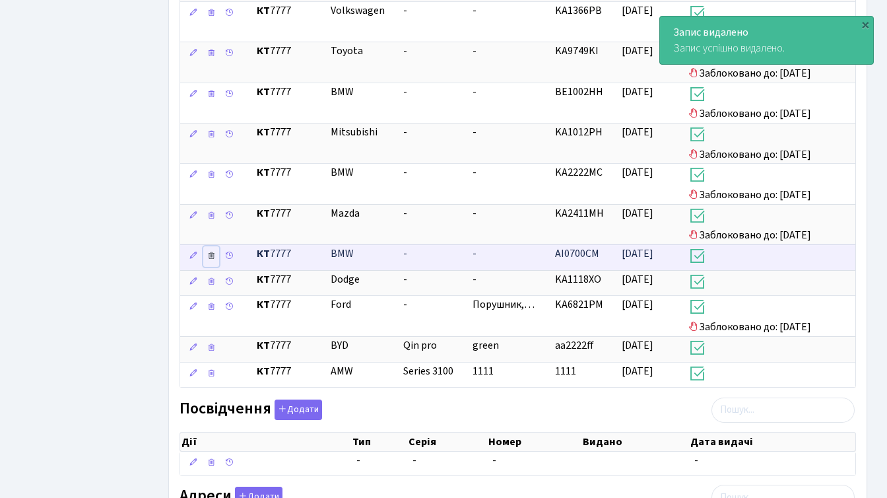
click at [208, 260] on icon at bounding box center [211, 255] width 9 height 9
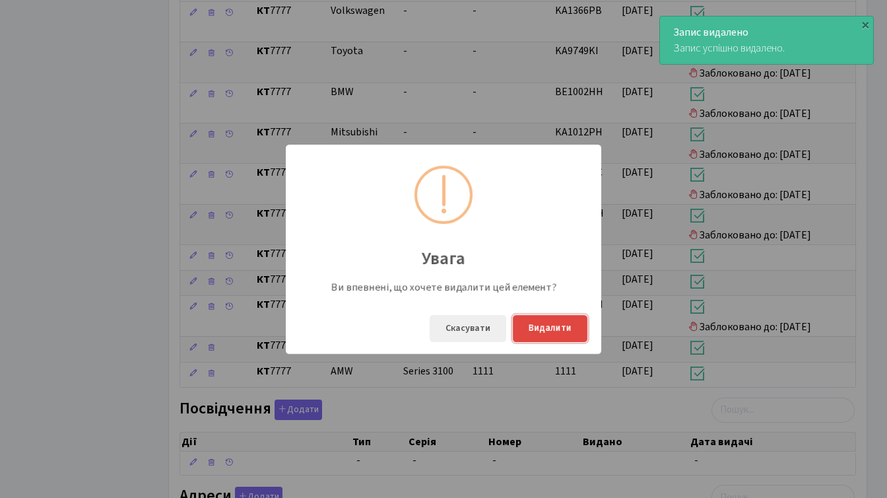
click at [561, 327] on button "Видалити" at bounding box center [550, 328] width 75 height 27
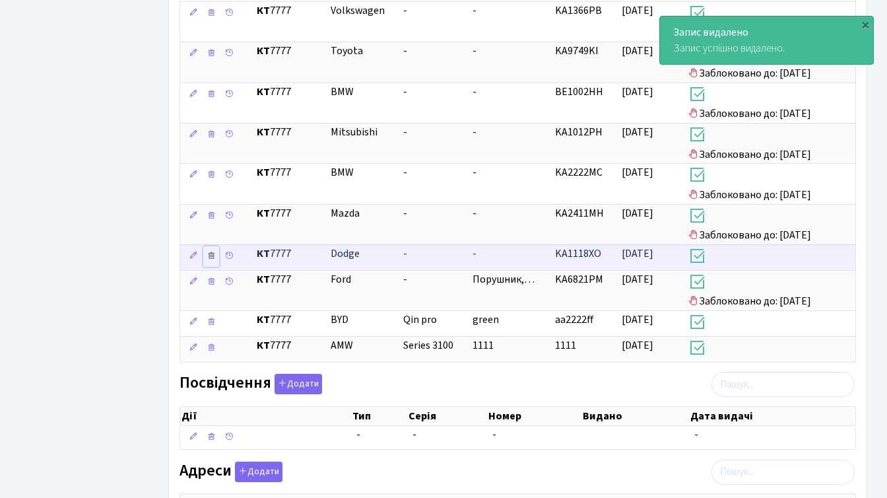
click at [210, 260] on icon at bounding box center [211, 255] width 9 height 9
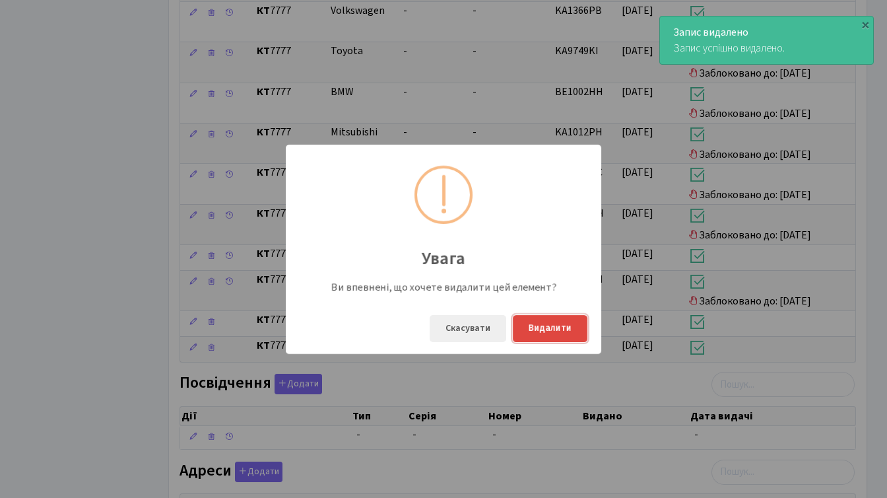
click at [553, 329] on button "Видалити" at bounding box center [550, 328] width 75 height 27
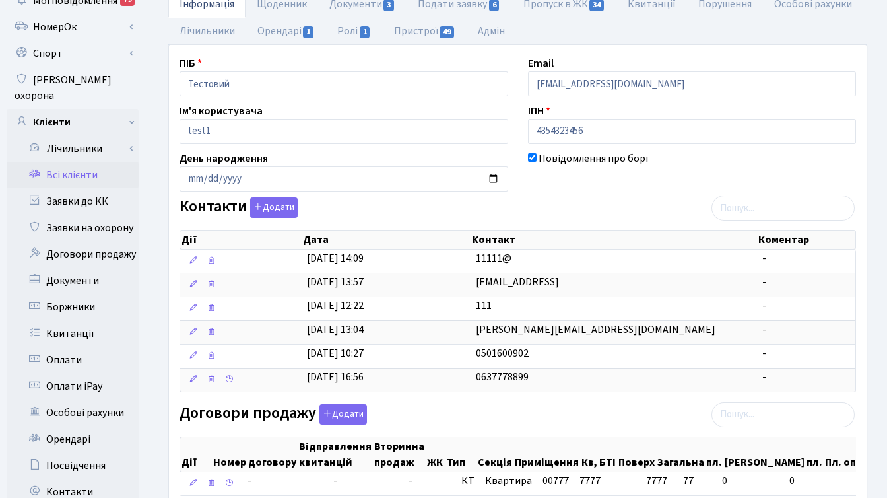
scroll to position [0, 0]
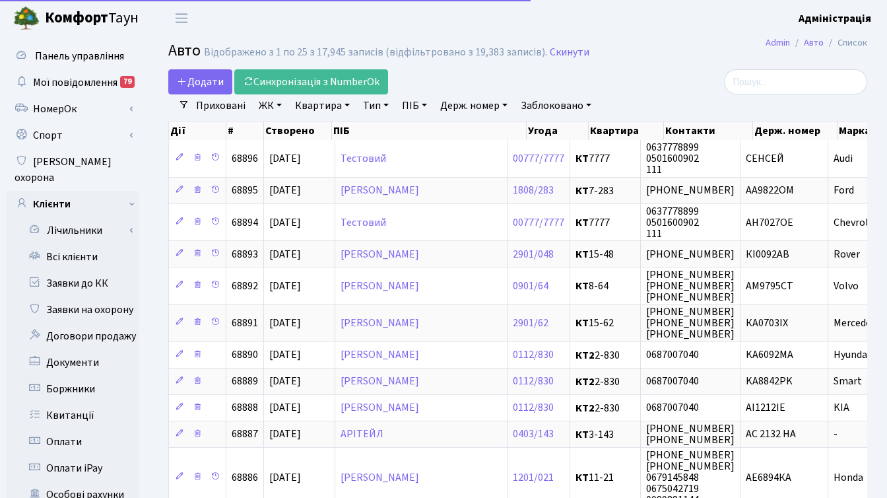
select select "25"
click at [485, 108] on link "Держ. номер" at bounding box center [474, 105] width 78 height 22
paste input "DX53YZE"
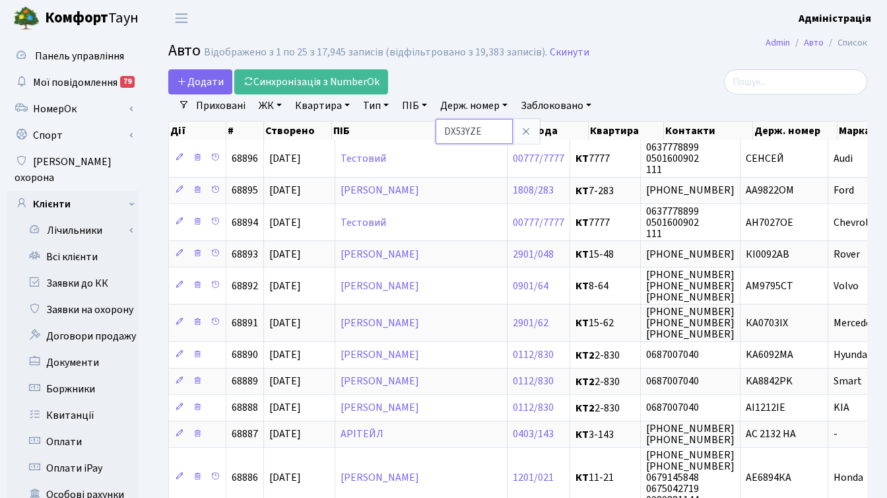
type input "DX53YZE"
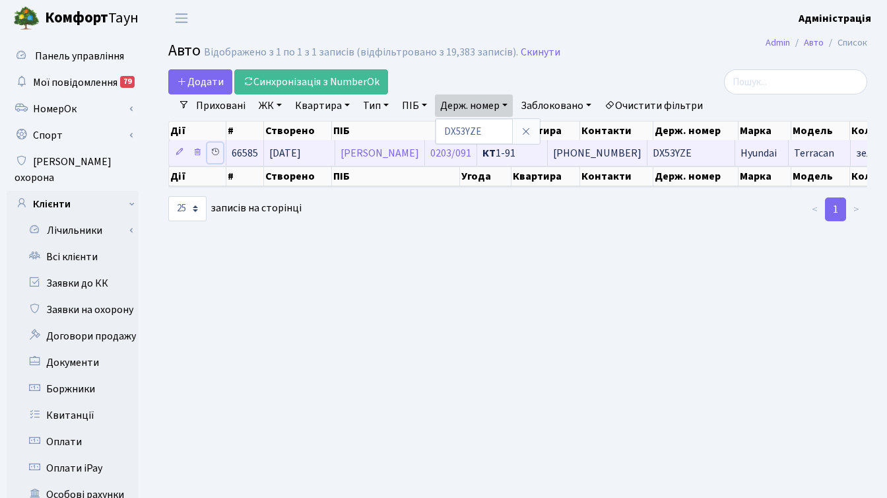
click at [216, 148] on icon at bounding box center [215, 151] width 9 height 9
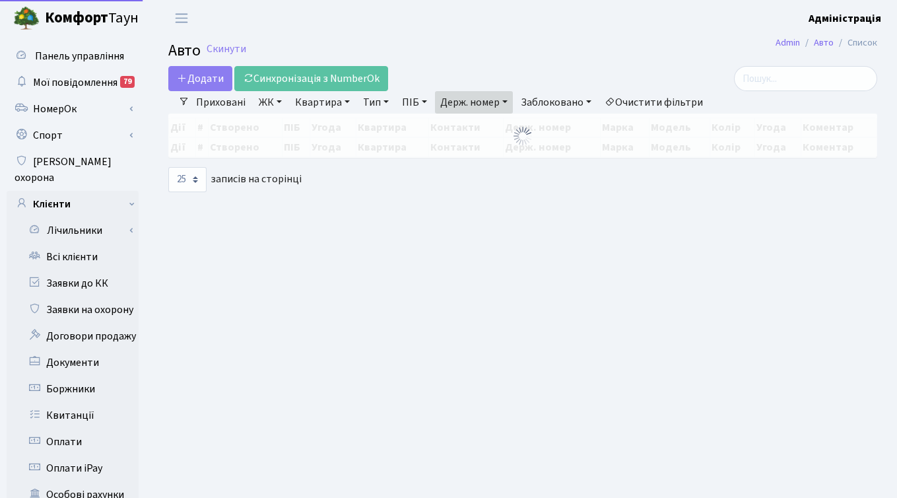
select select "25"
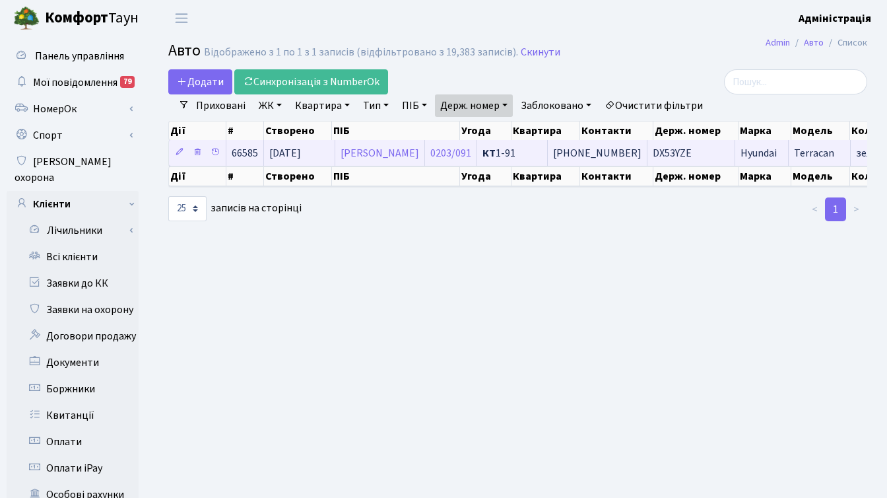
click at [692, 149] on span "DX53YZE" at bounding box center [672, 153] width 39 height 15
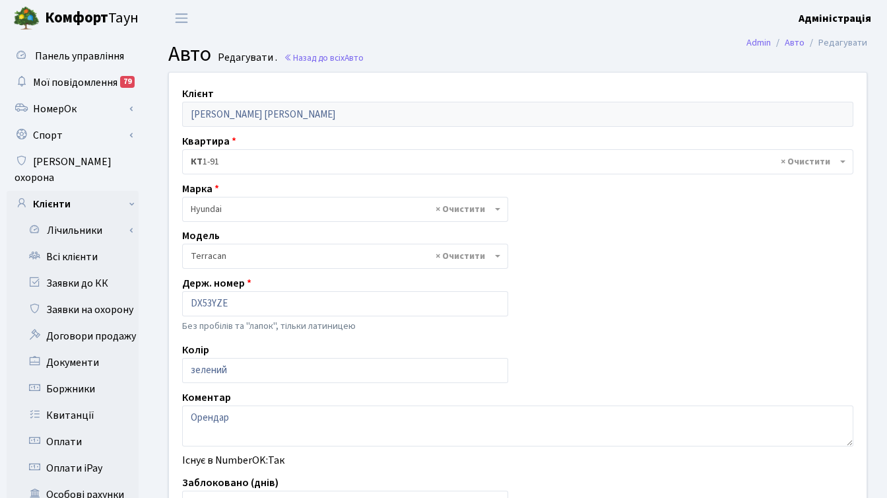
select select "1038"
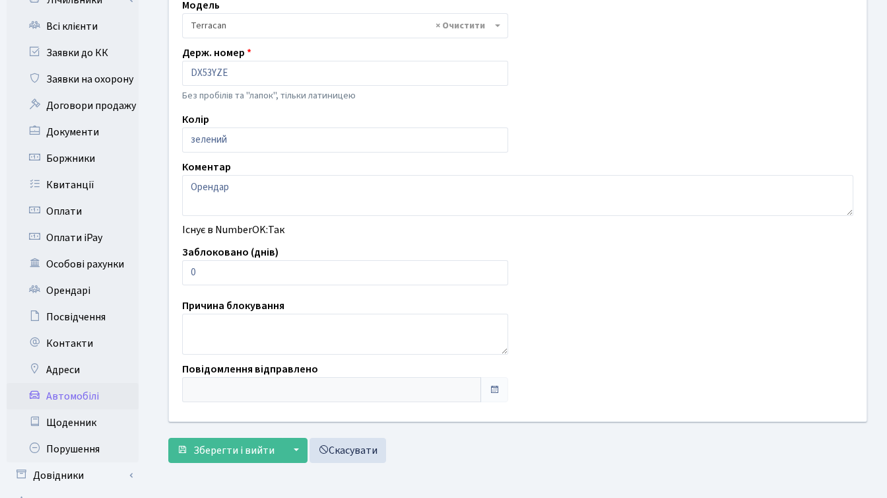
scroll to position [324, 0]
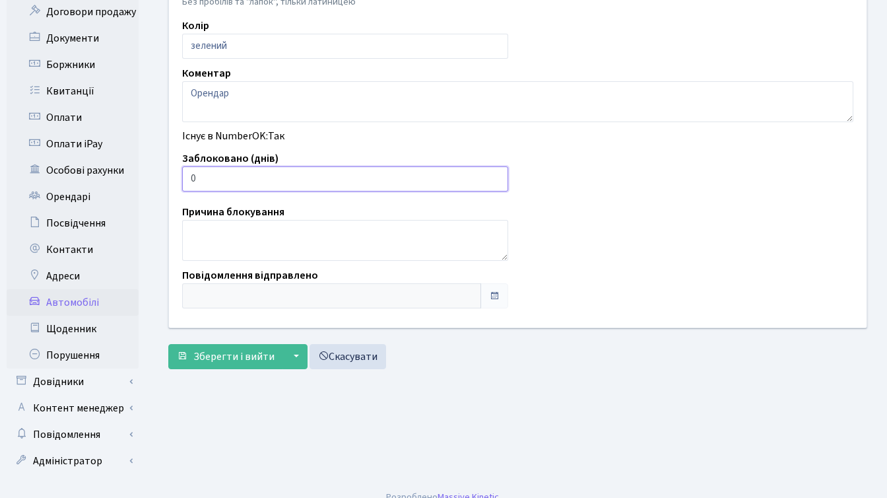
drag, startPoint x: 217, startPoint y: 181, endPoint x: 182, endPoint y: 177, distance: 35.2
click at [182, 177] on input "0" at bounding box center [345, 178] width 326 height 25
type input "1"
click at [496, 176] on input "1" at bounding box center [345, 178] width 326 height 25
click at [217, 363] on span "Зберегти і вийти" at bounding box center [233, 356] width 81 height 15
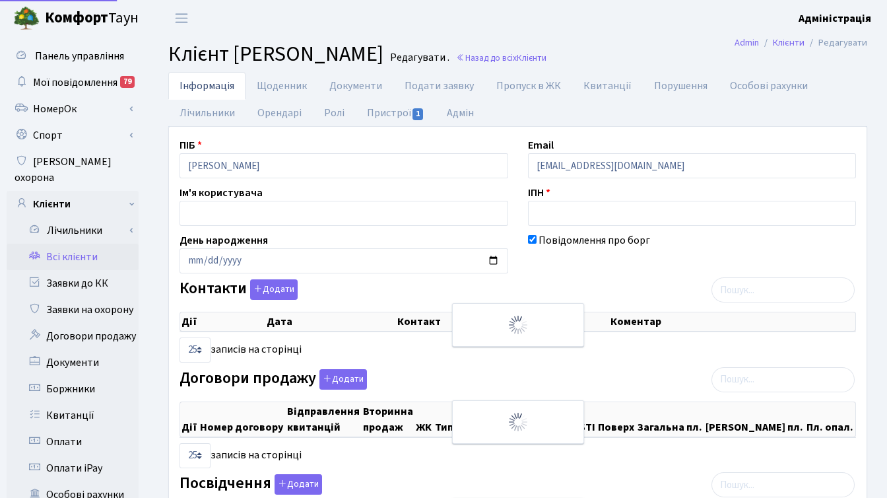
select select "25"
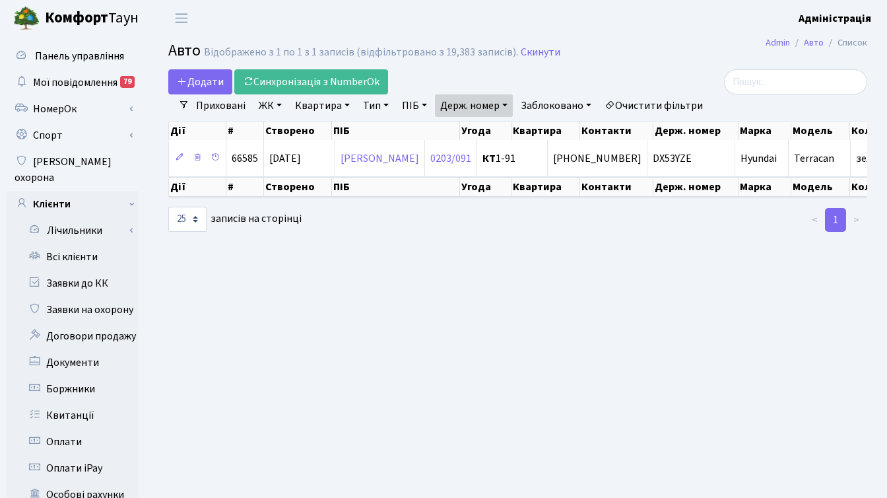
select select "25"
click at [487, 110] on link "Держ. номер" at bounding box center [474, 105] width 78 height 22
paste input "9876"
type input "9876"
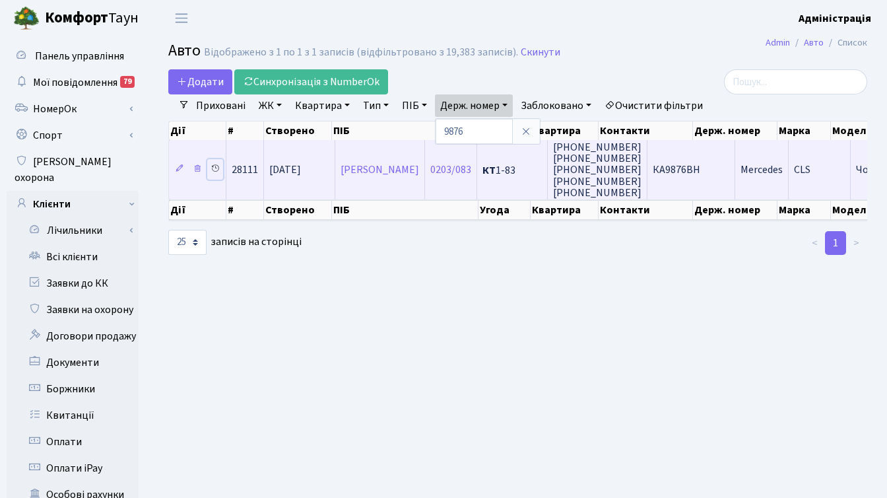
click at [215, 166] on icon at bounding box center [215, 168] width 9 height 9
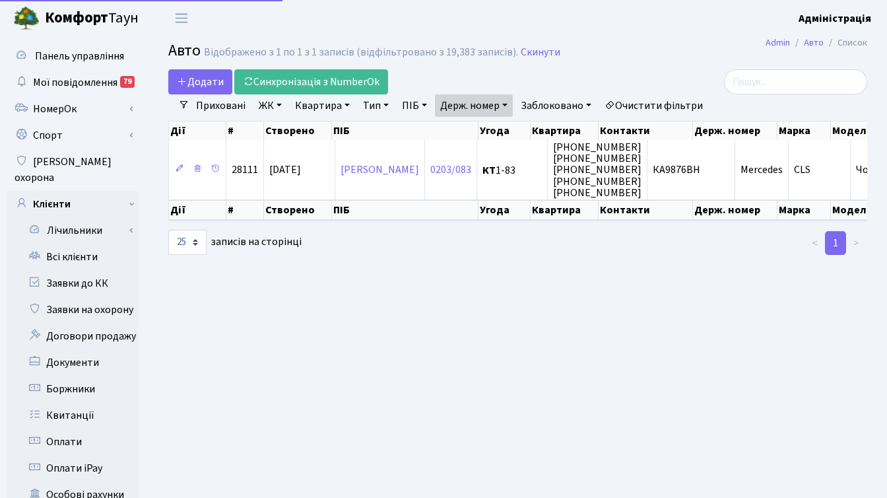
select select "25"
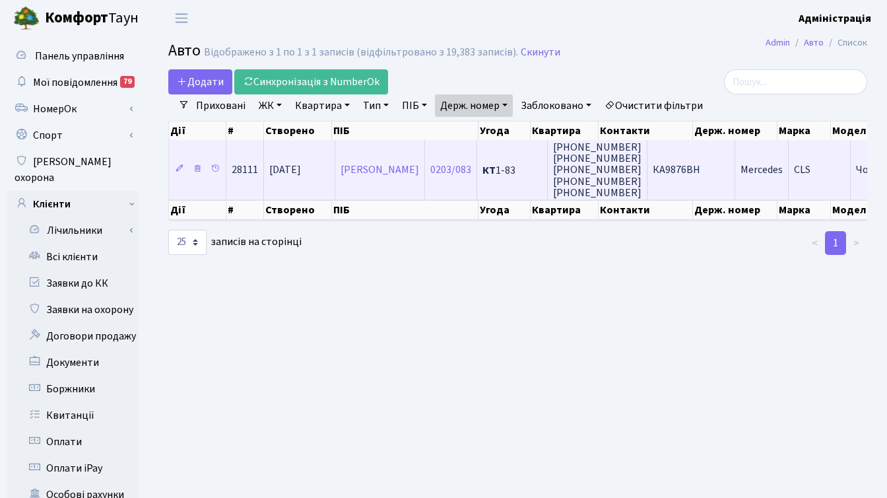
click at [715, 155] on td "КА9876ВН" at bounding box center [692, 169] width 88 height 59
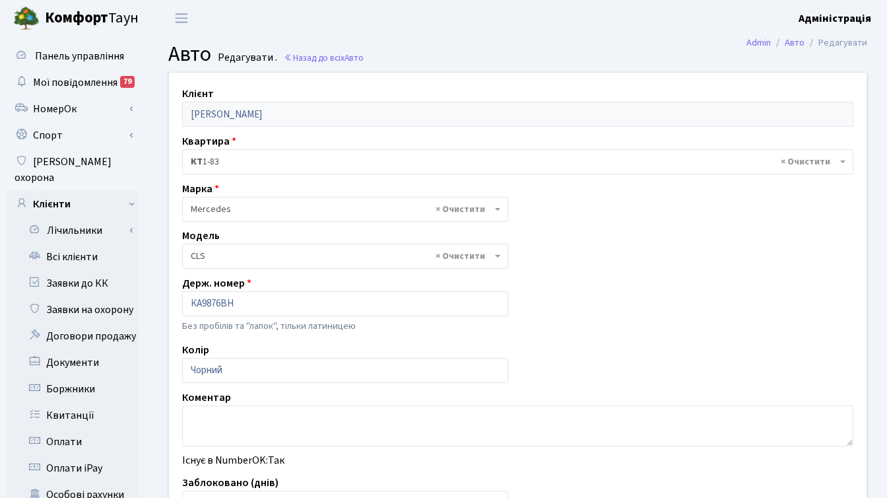
select select "1483"
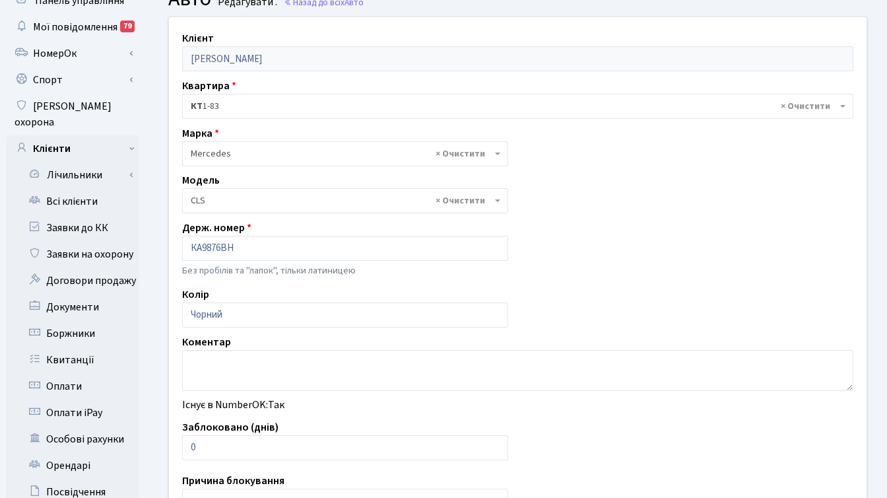
scroll to position [212, 0]
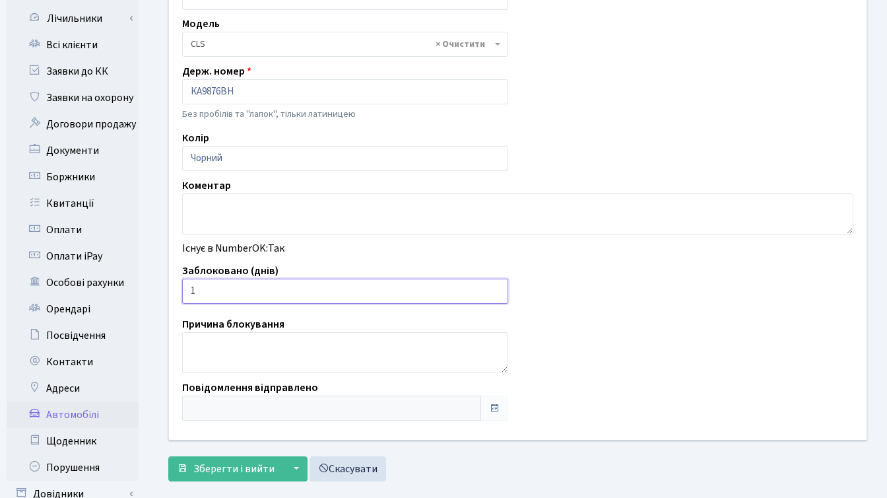
type input "1"
click at [495, 289] on input "1" at bounding box center [345, 291] width 326 height 25
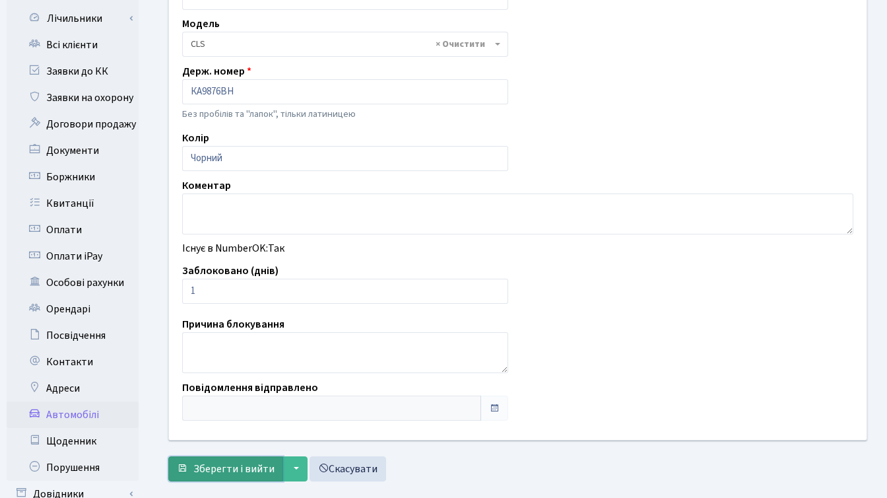
click at [230, 471] on span "Зберегти і вийти" at bounding box center [233, 468] width 81 height 15
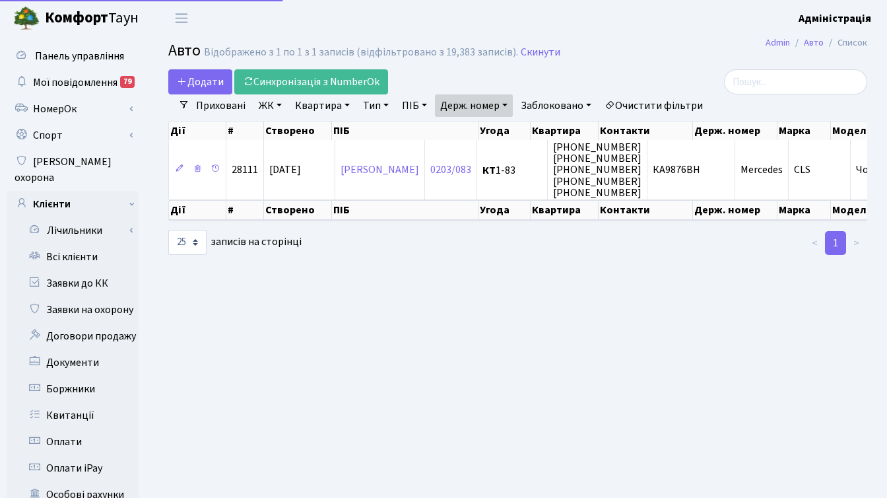
select select "25"
click at [481, 104] on link "Держ. номер" at bounding box center [474, 105] width 78 height 22
paste input "942"
type input "9942"
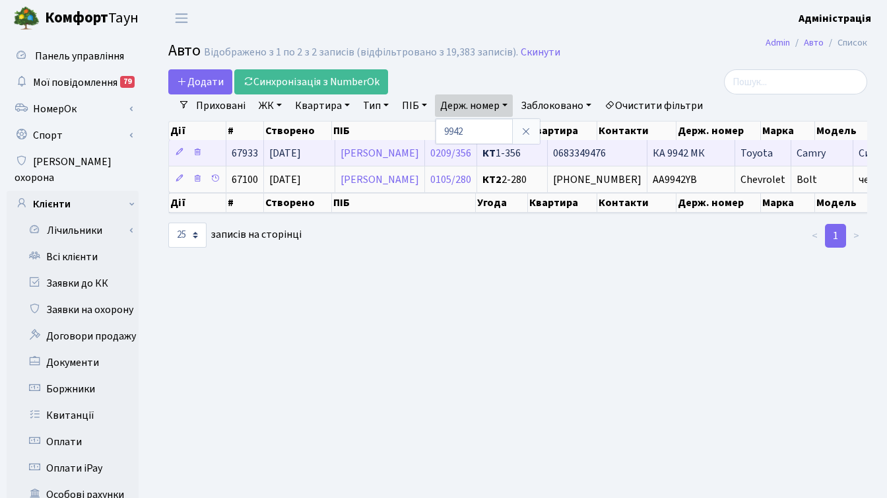
click at [690, 154] on span "КА 9942 МК" at bounding box center [679, 153] width 52 height 15
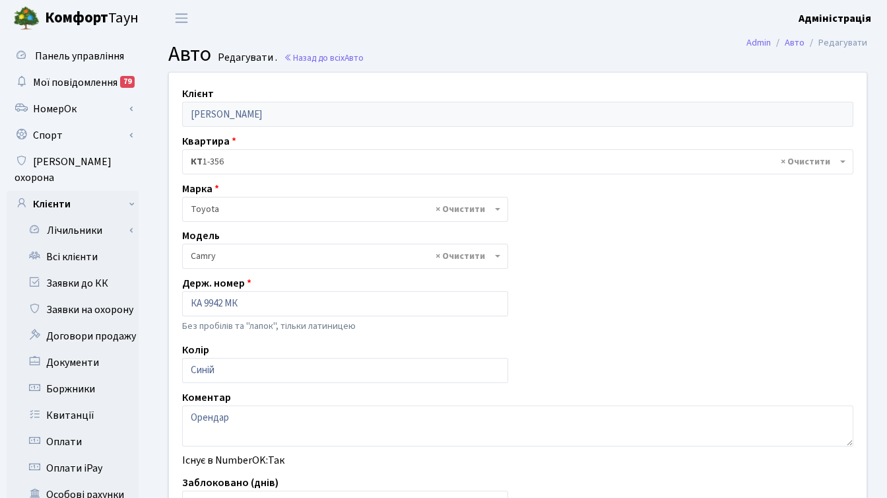
select select "2305"
click at [203, 302] on input "КА 9942 МК" at bounding box center [345, 303] width 326 height 25
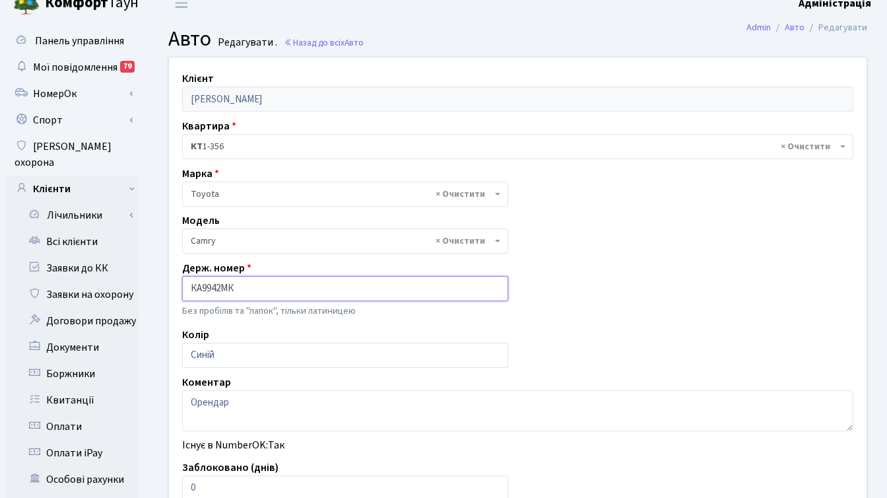
scroll to position [35, 0]
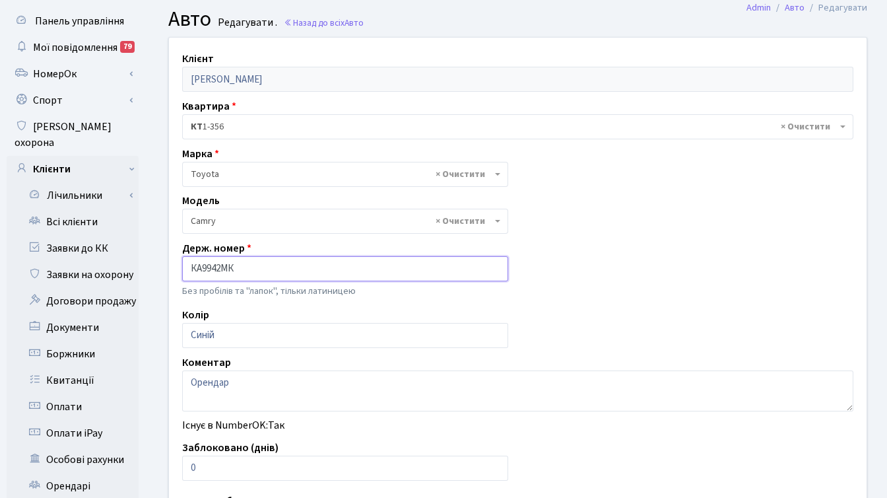
type input "КА9942МК"
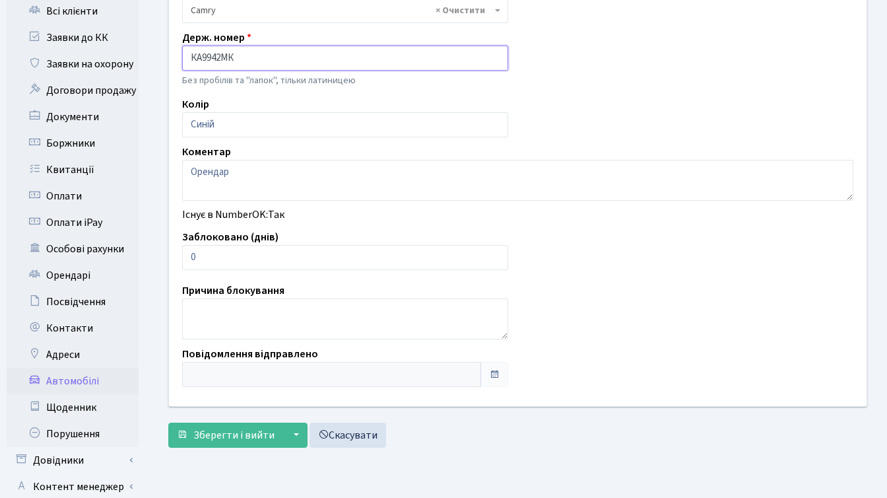
scroll to position [247, 0]
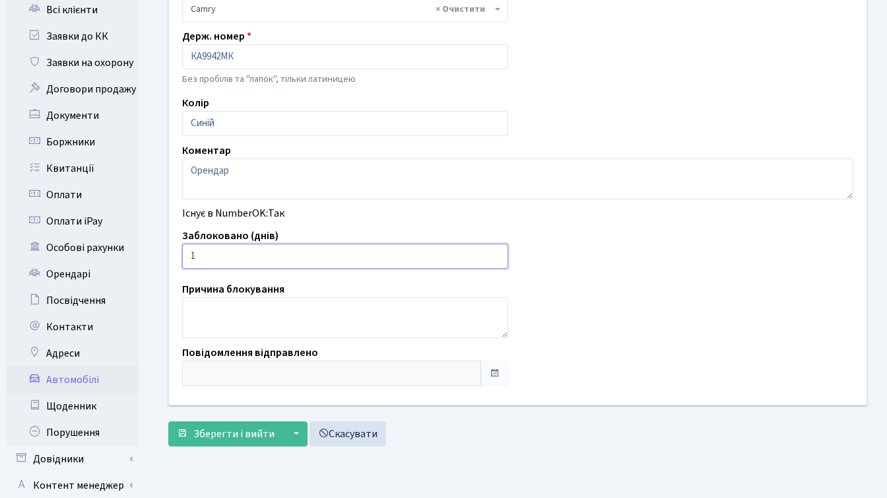
type input "1"
click at [495, 251] on input "1" at bounding box center [345, 256] width 326 height 25
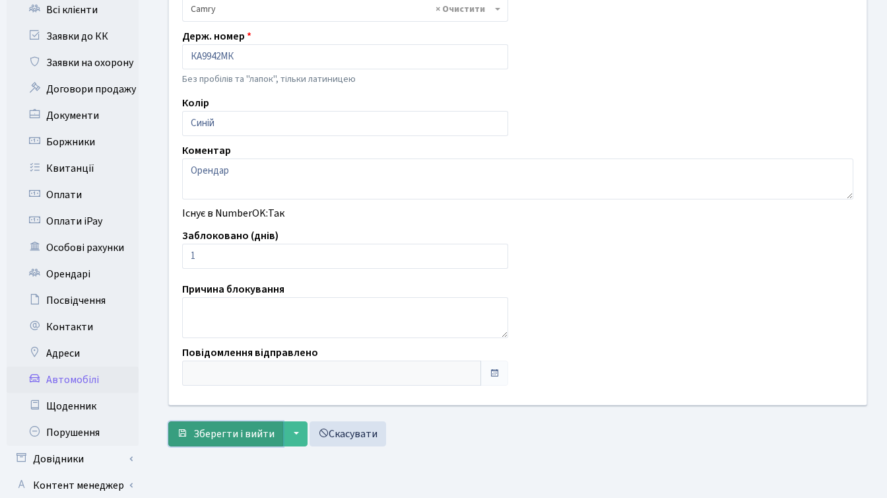
click at [228, 431] on span "Зберегти і вийти" at bounding box center [233, 434] width 81 height 15
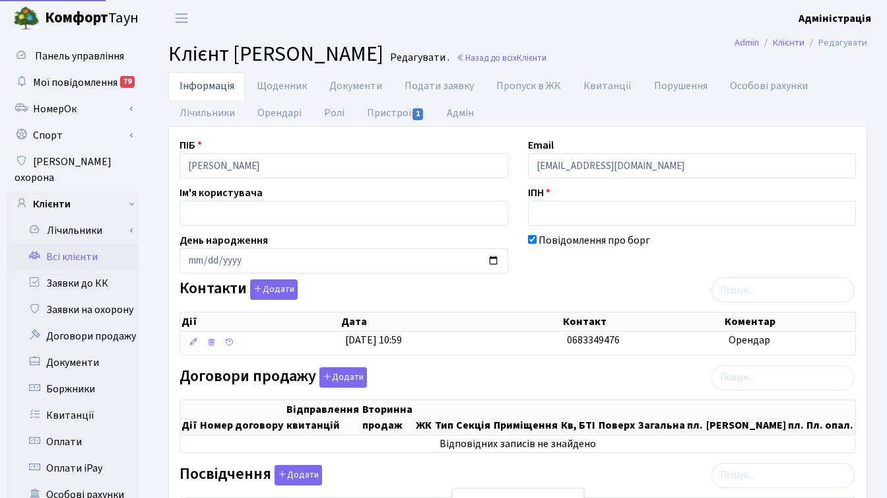
select select "25"
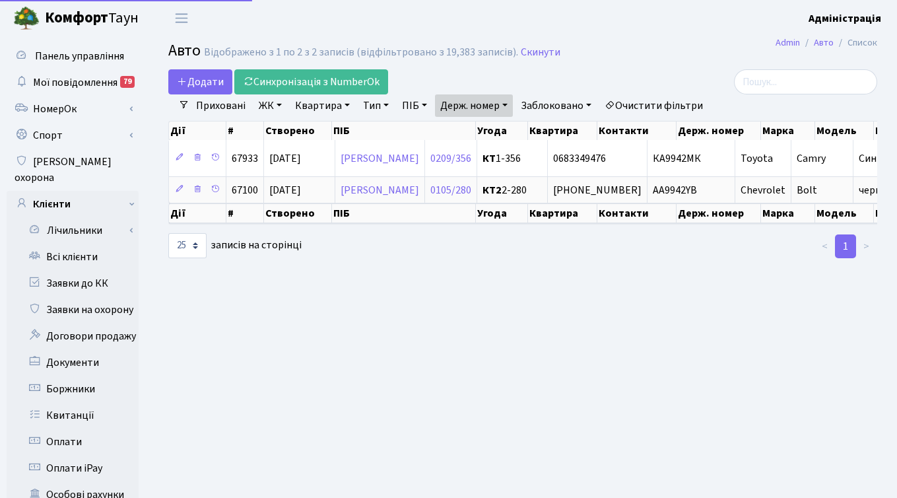
select select "25"
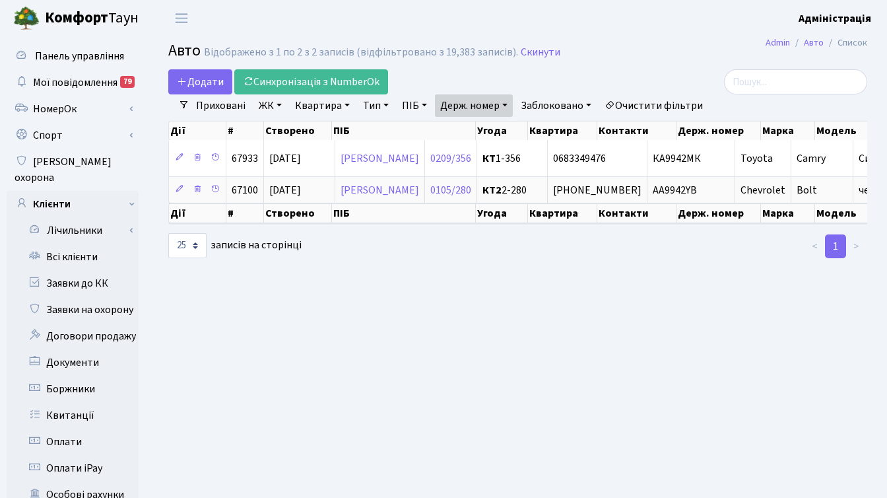
click at [474, 107] on link "Держ. номер" at bounding box center [474, 105] width 78 height 22
paste input "1488"
type input "1488"
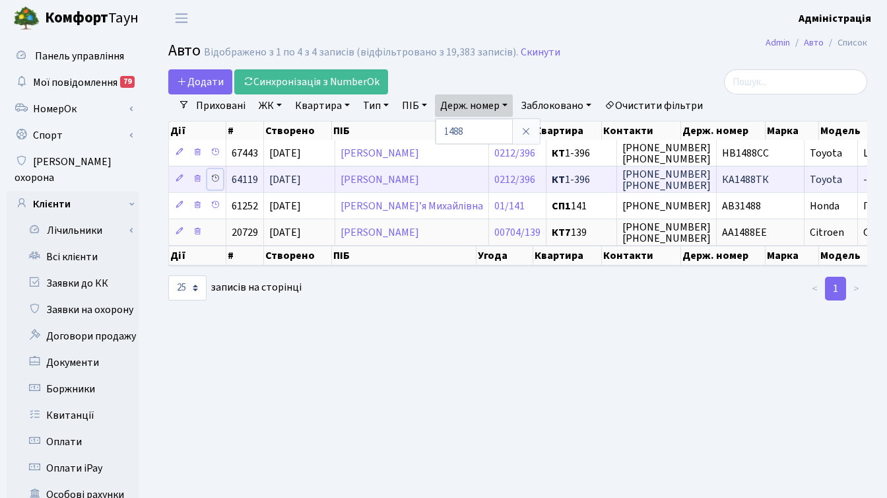
click at [218, 178] on icon at bounding box center [215, 178] width 9 height 9
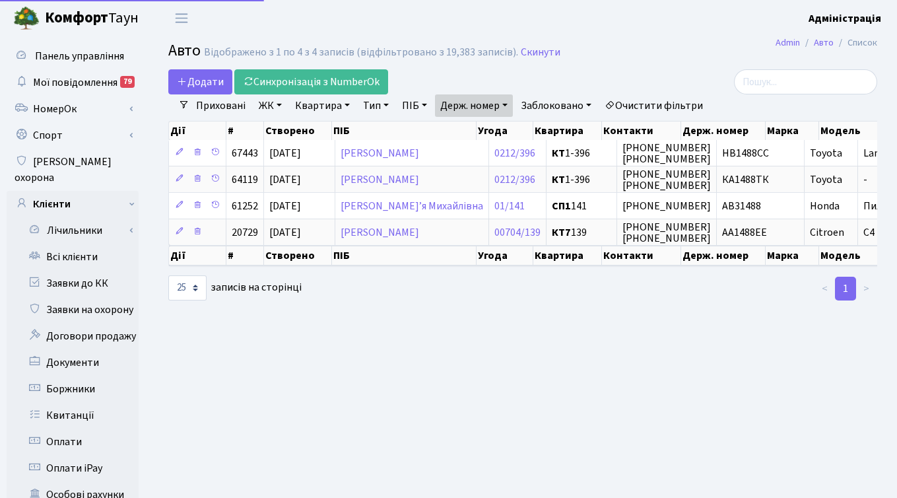
select select "25"
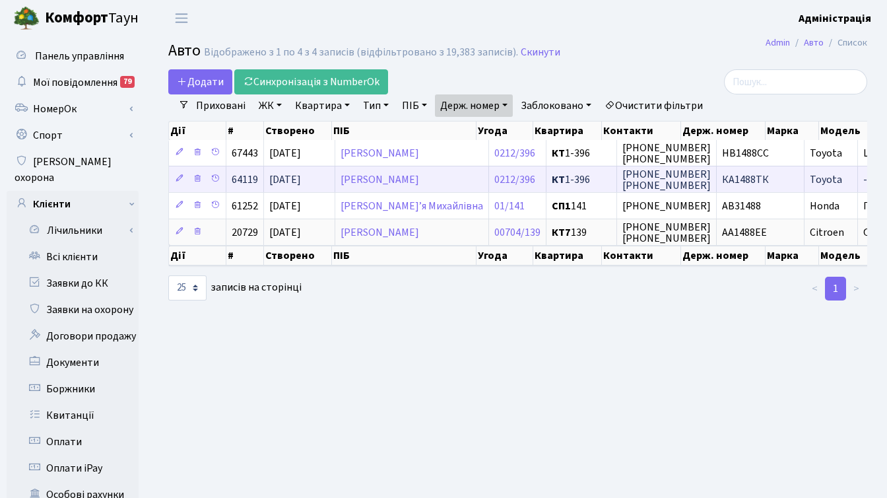
click at [722, 178] on span "КА1488ТК" at bounding box center [745, 179] width 47 height 15
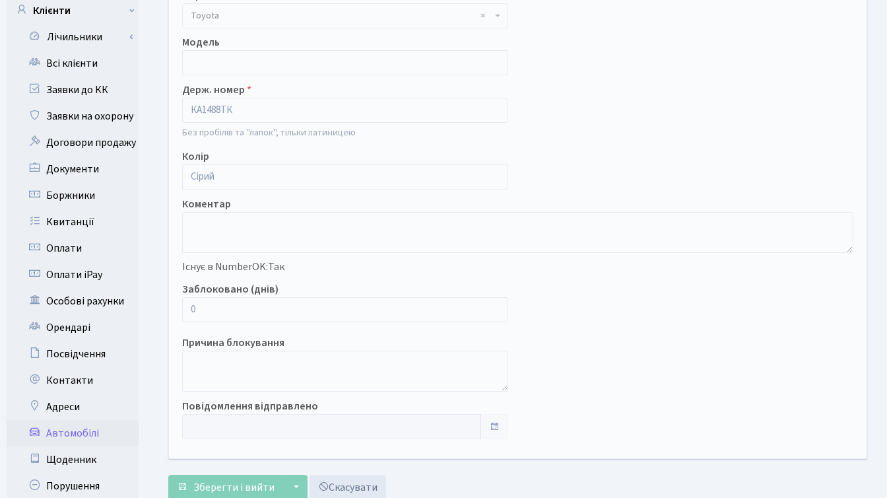
scroll to position [195, 0]
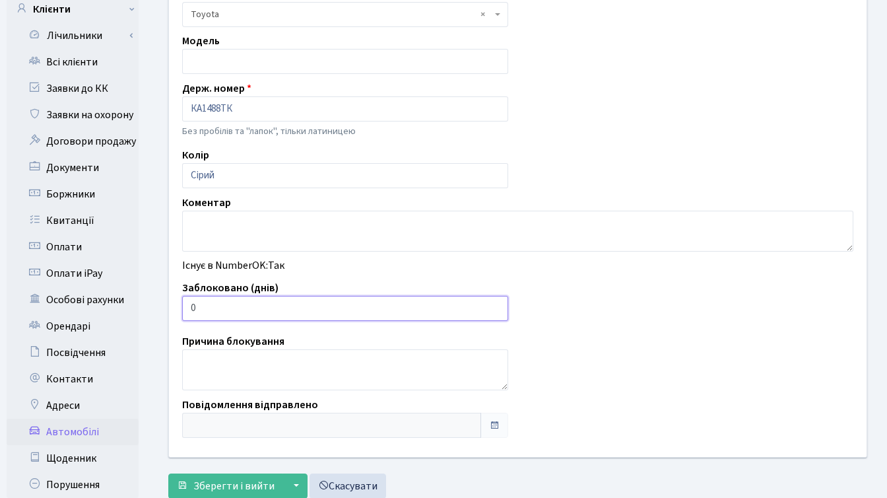
drag, startPoint x: 247, startPoint y: 311, endPoint x: 183, endPoint y: 297, distance: 65.5
click at [183, 297] on input "0" at bounding box center [345, 308] width 326 height 25
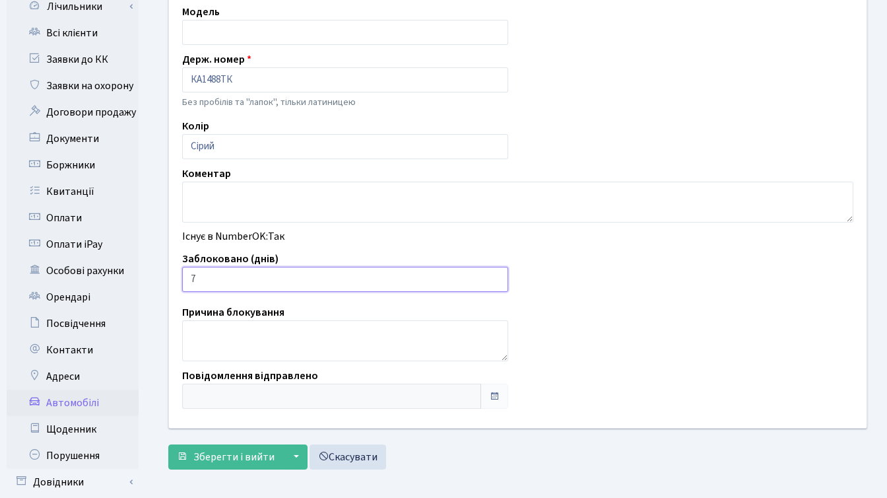
scroll to position [240, 0]
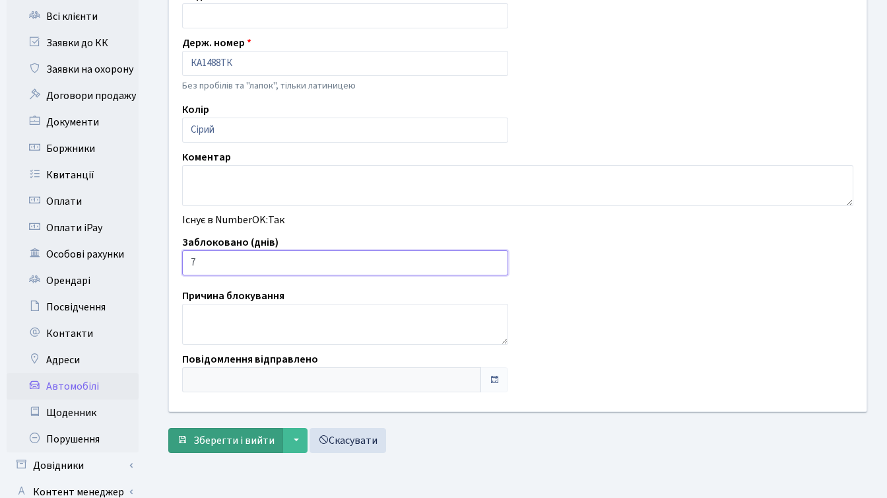
type input "7"
click at [217, 440] on span "Зберегти і вийти" at bounding box center [233, 440] width 81 height 15
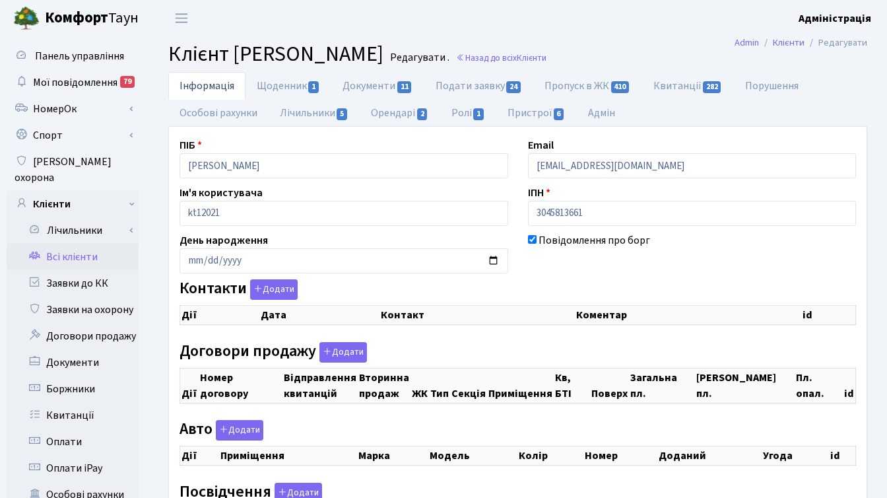
checkbox input "true"
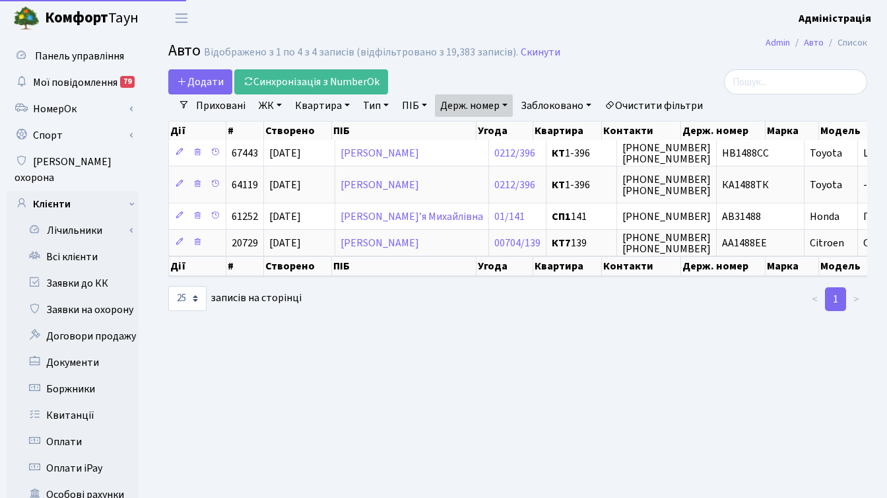
select select "25"
click at [465, 112] on link "Держ. номер" at bounding box center [474, 105] width 78 height 22
paste input "5972"
type input "5972"
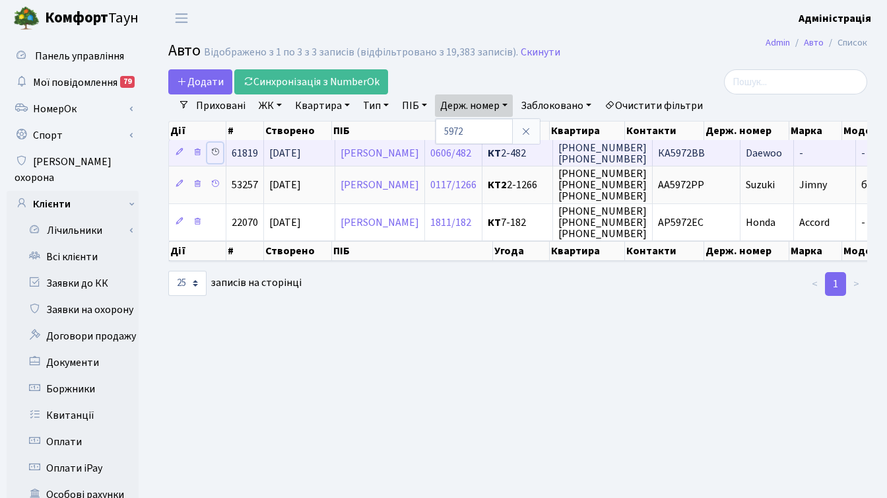
click at [213, 151] on icon at bounding box center [215, 151] width 9 height 9
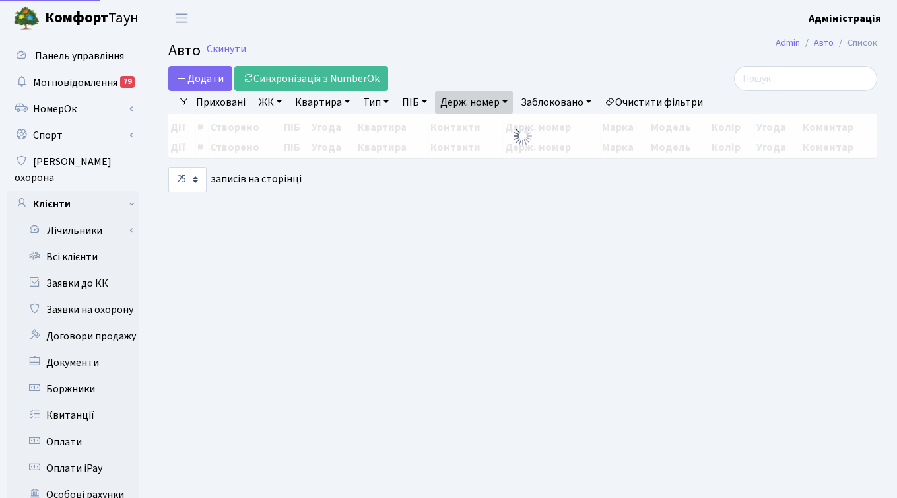
select select "25"
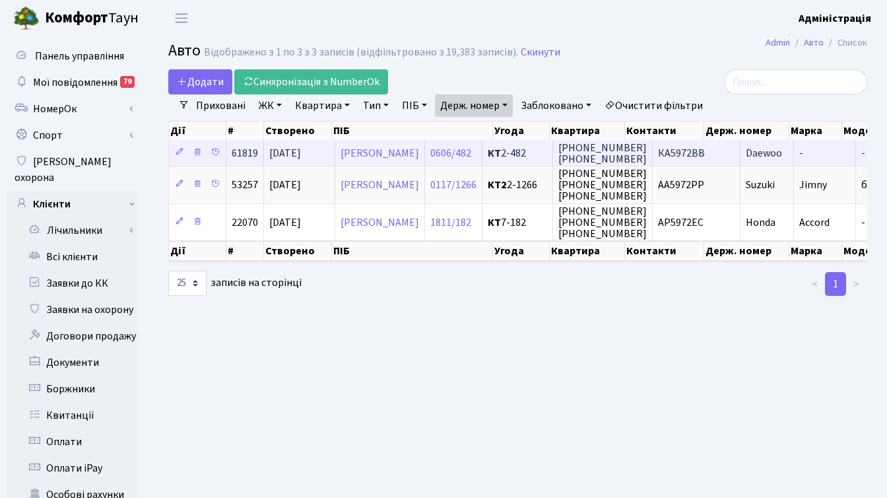
click at [647, 149] on span "(063) 456 07 00 (063) 144 24 46" at bounding box center [603, 154] width 88 height 26
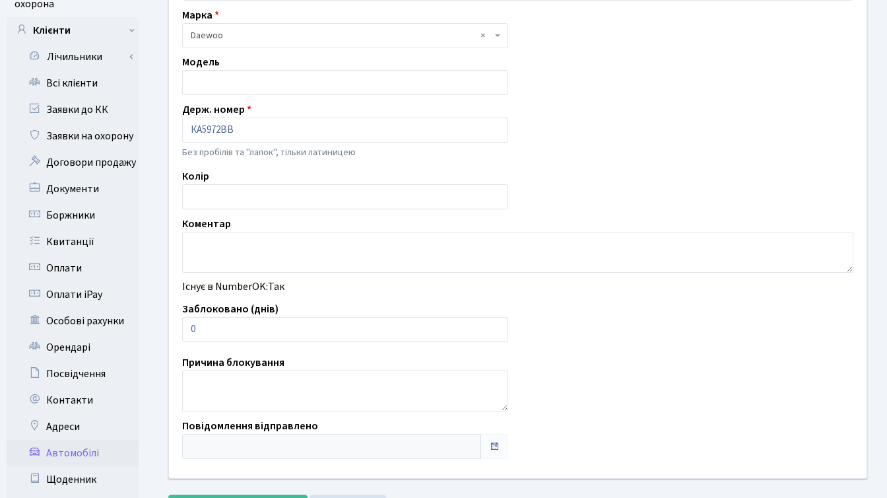
scroll to position [176, 0]
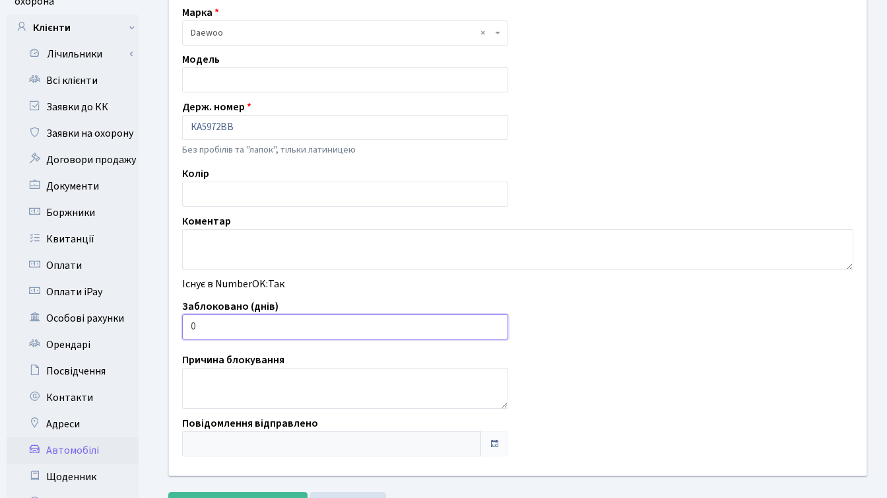
drag, startPoint x: 214, startPoint y: 326, endPoint x: 172, endPoint y: 324, distance: 42.3
click at [172, 324] on div "Заблоковано (днів) 0" at bounding box center [345, 318] width 346 height 41
drag, startPoint x: 202, startPoint y: 324, endPoint x: 171, endPoint y: 320, distance: 31.4
click at [171, 320] on div "Клієнт Акішев Сергій Володимирович Квартира - <b>КТ</b>&nbsp;&nbsp;&nbsp;&nbsp;…" at bounding box center [518, 185] width 718 height 579
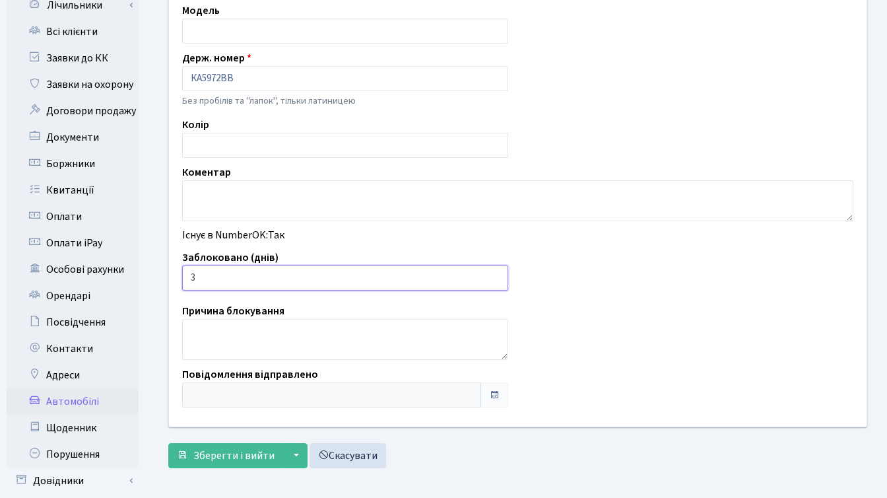
scroll to position [248, 0]
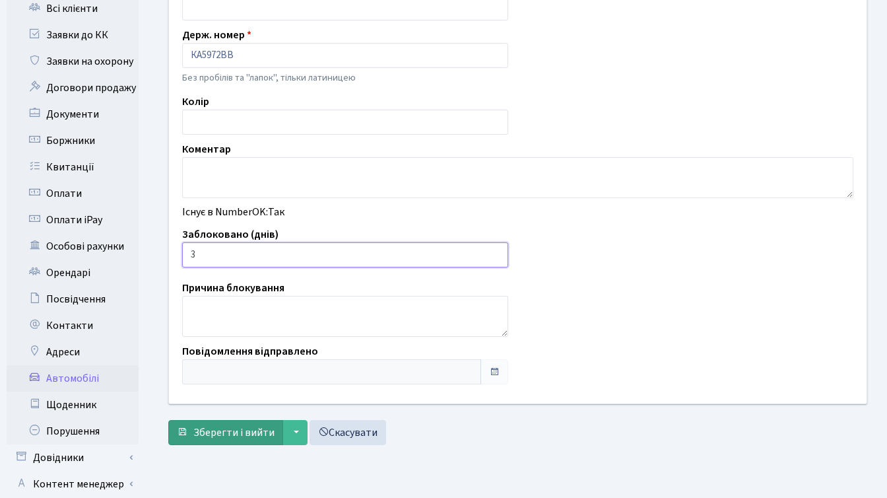
type input "3"
click at [230, 430] on span "Зберегти і вийти" at bounding box center [233, 432] width 81 height 15
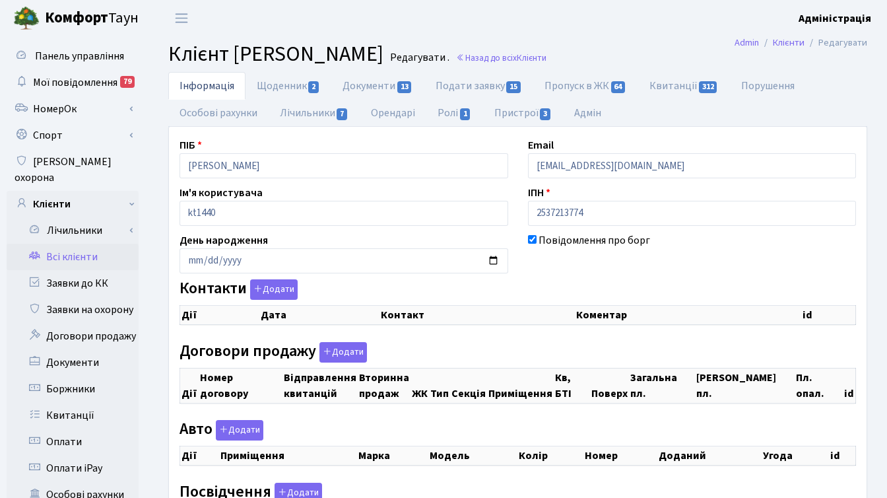
checkbox input "true"
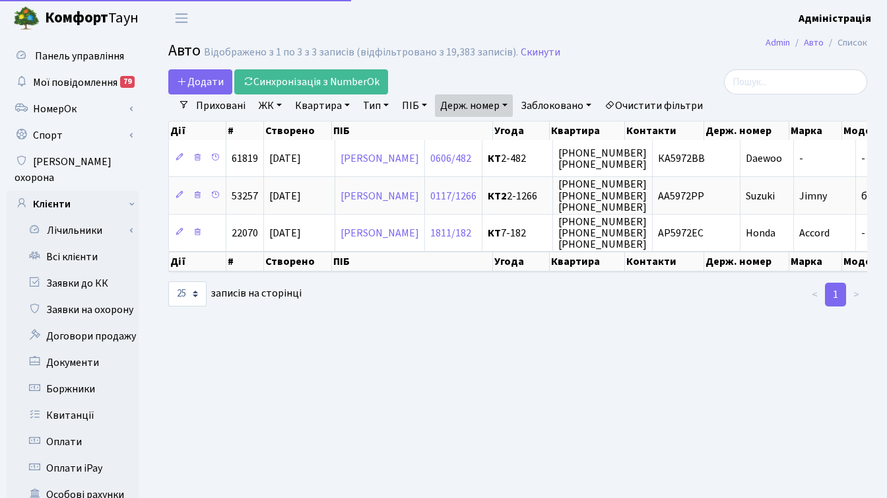
select select "25"
click at [475, 99] on link "Держ. номер" at bounding box center [474, 105] width 78 height 22
paste input "7955"
type input "7955"
click at [492, 131] on input "7955" at bounding box center [474, 131] width 77 height 25
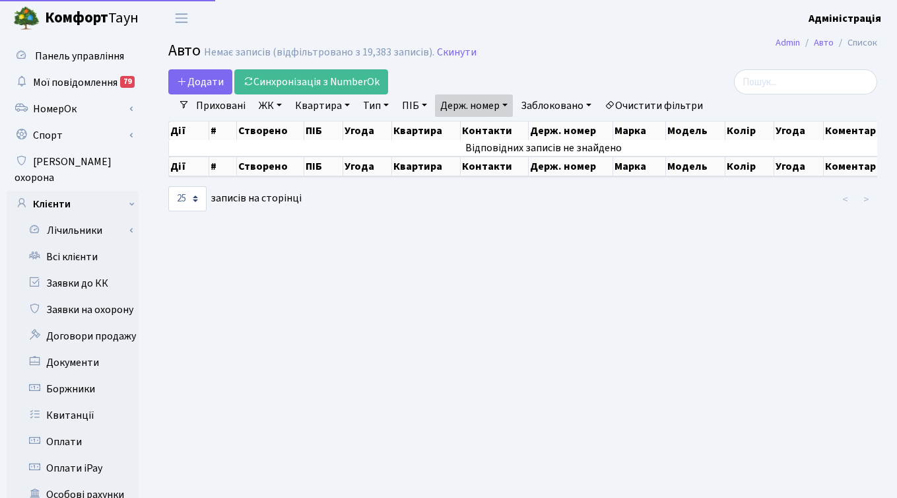
select select "25"
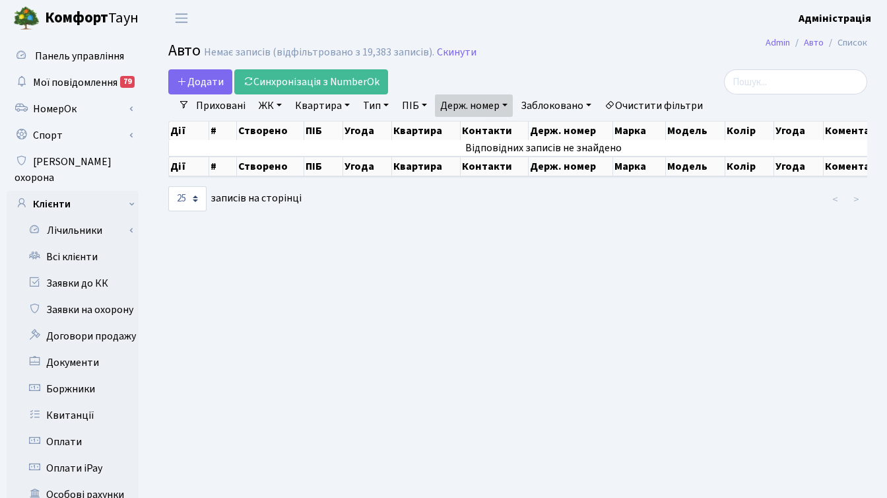
click at [451, 104] on link "Держ. номер" at bounding box center [474, 105] width 78 height 22
click at [203, 106] on link "Приховані" at bounding box center [221, 105] width 60 height 22
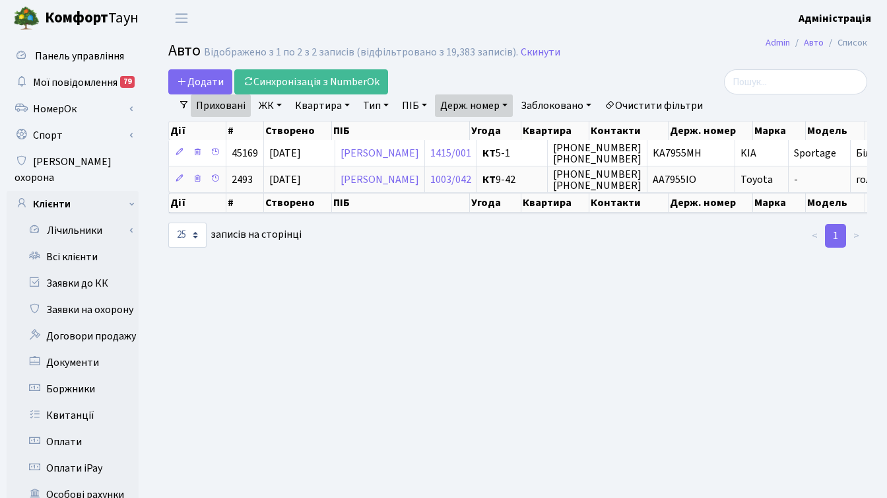
click at [228, 106] on link "Приховані" at bounding box center [221, 105] width 60 height 22
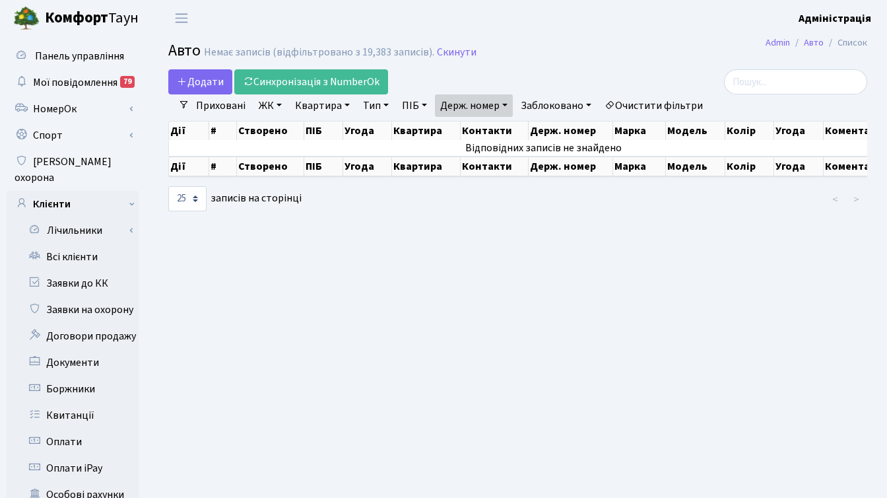
click at [504, 106] on link "Держ. номер" at bounding box center [474, 105] width 78 height 22
paste input "1246"
type input "1246"
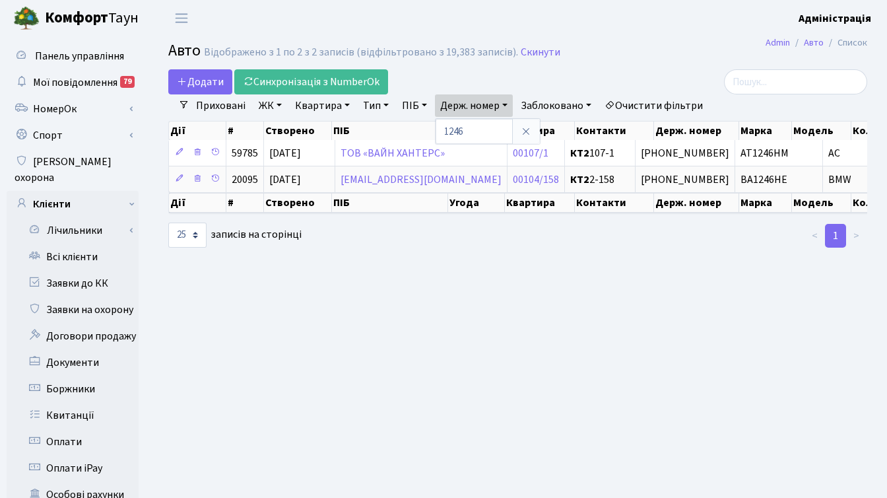
click at [683, 335] on main "Admin Авто Список Авто Відображено з 1 по 2 з 2 записів (відфільтровано з 19,38…" at bounding box center [518, 420] width 739 height 768
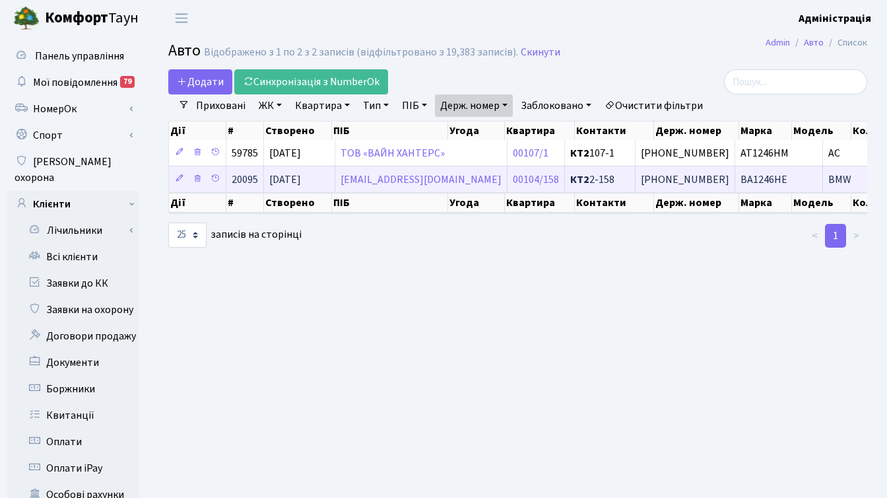
click at [741, 175] on span "BA1246HE" at bounding box center [764, 179] width 47 height 15
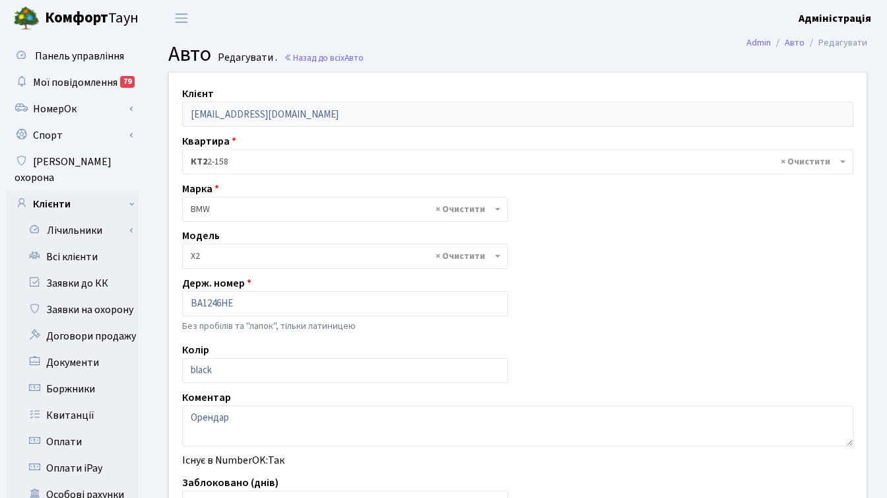
select select "3998"
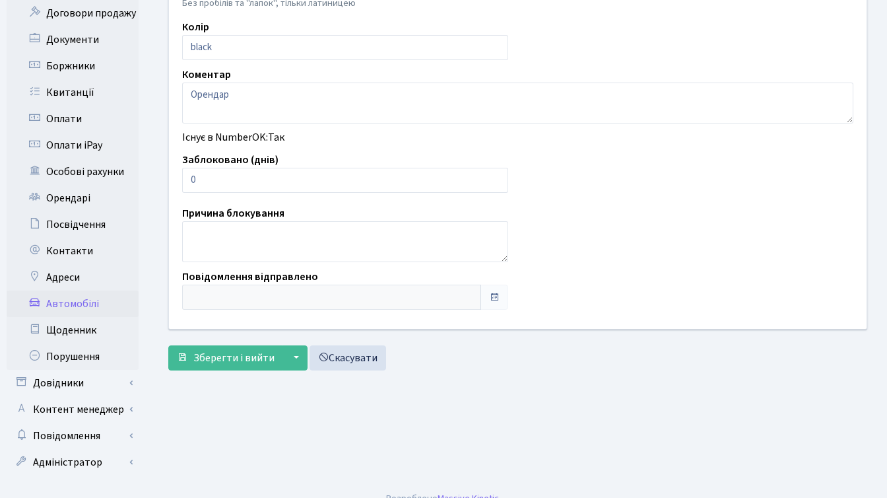
scroll to position [324, 0]
type input "1"
click at [495, 176] on input "1" at bounding box center [345, 178] width 326 height 25
click at [225, 354] on span "Зберегти і вийти" at bounding box center [233, 356] width 81 height 15
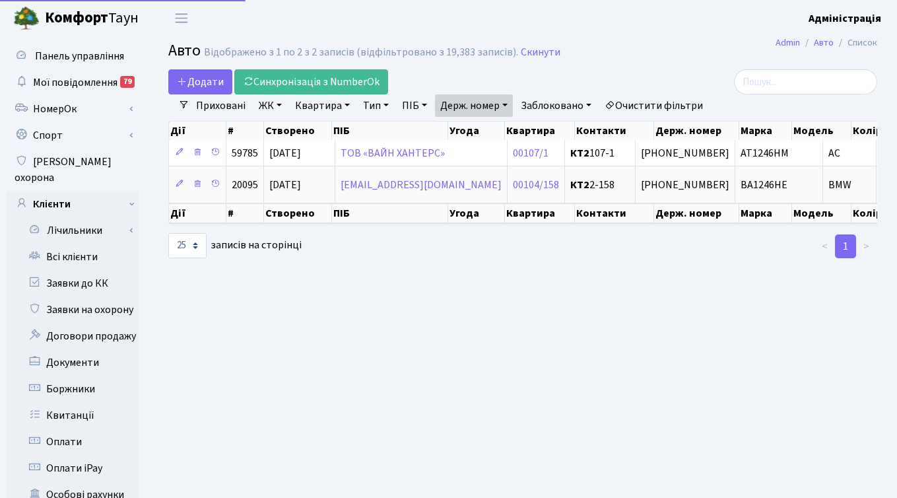
select select "25"
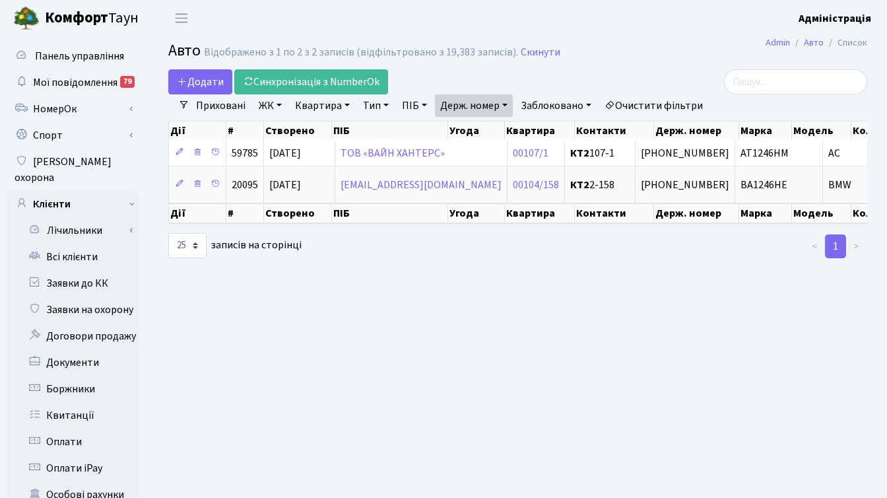
click at [475, 100] on link "Держ. номер" at bounding box center [474, 105] width 78 height 22
paste input "3913"
type input "3913"
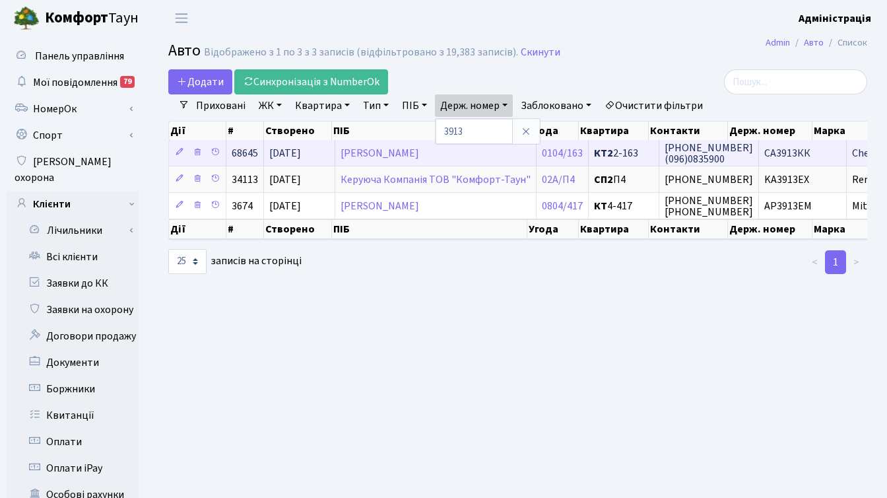
click at [665, 153] on span "[PHONE_NUMBER] (096)0835900" at bounding box center [709, 154] width 88 height 26
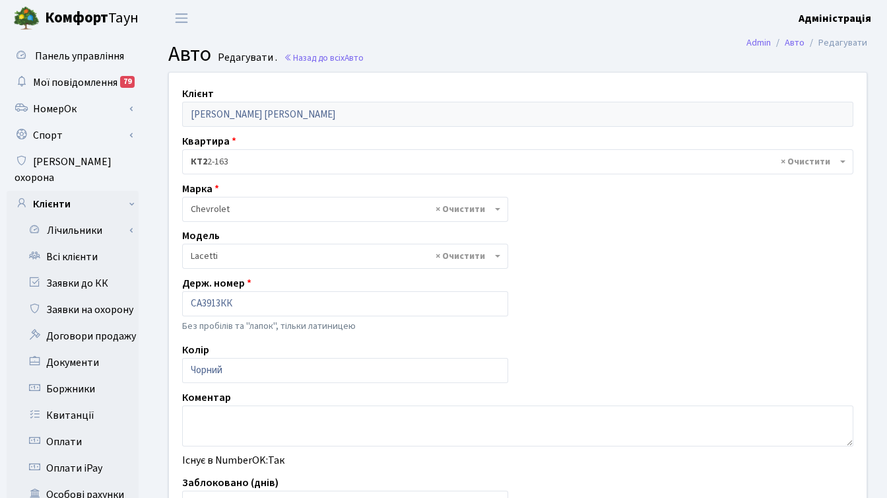
select select "350"
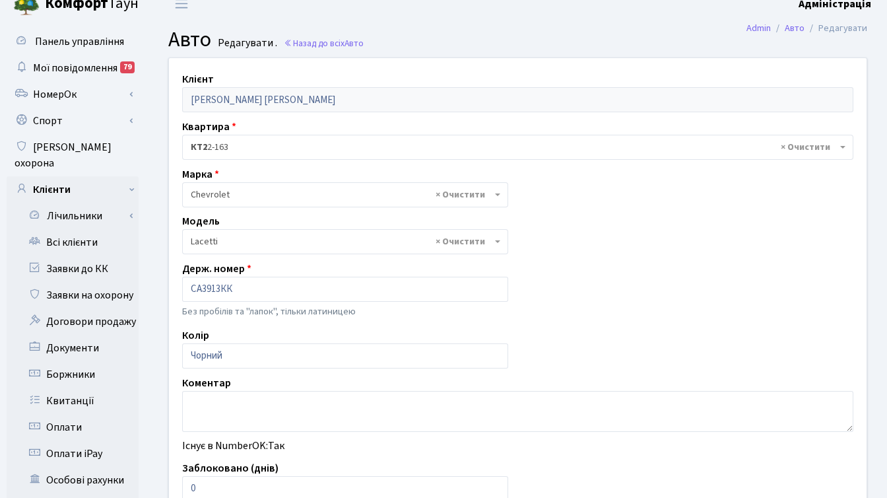
scroll to position [92, 0]
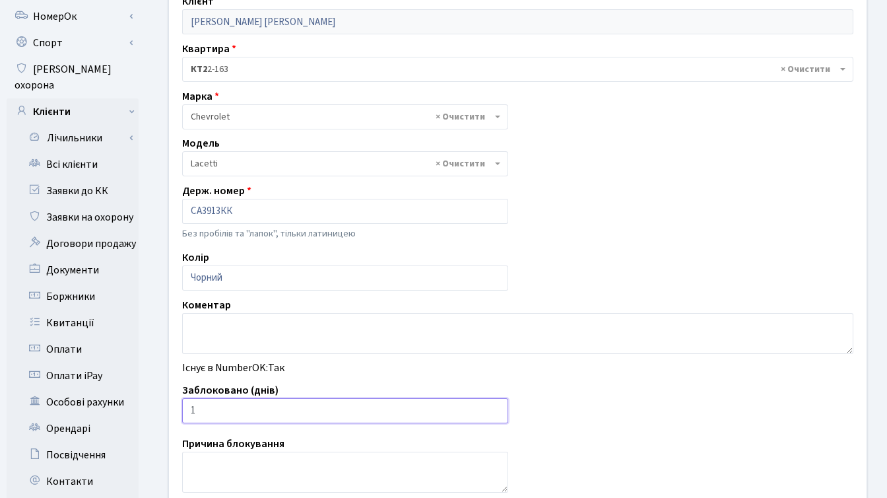
type input "1"
click at [495, 408] on input "1" at bounding box center [345, 410] width 326 height 25
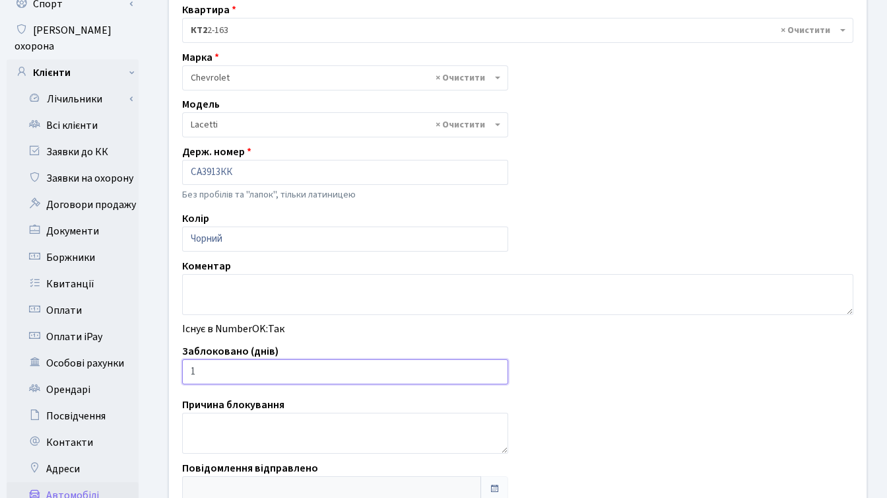
scroll to position [324, 0]
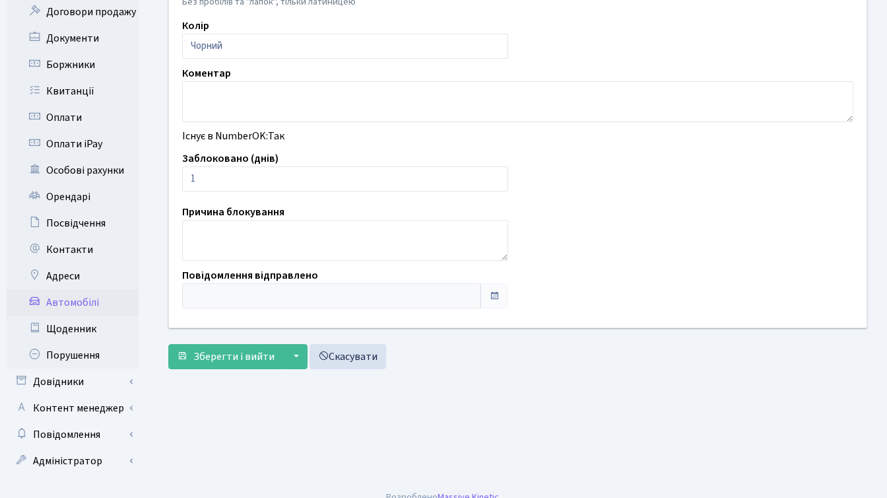
click at [238, 341] on form "Клієнт [PERSON_NAME] [PERSON_NAME] Квартира - <b>КТ2</b>&nbsp;&nbsp;&nbsp;2-163…" at bounding box center [517, 58] width 699 height 621
click at [232, 359] on span "Зберегти і вийти" at bounding box center [233, 356] width 81 height 15
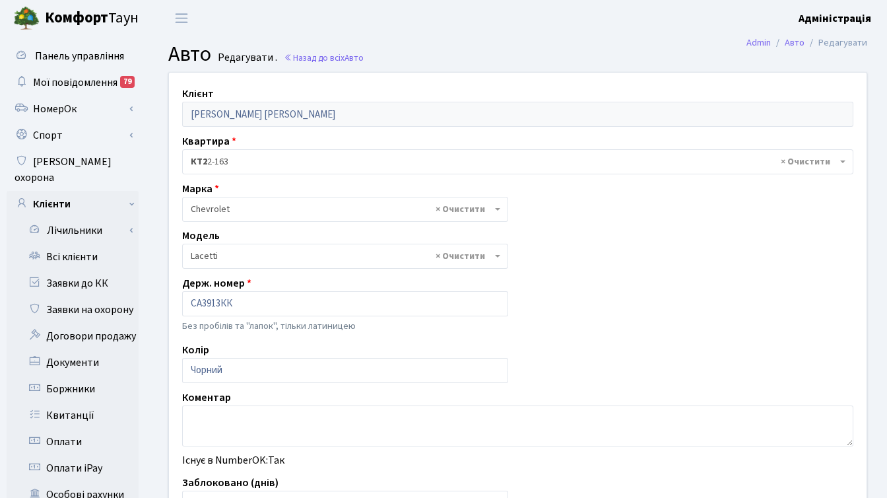
select select "350"
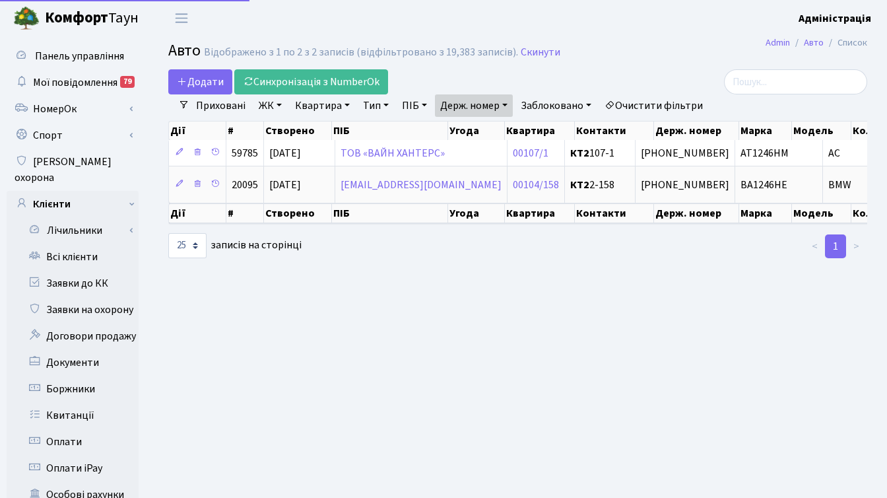
select select "25"
click at [490, 102] on link "Держ. номер" at bounding box center [474, 105] width 78 height 22
paste input "1810"
paste input "text"
type input "1810"
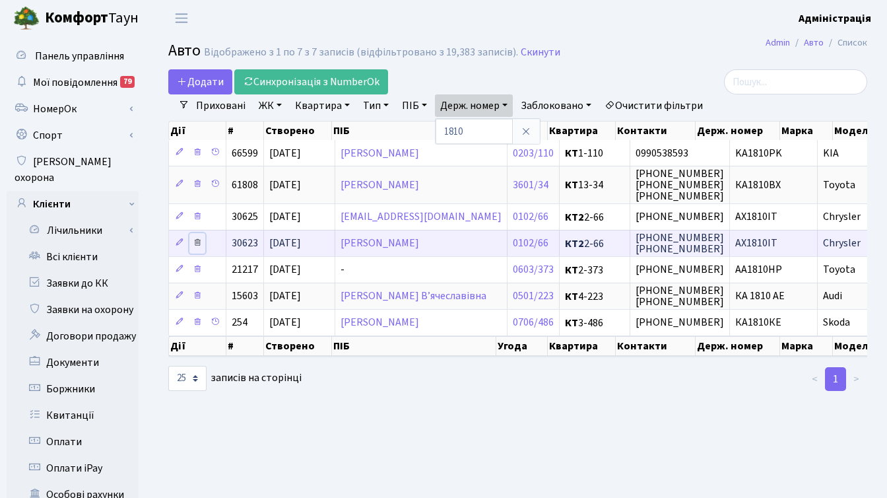
click at [196, 241] on icon at bounding box center [197, 242] width 9 height 9
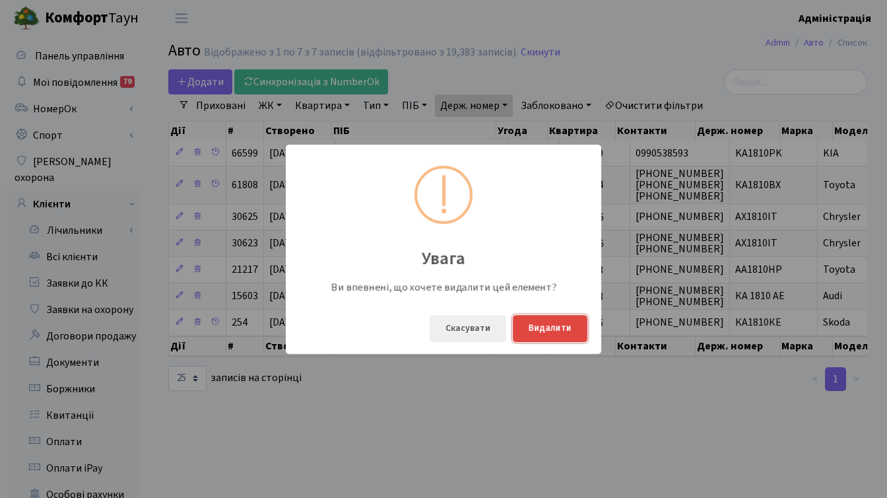
click at [553, 331] on button "Видалити" at bounding box center [550, 328] width 75 height 27
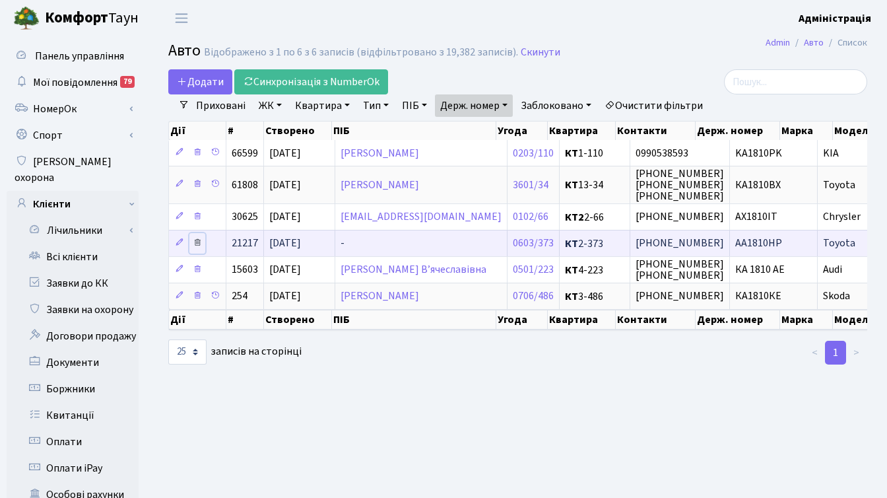
click at [200, 242] on icon at bounding box center [197, 242] width 9 height 9
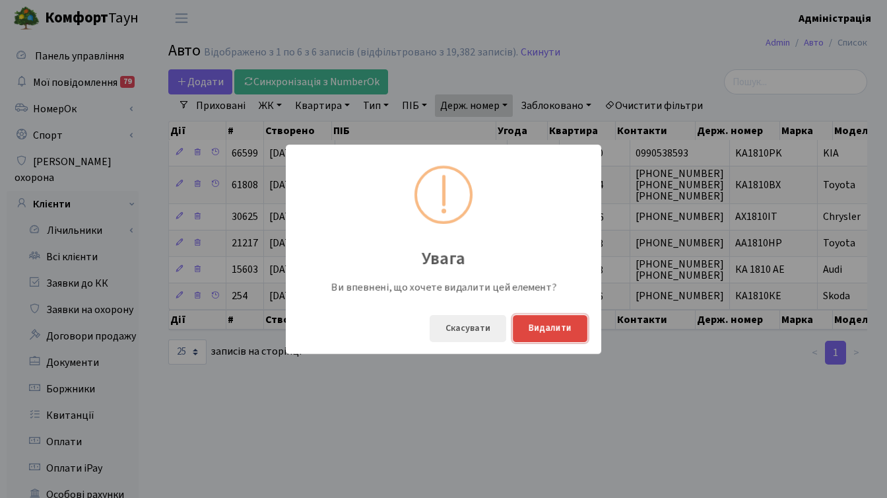
click at [549, 327] on button "Видалити" at bounding box center [550, 328] width 75 height 27
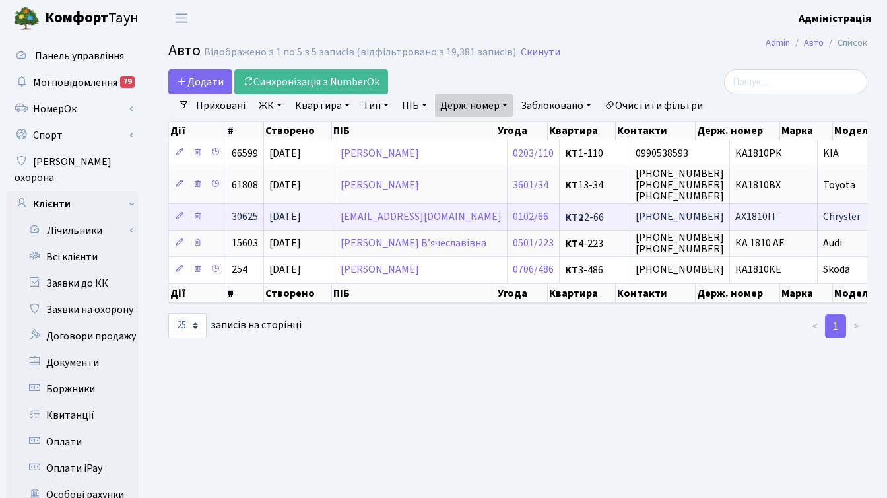
click at [735, 218] on span "АХ1810IT" at bounding box center [756, 217] width 42 height 15
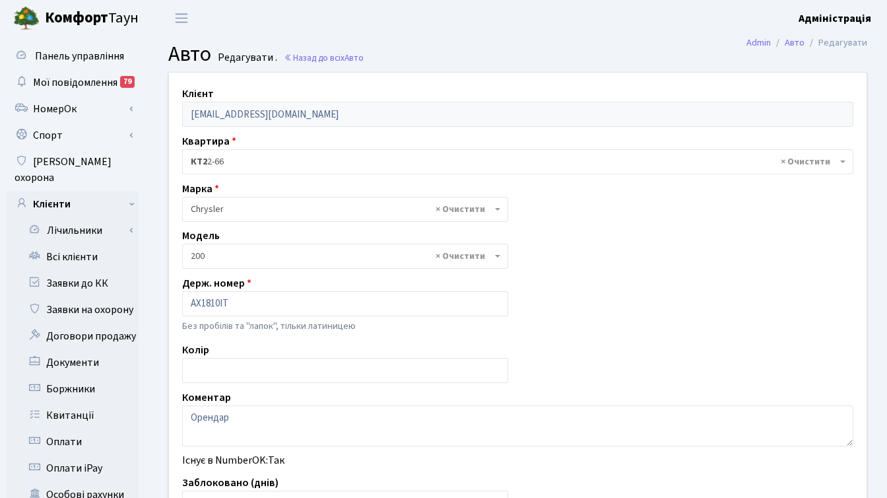
select select "140"
click at [702, 213] on div "Клієнт rosolenko92@gmail.com Квартира - <b>КТ2</b>&nbsp;&nbsp;&nbsp;2-66 × КТ2 …" at bounding box center [518, 362] width 718 height 579
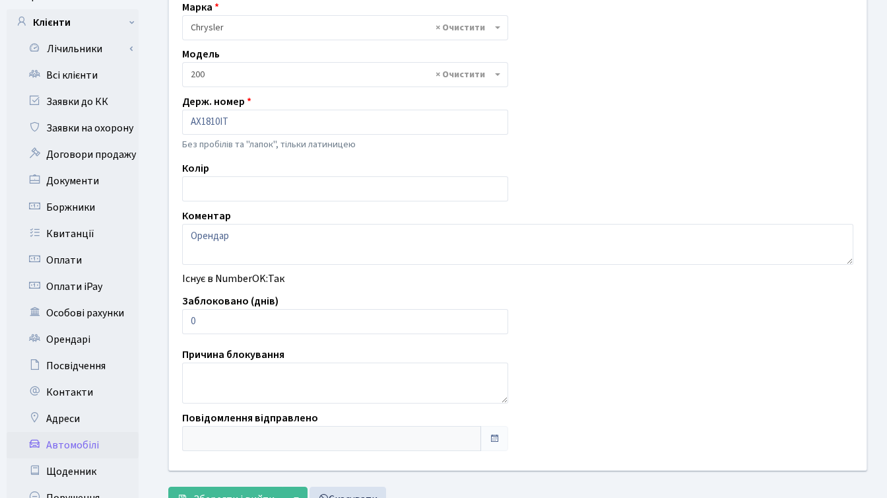
scroll to position [236, 0]
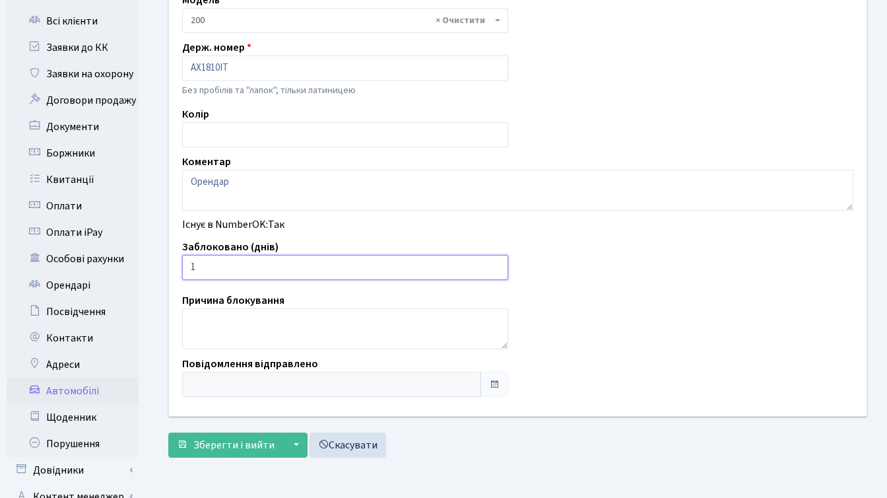
type input "1"
click at [494, 263] on input "1" at bounding box center [345, 267] width 326 height 25
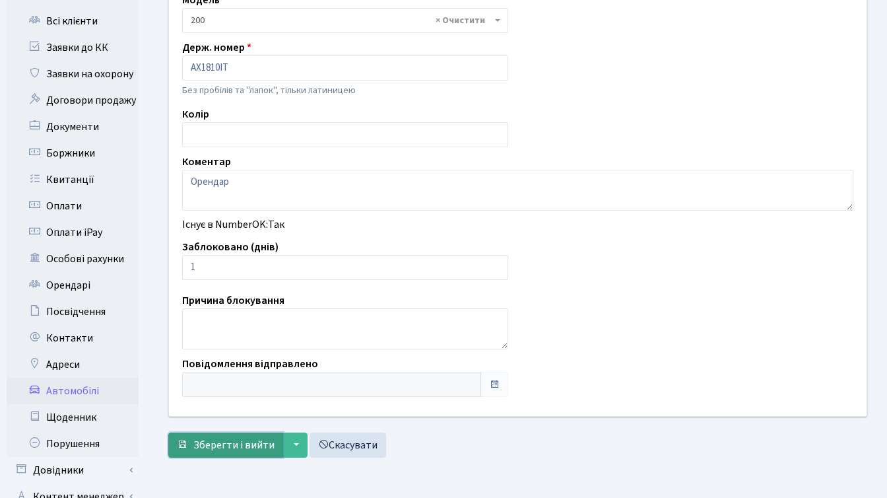
click at [219, 451] on span "Зберегти і вийти" at bounding box center [233, 445] width 81 height 15
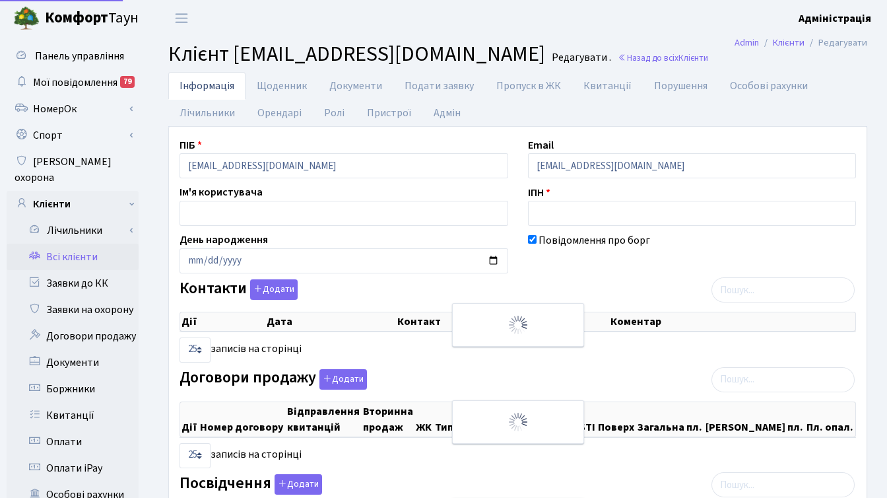
select select "25"
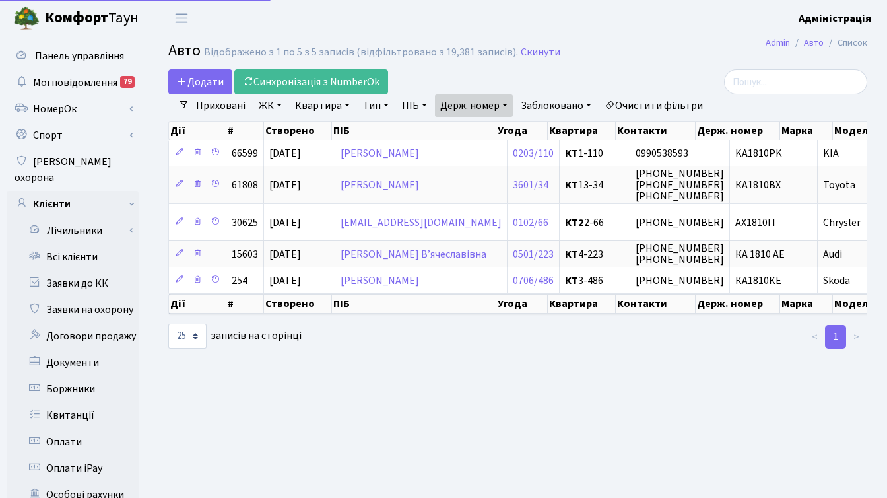
select select "25"
click at [458, 106] on link "Держ. номер" at bounding box center [474, 105] width 78 height 22
paste input "0855"
type input "0855"
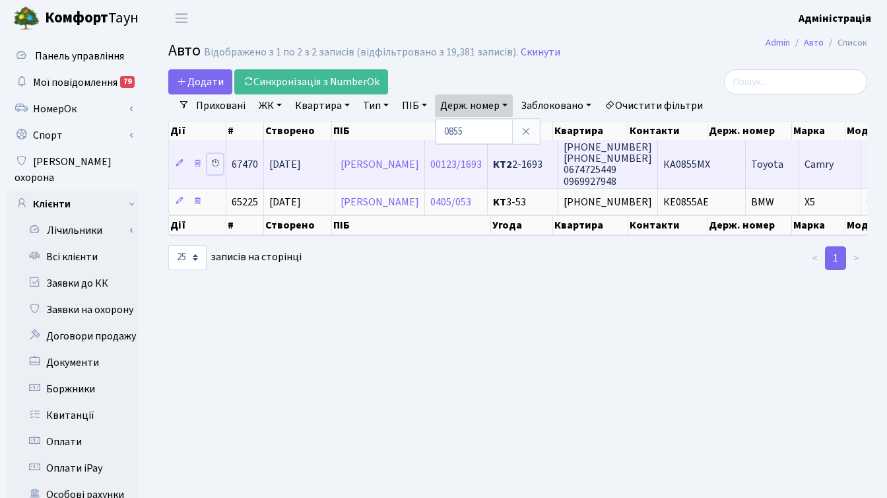
click at [213, 160] on icon at bounding box center [215, 162] width 9 height 9
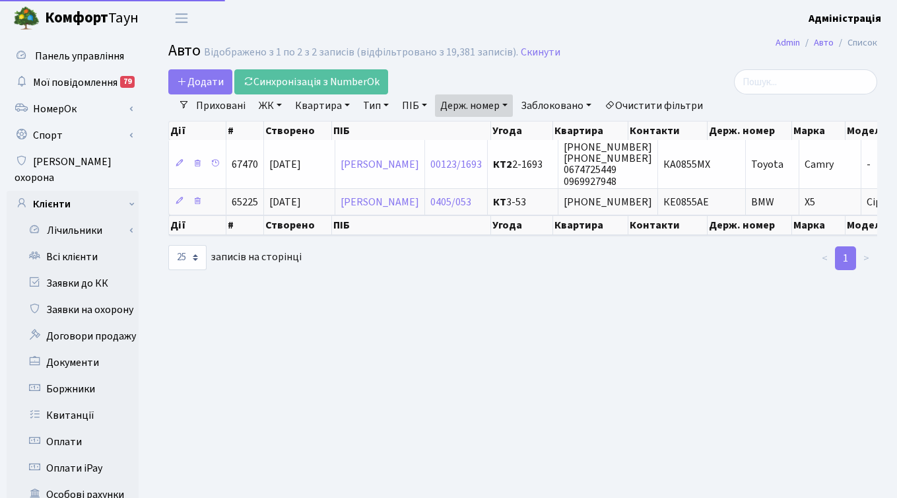
select select "25"
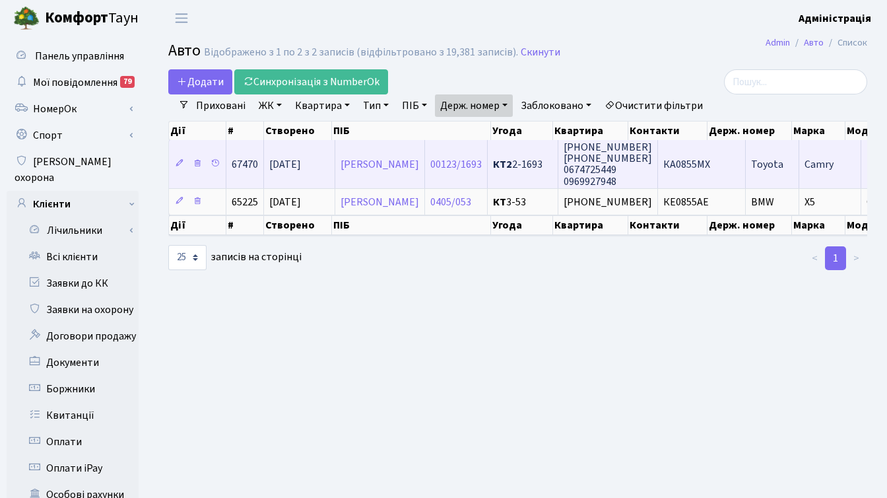
click at [710, 166] on span "КА0855МХ" at bounding box center [687, 164] width 47 height 15
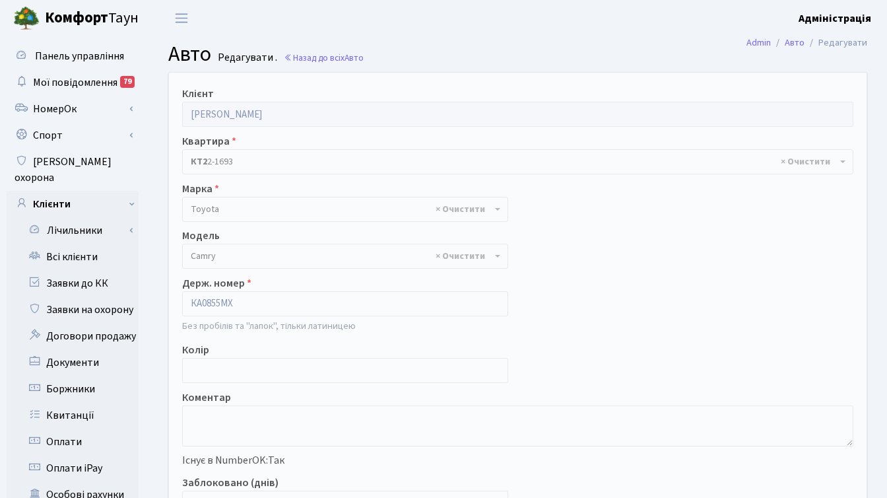
select select "2305"
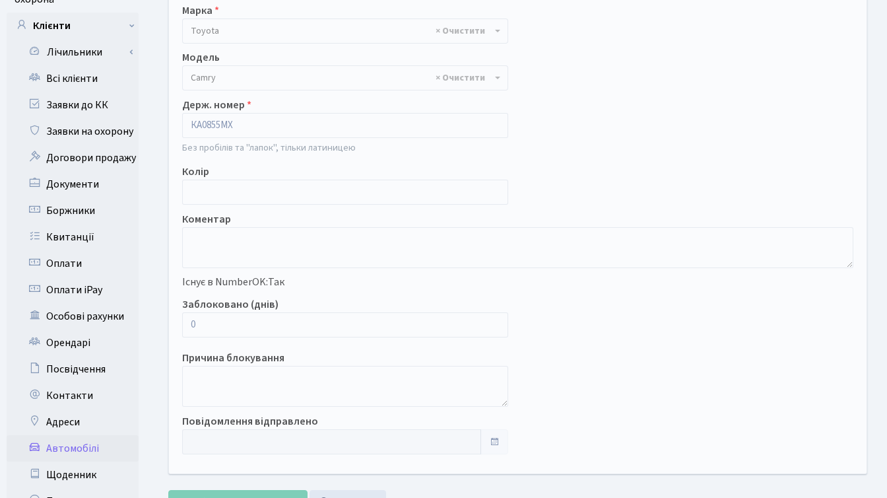
scroll to position [180, 0]
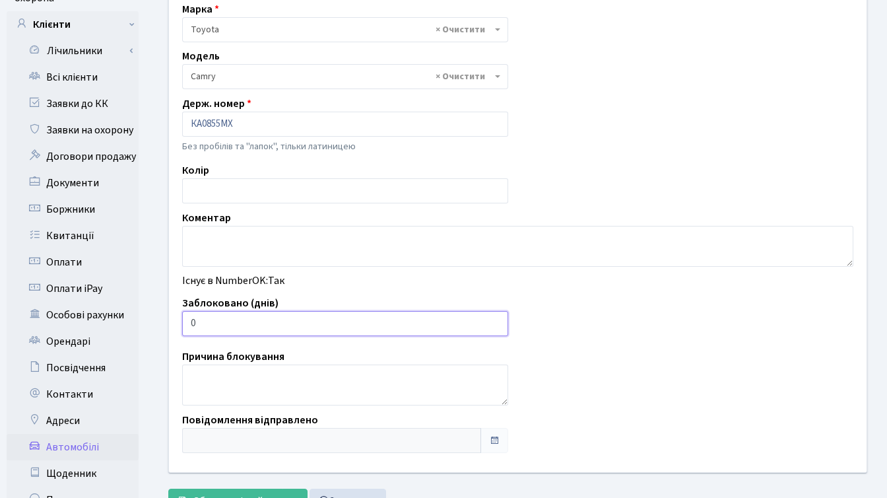
drag, startPoint x: 205, startPoint y: 324, endPoint x: 188, endPoint y: 319, distance: 17.8
click at [188, 319] on input "0" at bounding box center [345, 323] width 326 height 25
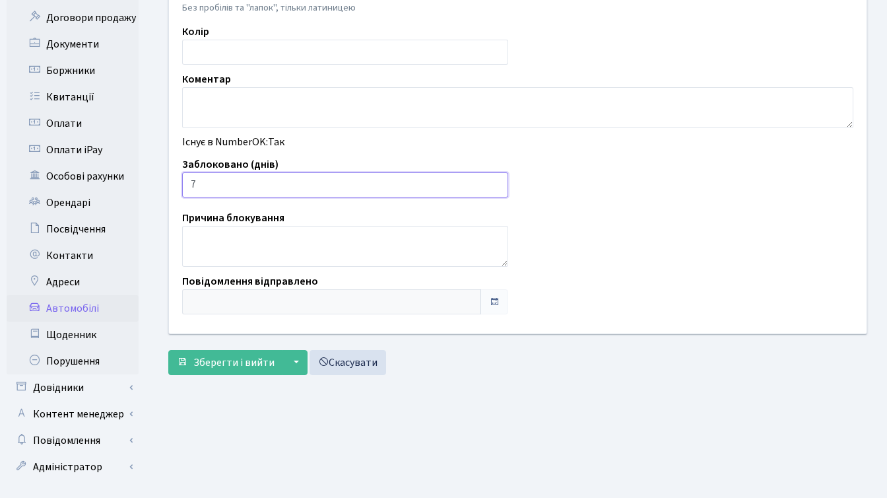
scroll to position [324, 0]
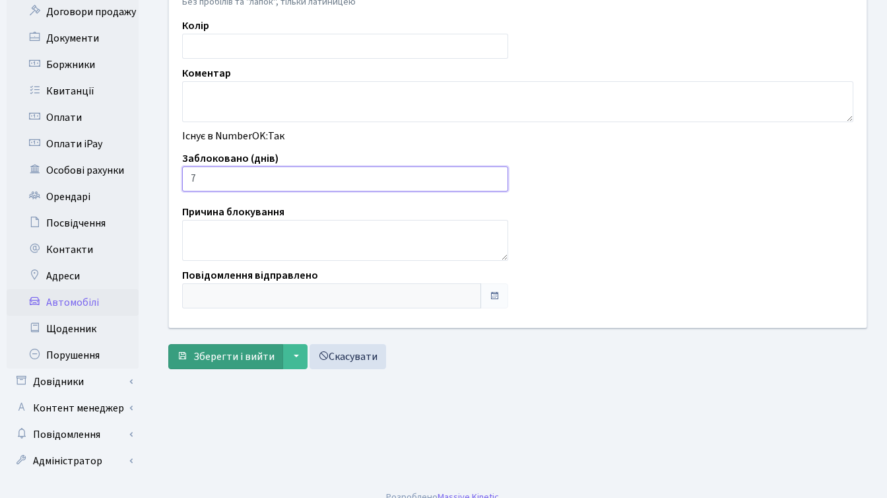
type input "7"
click at [197, 363] on span "Зберегти і вийти" at bounding box center [233, 356] width 81 height 15
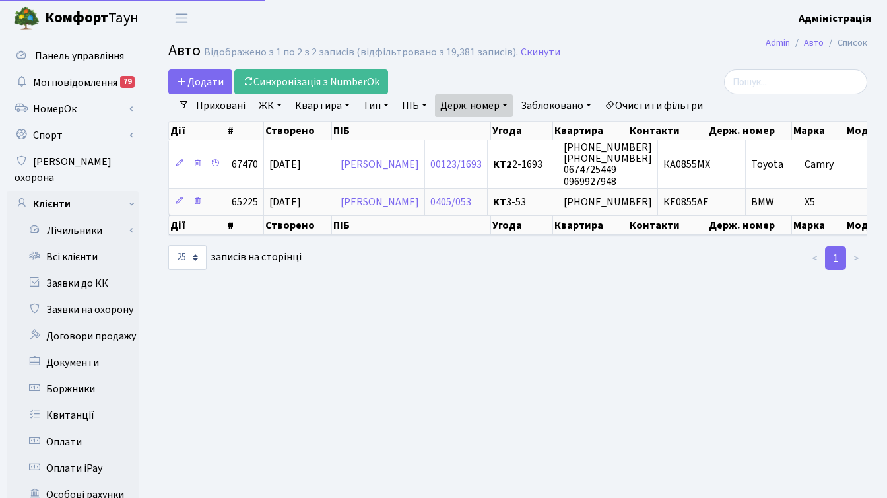
select select "25"
click at [478, 106] on link "Держ. номер" at bounding box center [474, 105] width 78 height 22
paste input "1333"
type input "1333"
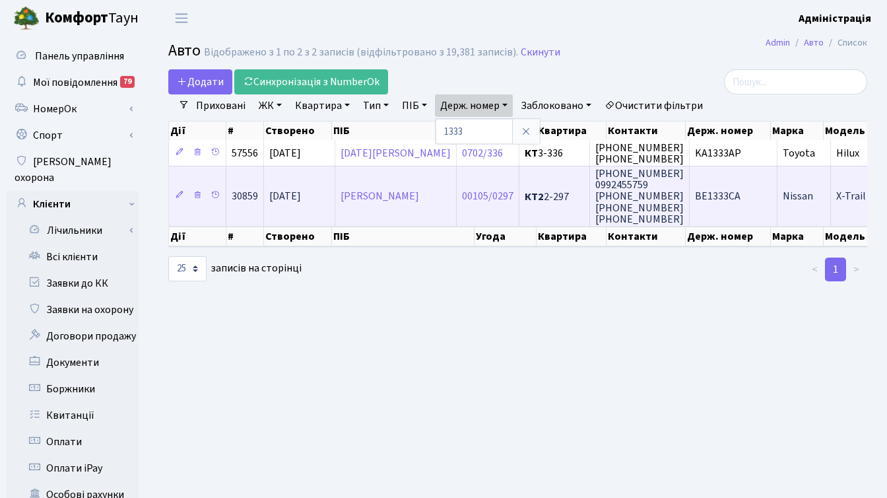
click at [710, 196] on span "ВЕ1333СА" at bounding box center [718, 196] width 46 height 15
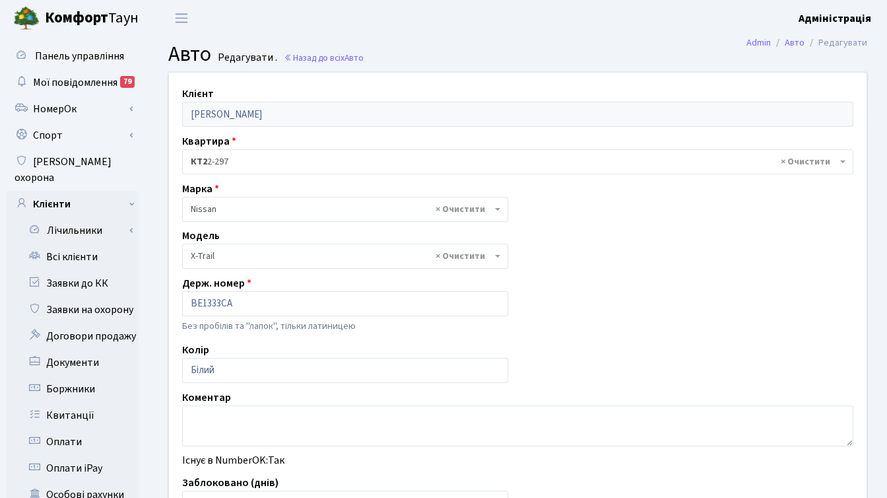
select select "1738"
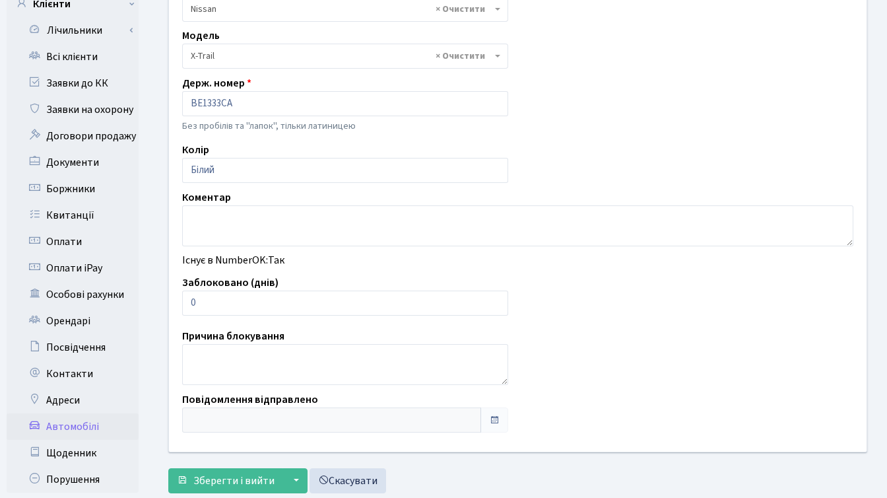
scroll to position [236, 0]
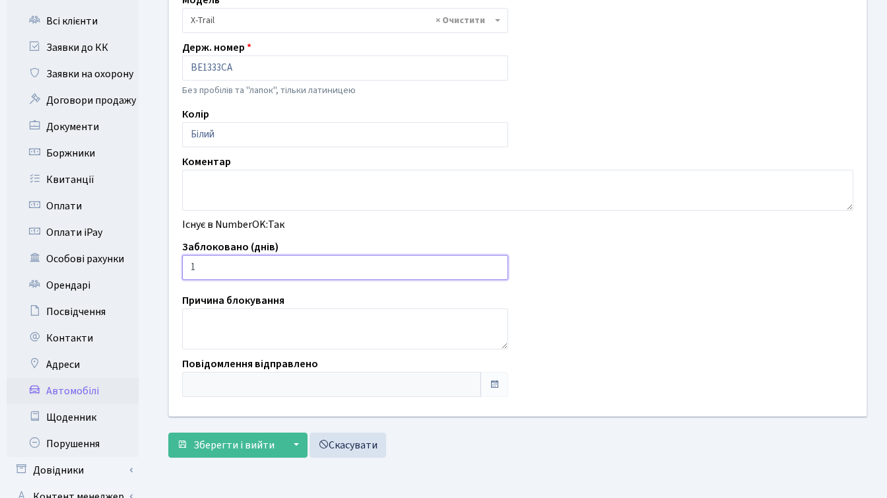
type input "1"
click at [495, 264] on input "1" at bounding box center [345, 267] width 326 height 25
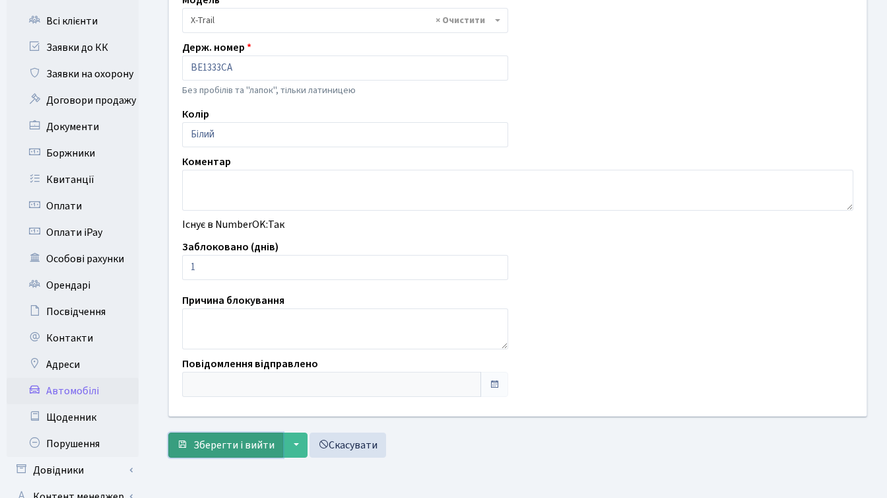
click at [228, 435] on button "Зберегти і вийти" at bounding box center [225, 444] width 115 height 25
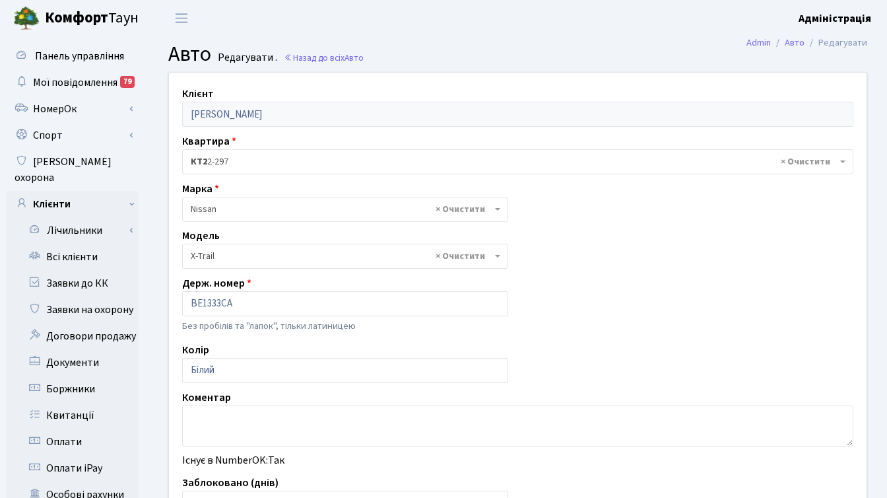
select select "1738"
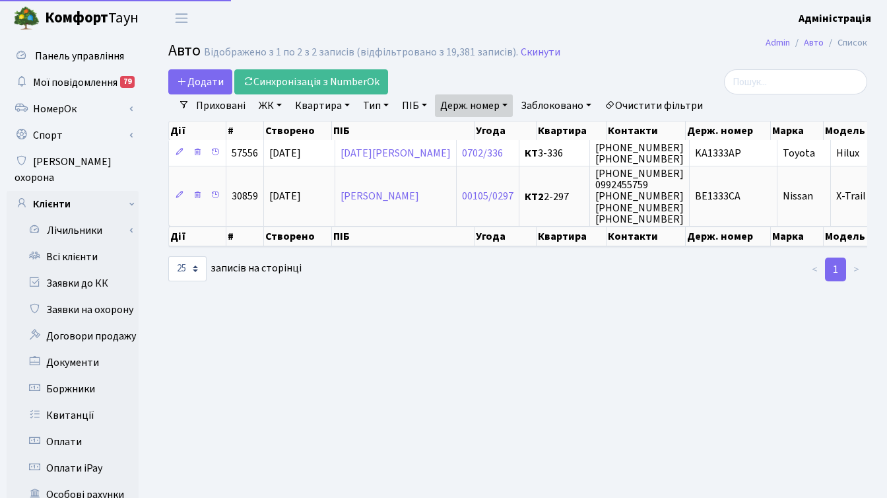
select select "25"
click at [492, 103] on link "Держ. номер" at bounding box center [474, 105] width 78 height 22
paste input "7171"
type input "7171"
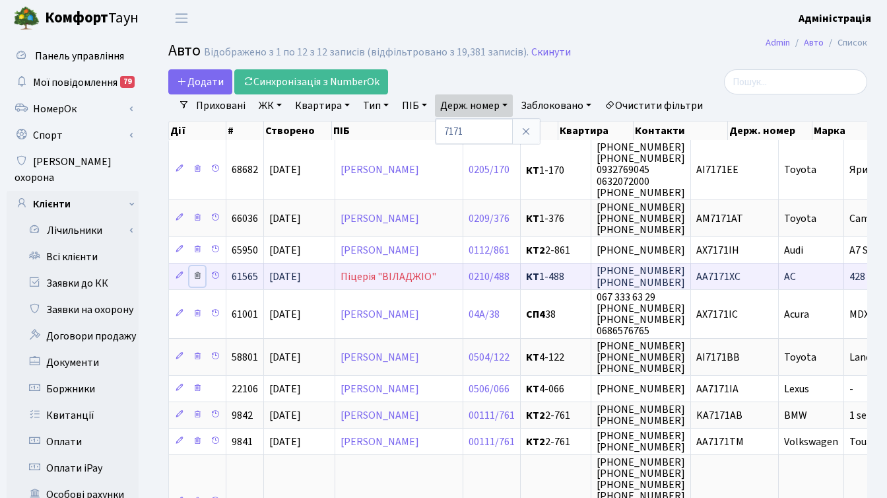
click at [193, 275] on icon at bounding box center [197, 275] width 9 height 9
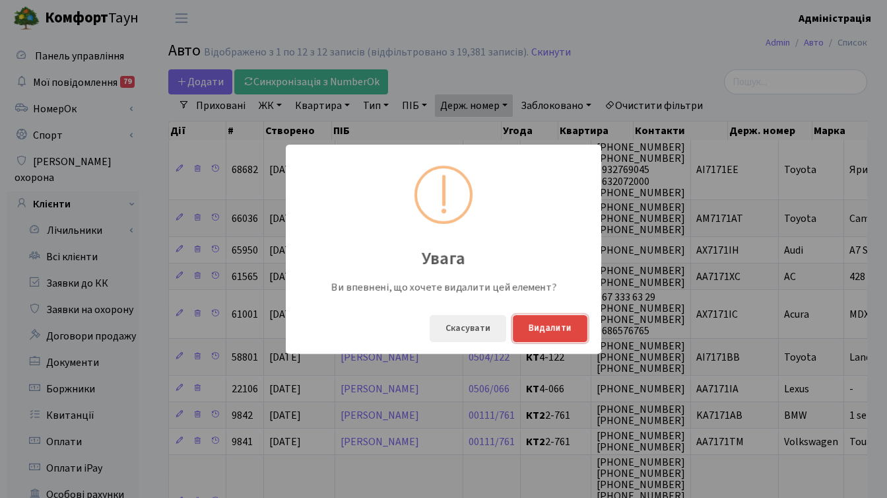
click at [547, 326] on button "Видалити" at bounding box center [550, 328] width 75 height 27
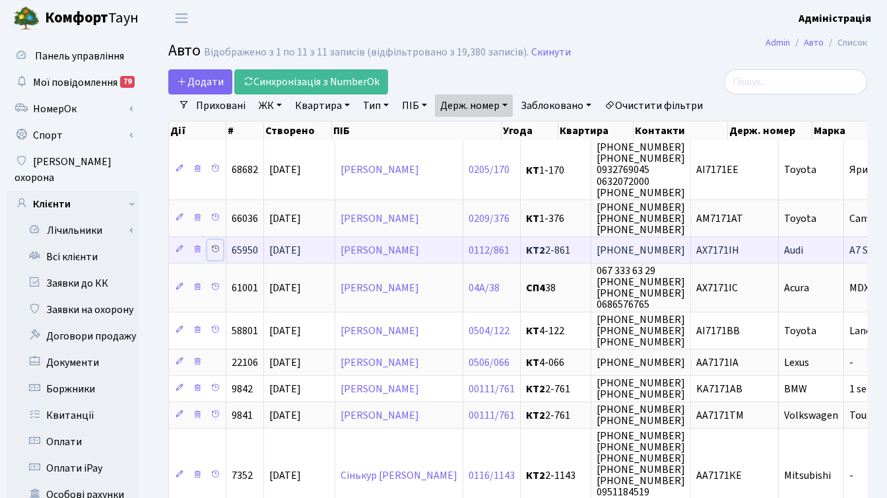
click at [215, 249] on icon at bounding box center [215, 248] width 9 height 9
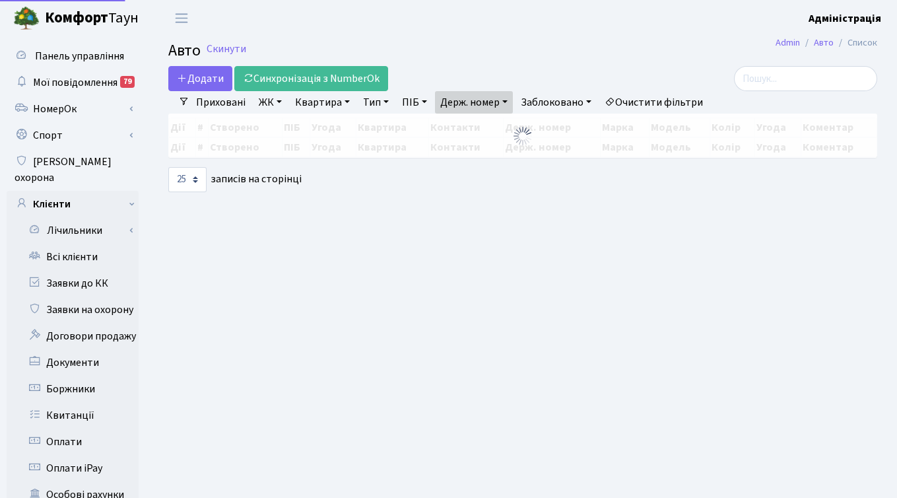
select select "25"
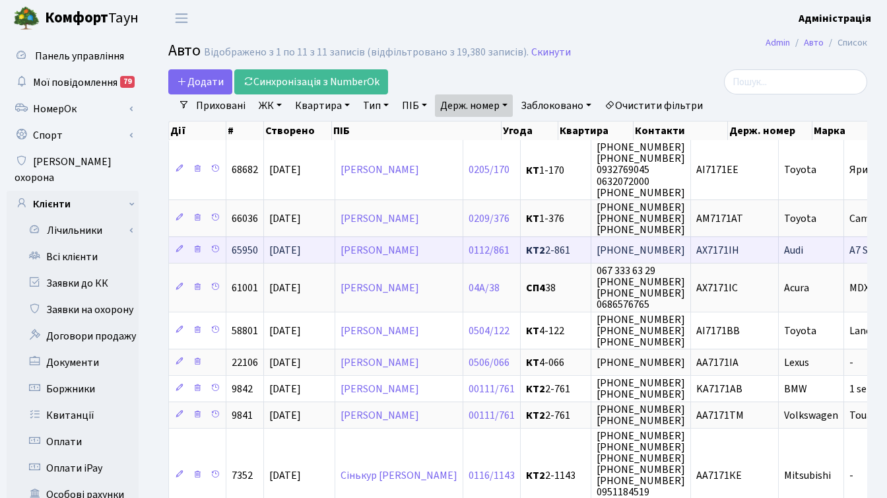
click at [739, 249] on span "AX7171IH" at bounding box center [718, 250] width 43 height 15
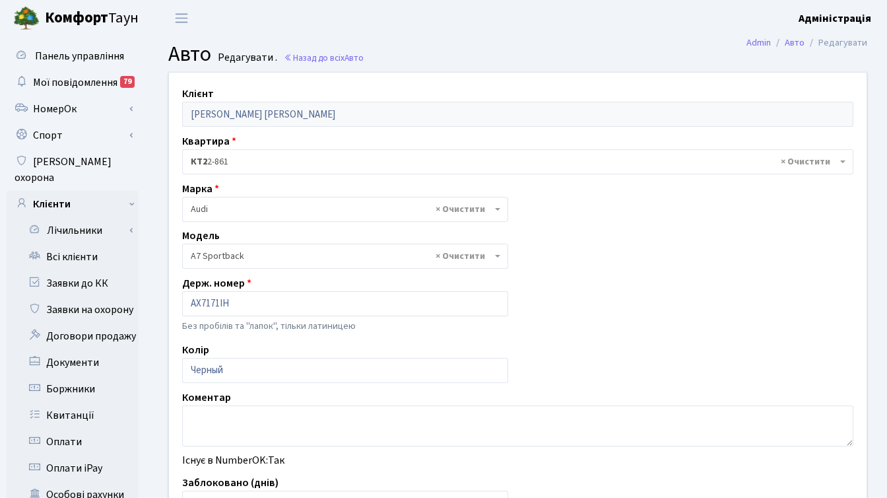
select select "163"
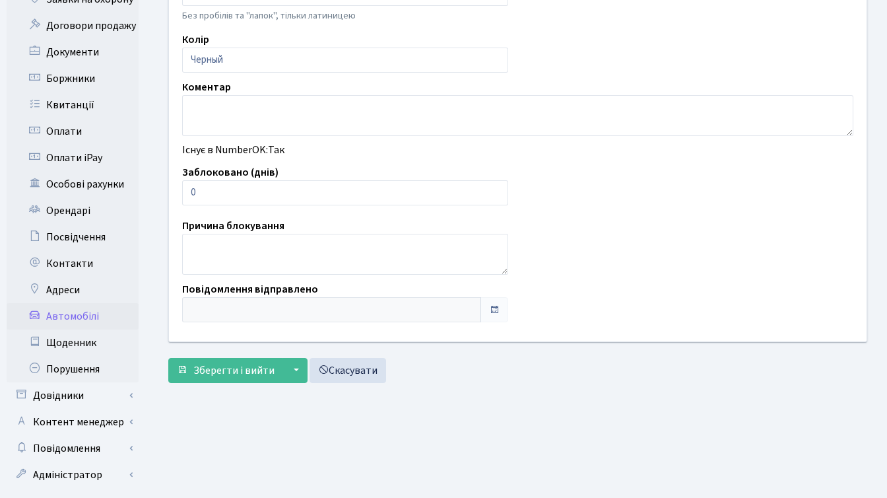
scroll to position [321, 0]
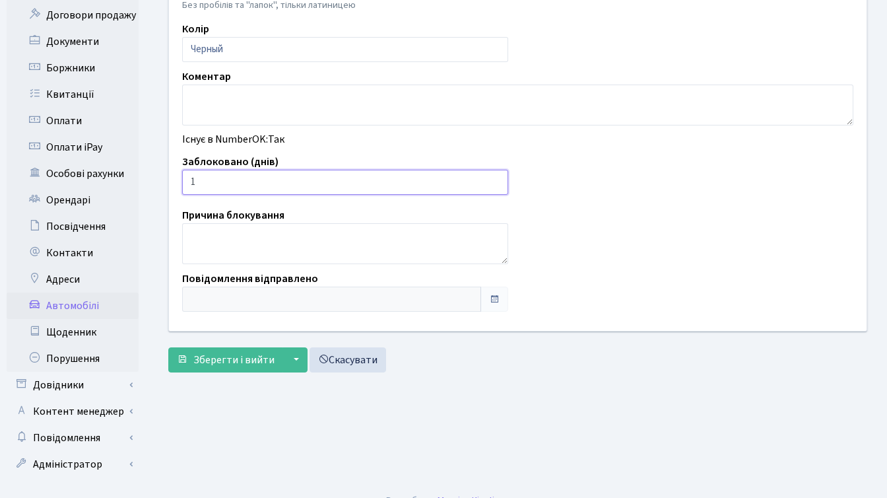
type input "1"
click at [496, 176] on input "1" at bounding box center [345, 182] width 326 height 25
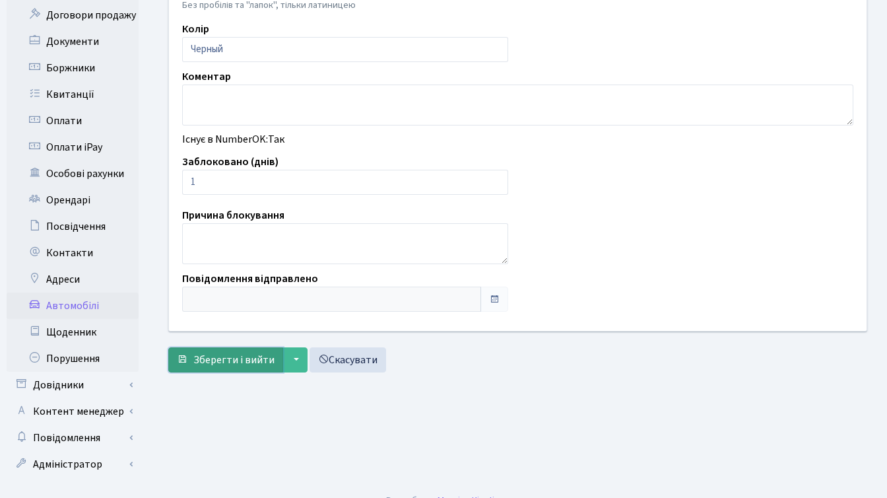
click at [213, 357] on span "Зберегти і вийти" at bounding box center [233, 360] width 81 height 15
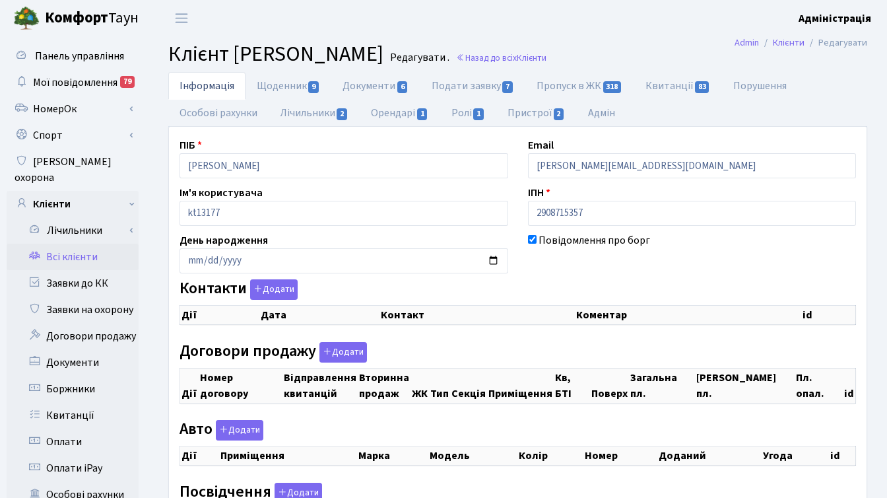
checkbox input "true"
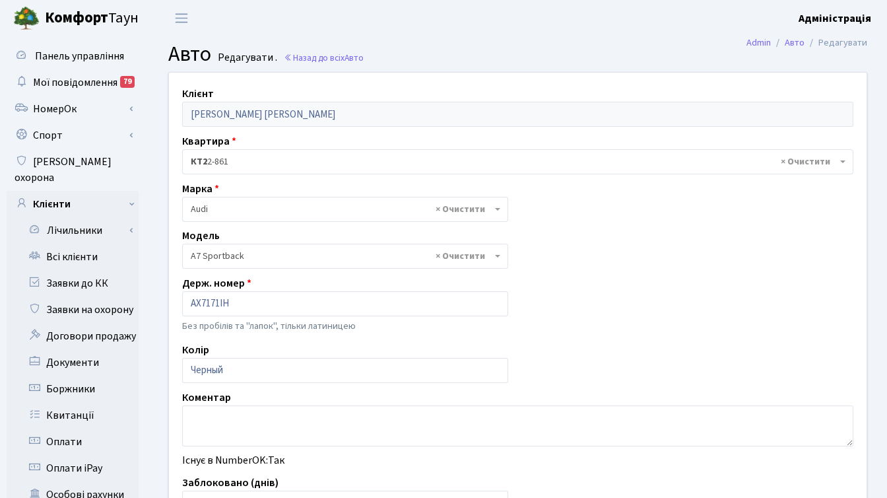
select select "163"
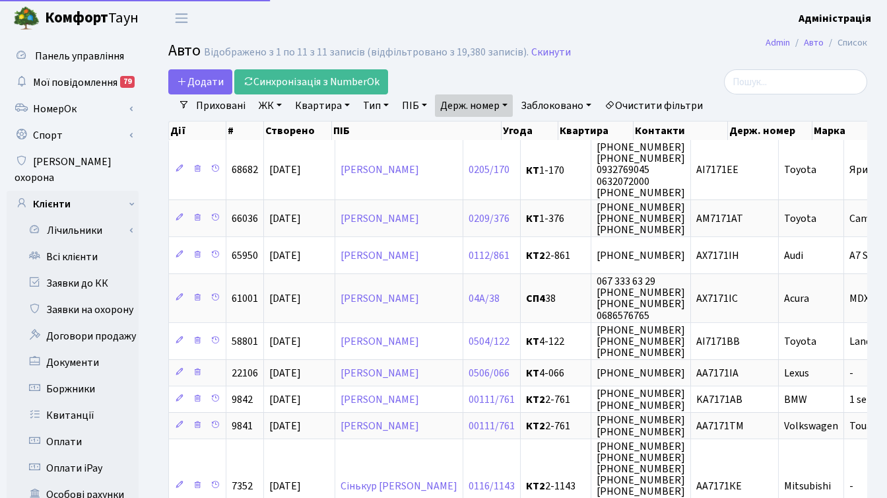
select select "25"
click at [484, 101] on link "Держ. номер" at bounding box center [474, 105] width 78 height 22
paste input "3745"
type input "3745"
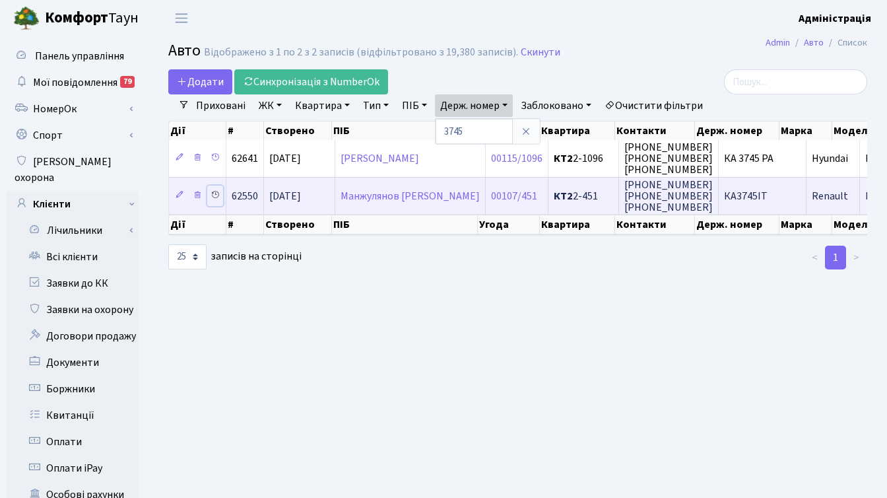
click at [213, 191] on icon at bounding box center [215, 194] width 9 height 9
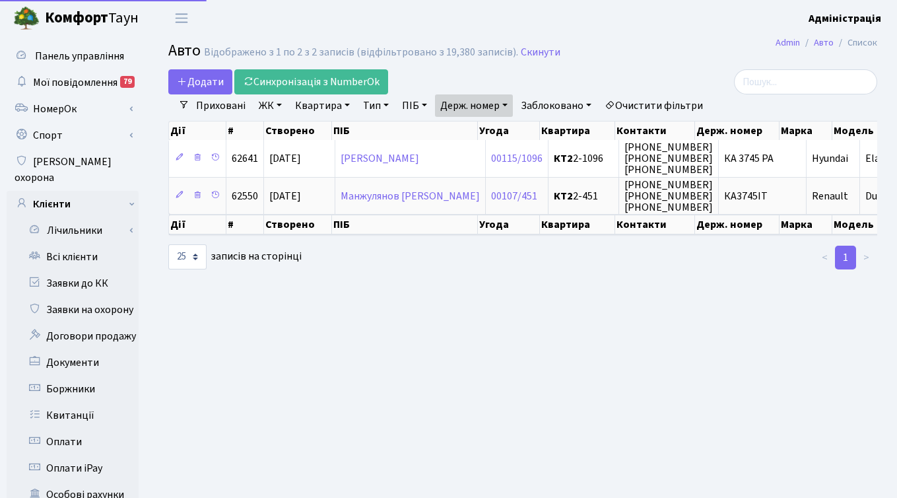
select select "25"
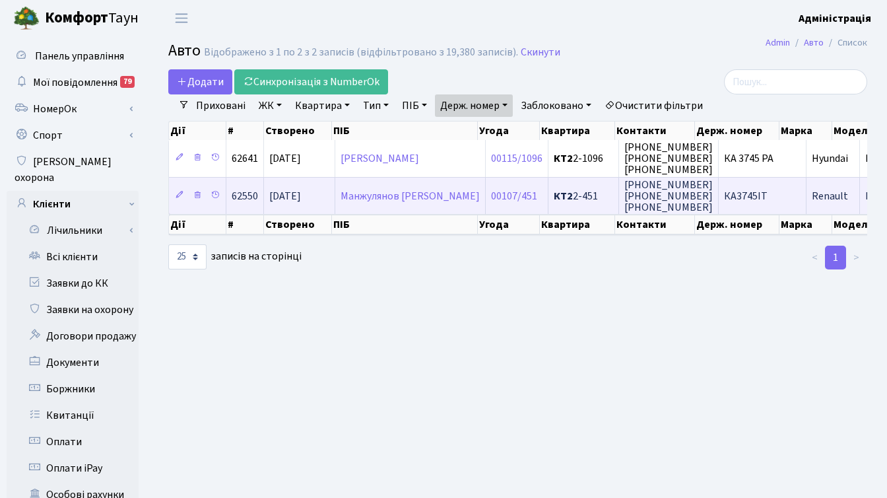
click at [730, 189] on span "КА3745ІТ" at bounding box center [746, 196] width 44 height 15
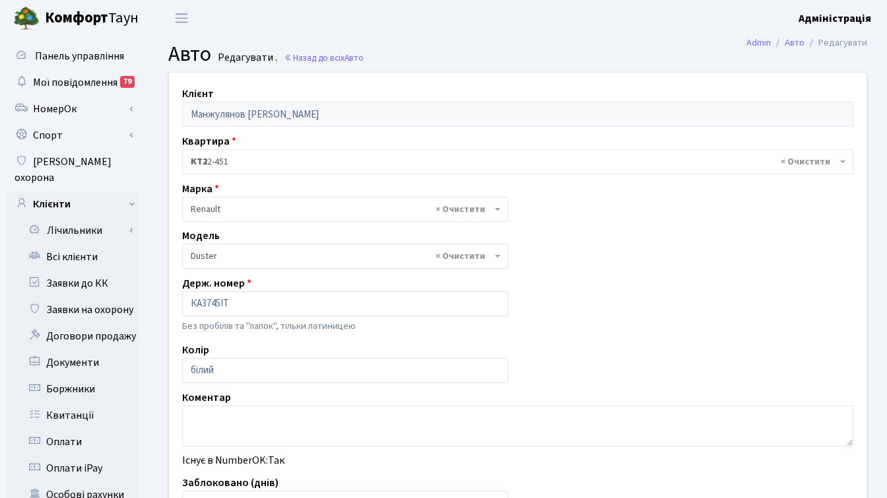
select select "455"
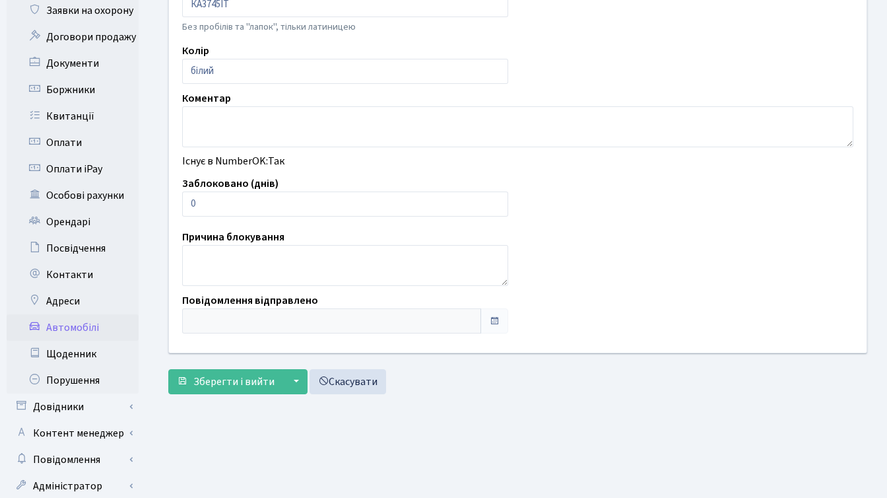
scroll to position [300, 0]
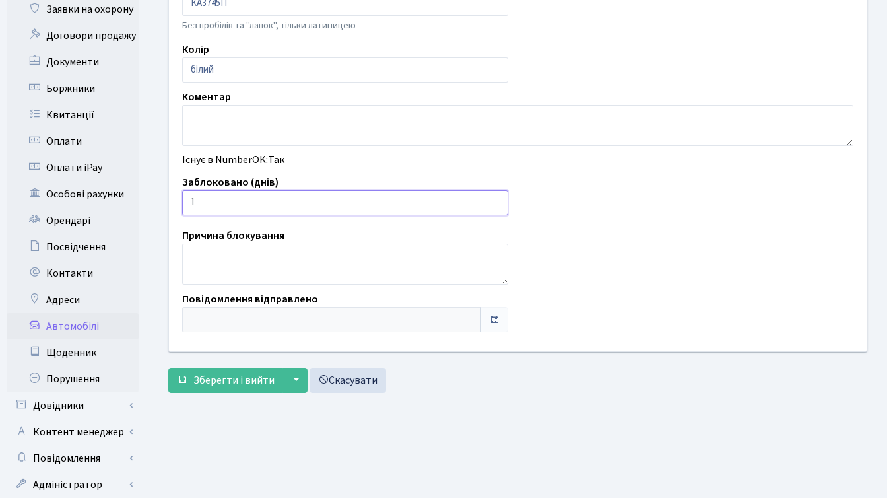
type input "1"
click at [495, 197] on input "1" at bounding box center [345, 202] width 326 height 25
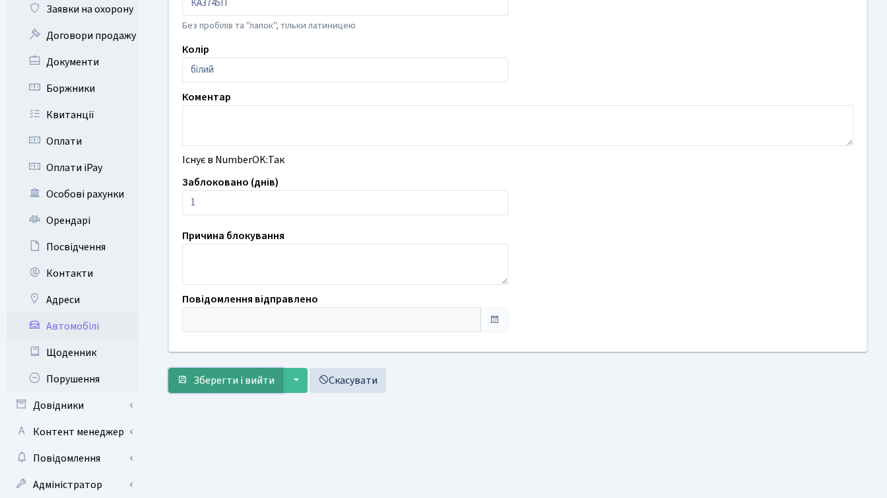
click at [217, 380] on span "Зберегти і вийти" at bounding box center [233, 380] width 81 height 15
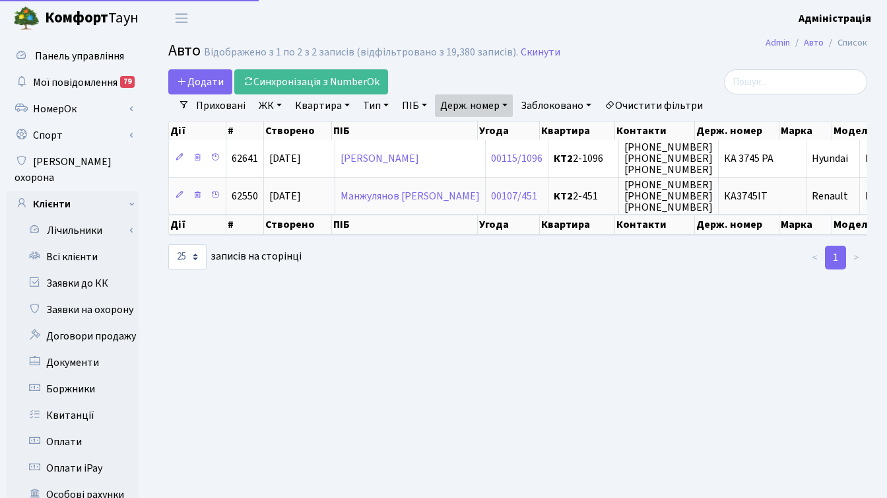
select select "25"
click at [502, 106] on link "Держ. номер" at bounding box center [474, 105] width 78 height 22
paste input "8168"
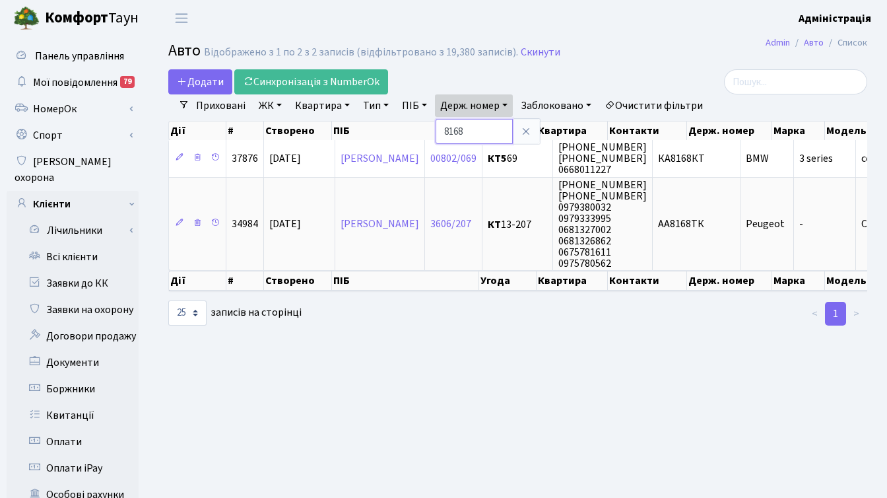
paste input "816"
type input "8816"
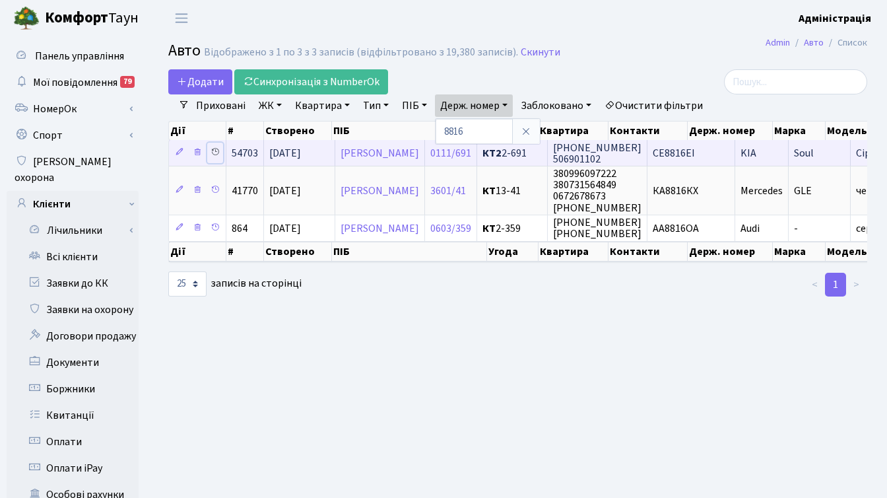
click at [215, 151] on icon at bounding box center [215, 151] width 9 height 9
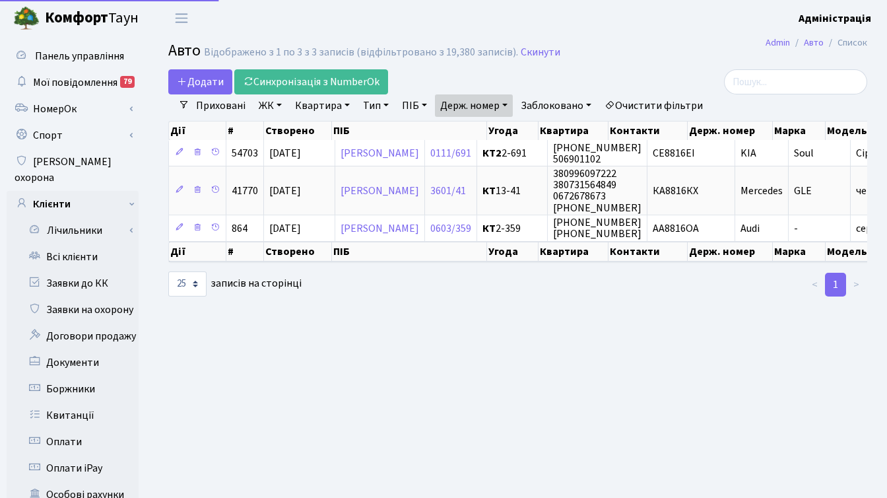
select select "25"
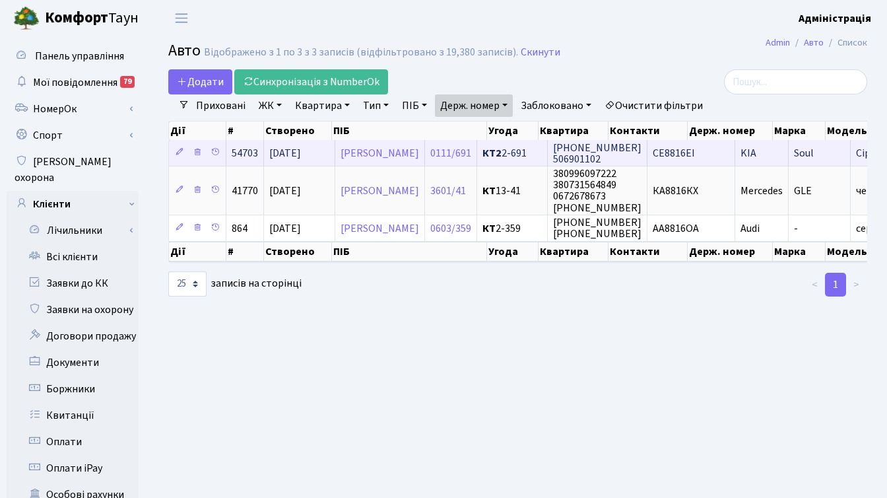
click at [695, 148] on span "CE8816EI" at bounding box center [674, 153] width 42 height 15
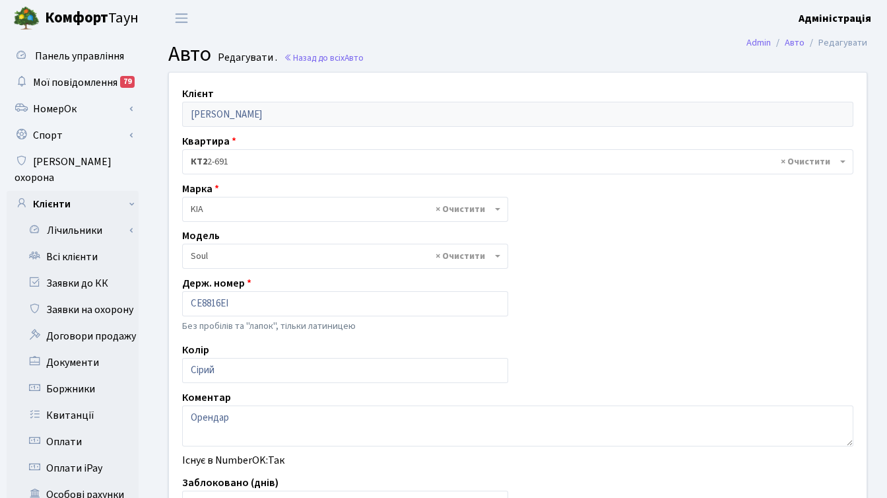
select select "1182"
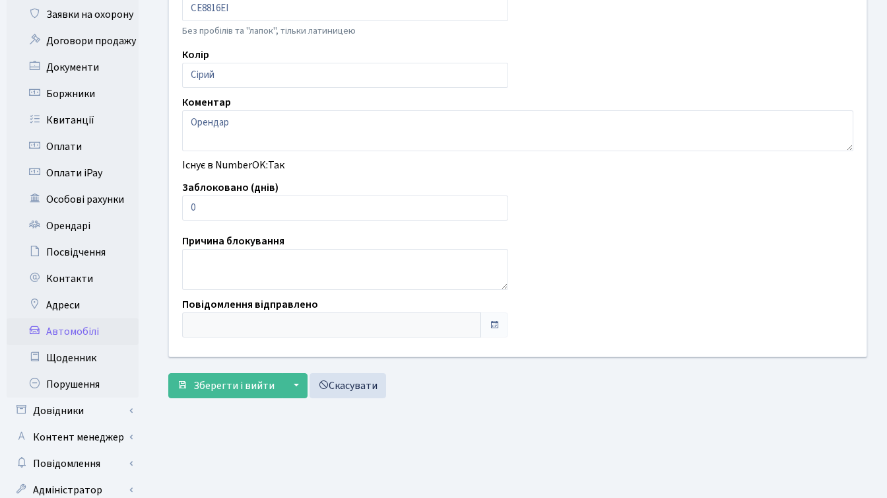
scroll to position [324, 0]
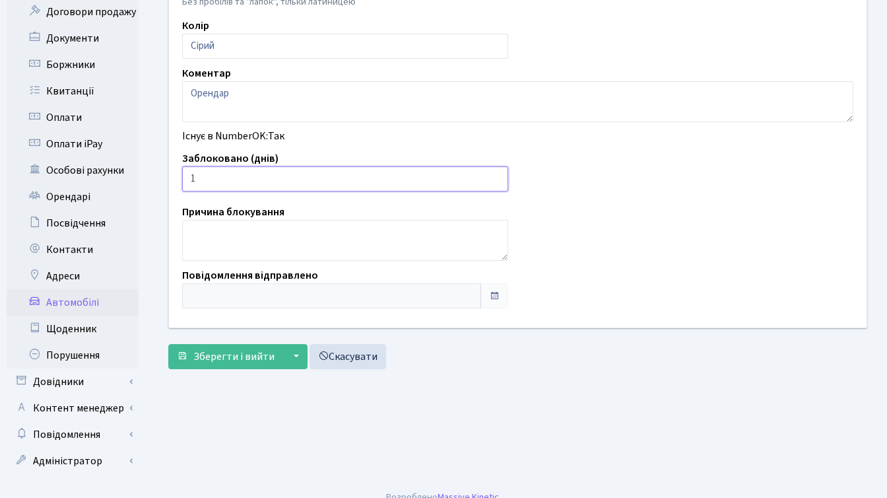
type input "1"
click at [496, 176] on input "1" at bounding box center [345, 178] width 326 height 25
click at [218, 360] on span "Зберегти і вийти" at bounding box center [233, 356] width 81 height 15
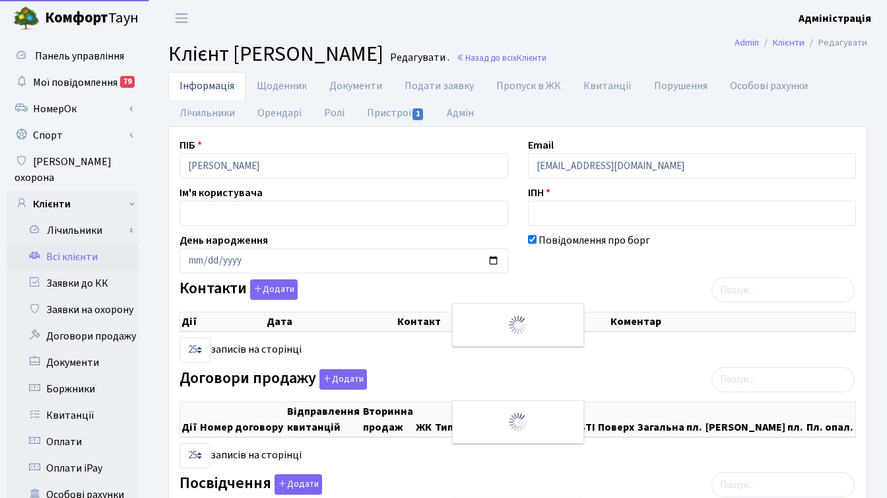
select select "25"
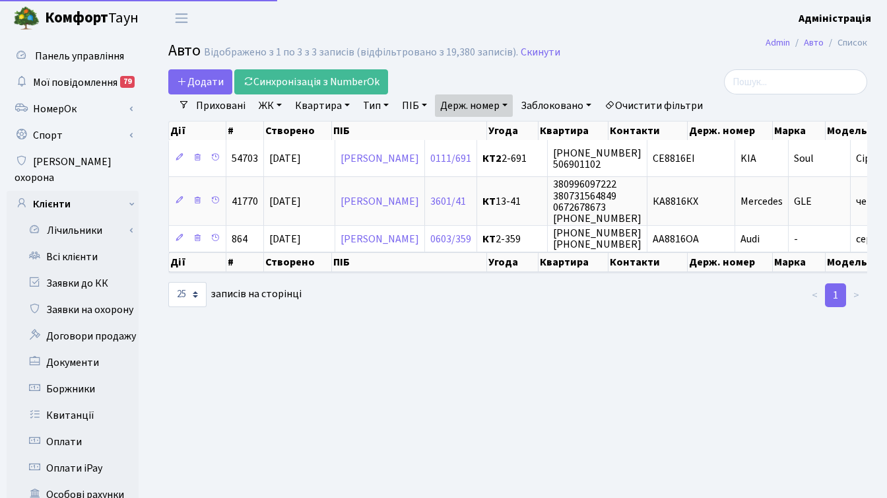
select select "25"
